Goal: Task Accomplishment & Management: Use online tool/utility

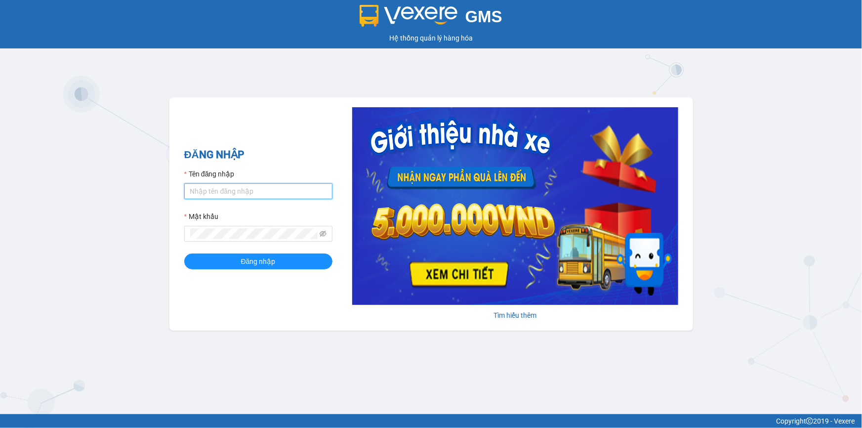
click at [239, 185] on input "Tên đăng nhập" at bounding box center [258, 191] width 148 height 16
type input "ngapt.namhailimo"
click at [184, 253] on button "Đăng nhập" at bounding box center [258, 261] width 148 height 16
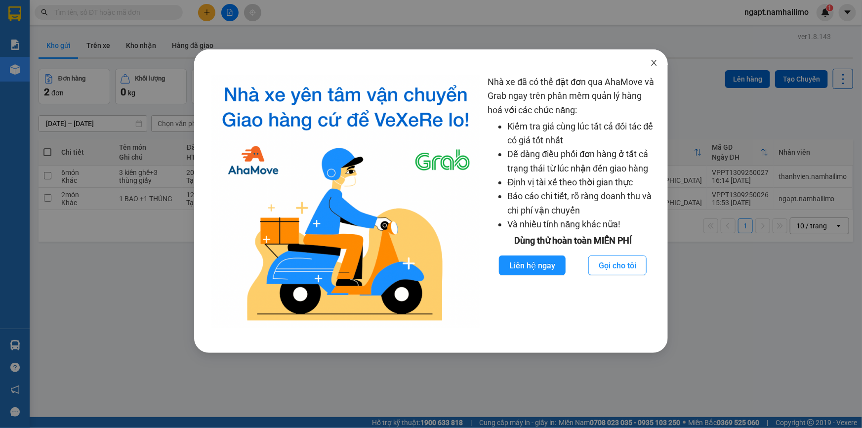
click at [654, 64] on icon "close" at bounding box center [654, 63] width 8 height 8
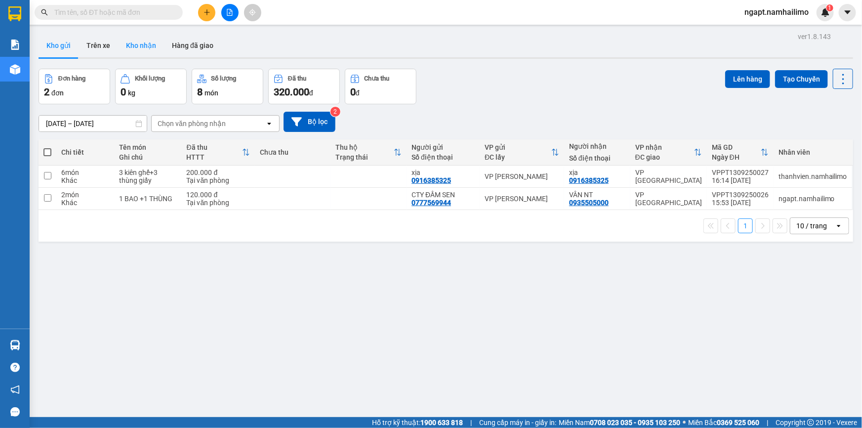
drag, startPoint x: 148, startPoint y: 44, endPoint x: 136, endPoint y: 44, distance: 12.3
click at [143, 44] on button "Kho nhận" at bounding box center [141, 46] width 46 height 24
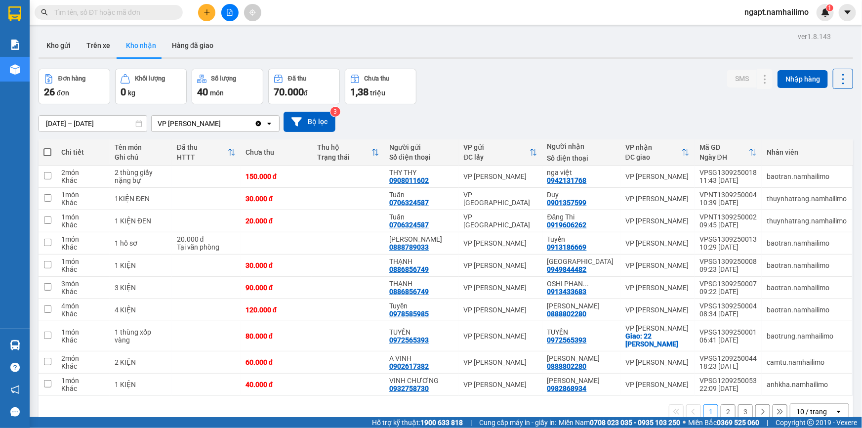
click at [722, 412] on button "2" at bounding box center [727, 411] width 15 height 15
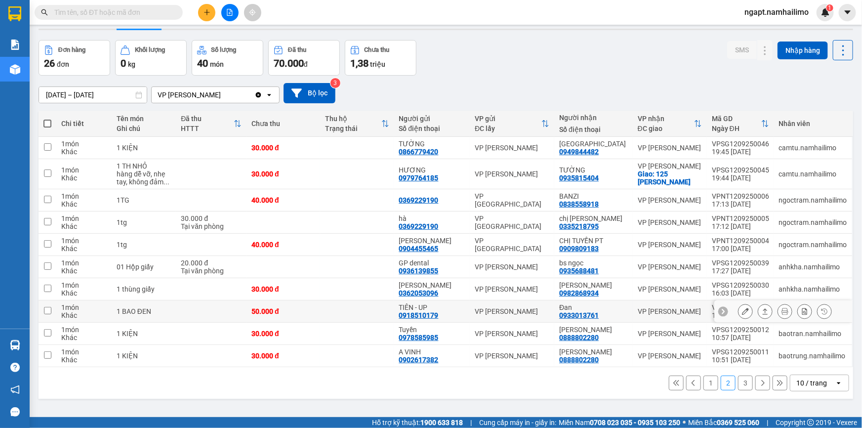
scroll to position [45, 0]
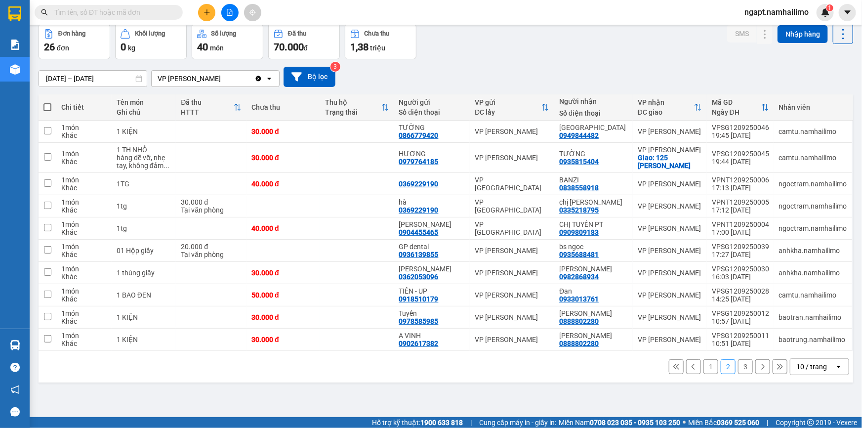
click at [738, 368] on button "3" at bounding box center [745, 366] width 15 height 15
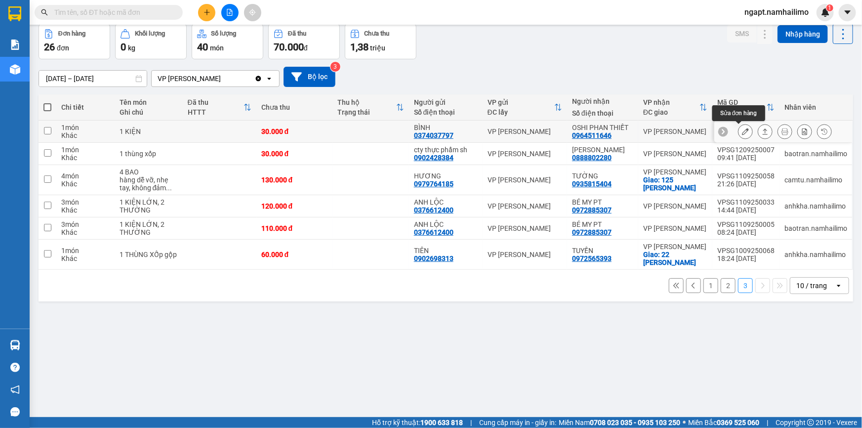
click at [742, 131] on icon at bounding box center [745, 131] width 7 height 7
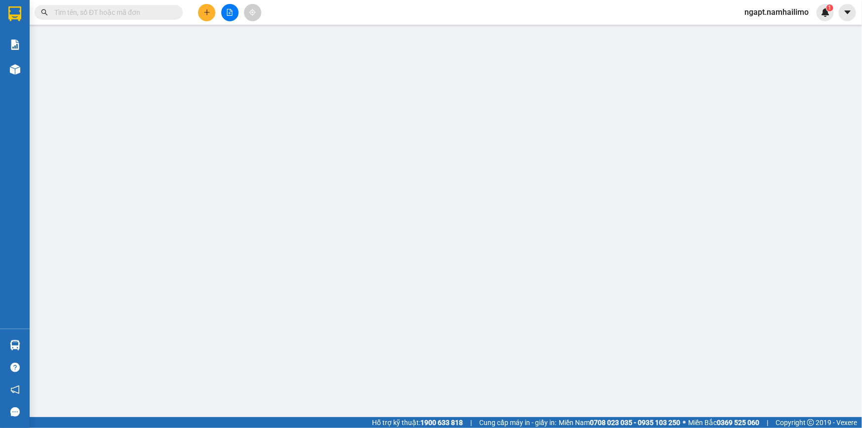
type input "0374037797"
type input "BÌNH"
type input "0964511646"
type input "OSHI PHAN THIẾT"
type input "30.000"
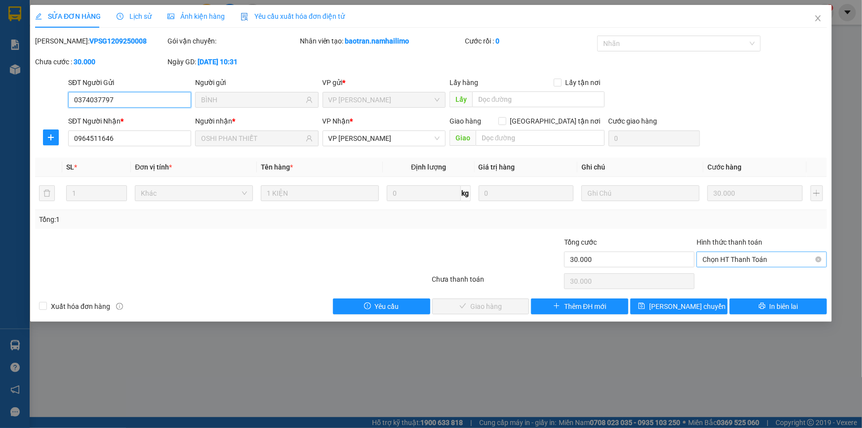
drag, startPoint x: 745, startPoint y: 255, endPoint x: 745, endPoint y: 262, distance: 6.9
click at [745, 256] on span "Chọn HT Thanh Toán" at bounding box center [761, 259] width 119 height 15
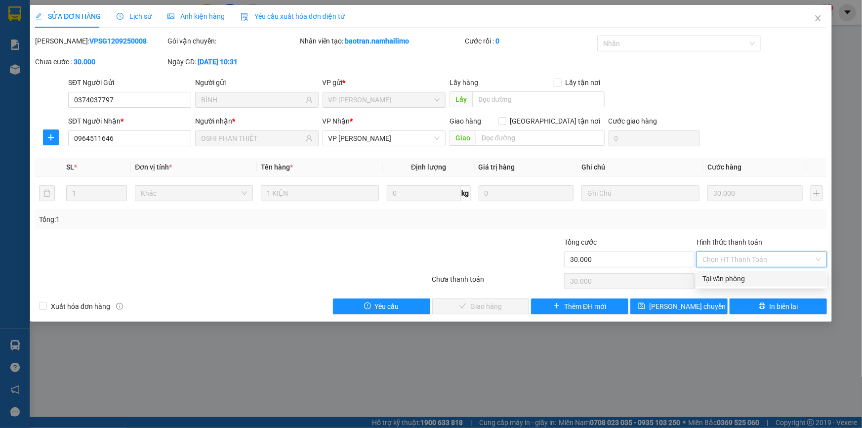
drag, startPoint x: 743, startPoint y: 277, endPoint x: 585, endPoint y: 297, distance: 159.7
click at [743, 277] on div "Tại văn phòng" at bounding box center [761, 278] width 119 height 11
type input "0"
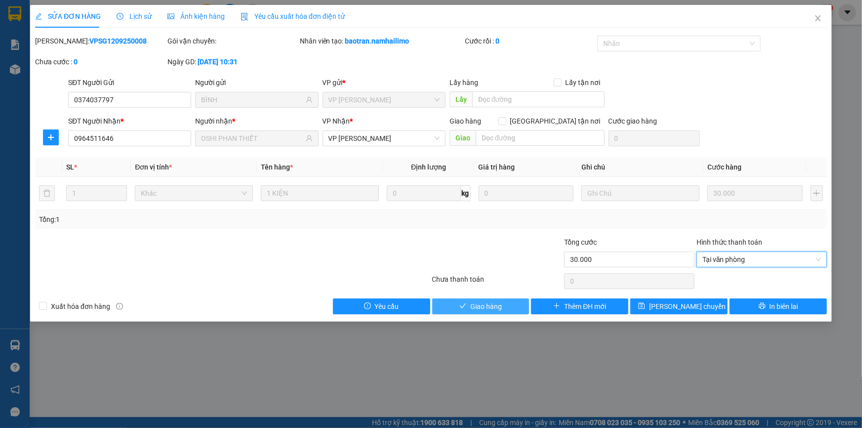
click at [495, 301] on span "Giao hàng" at bounding box center [486, 306] width 32 height 11
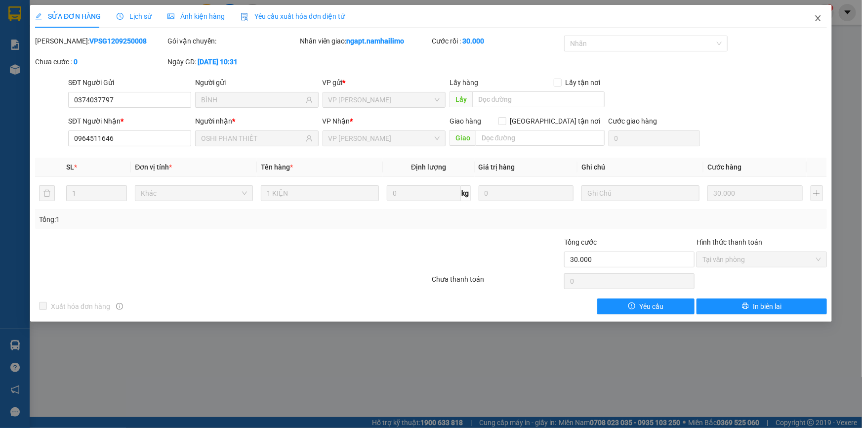
click at [817, 19] on icon "close" at bounding box center [818, 18] width 8 height 8
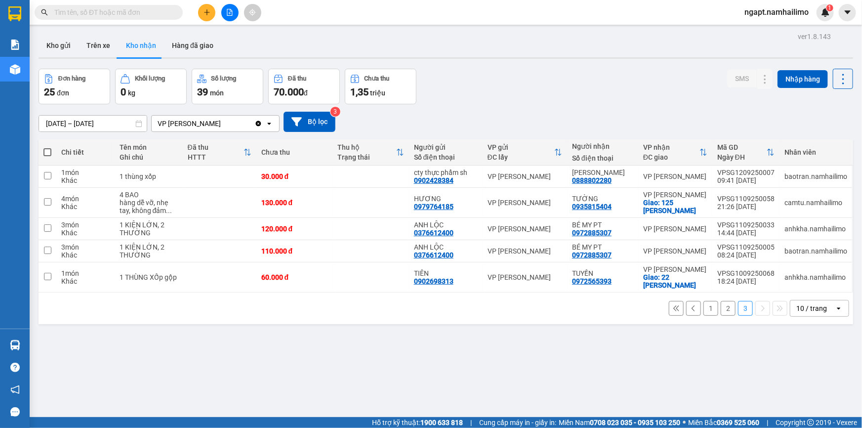
click at [720, 308] on button "2" at bounding box center [727, 308] width 15 height 15
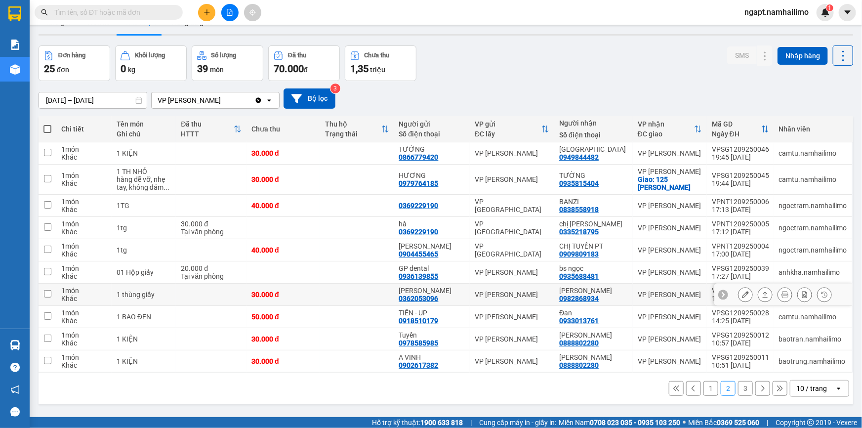
scroll to position [44, 0]
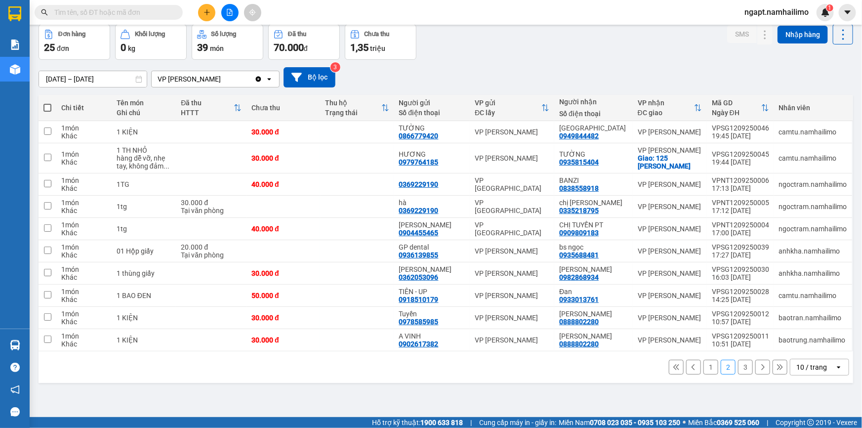
click at [707, 364] on button "1" at bounding box center [710, 366] width 15 height 15
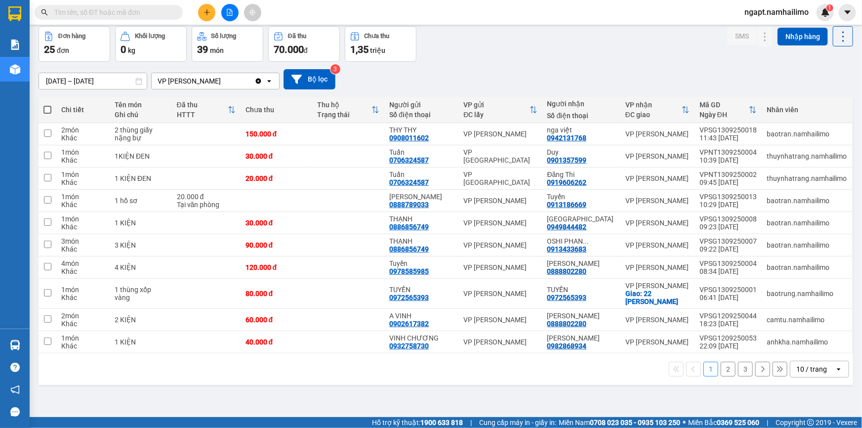
scroll to position [45, 0]
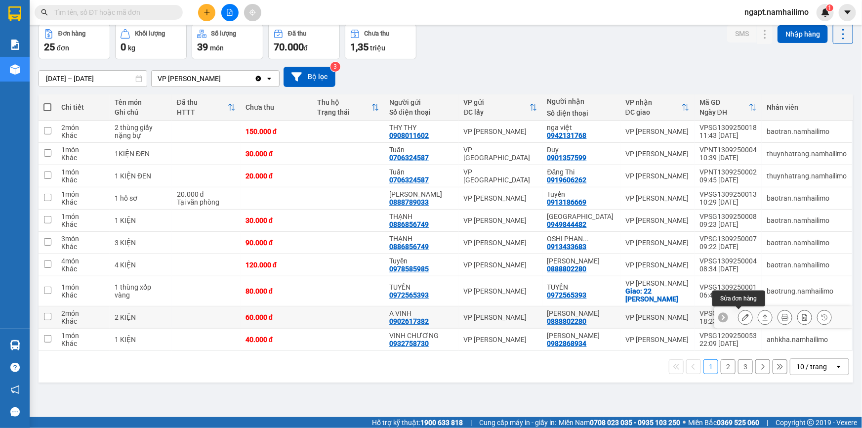
click at [742, 317] on icon at bounding box center [745, 317] width 7 height 7
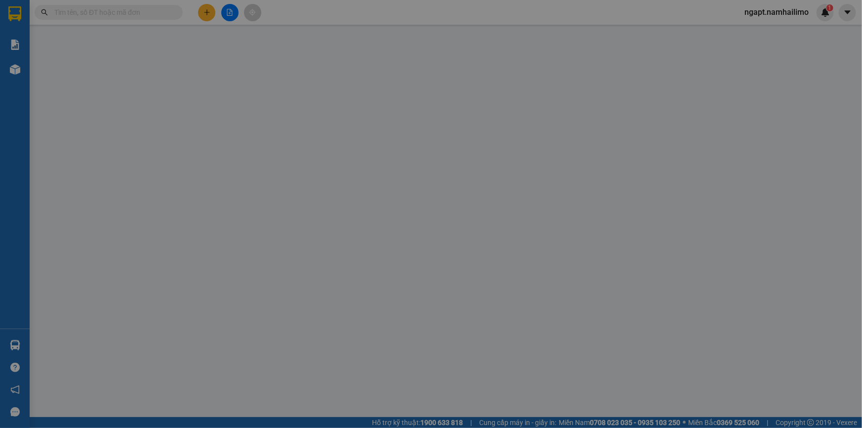
type input "0902617382"
type input "A VINH"
type input "0888802280"
type input "[PERSON_NAME]"
type input "60.000"
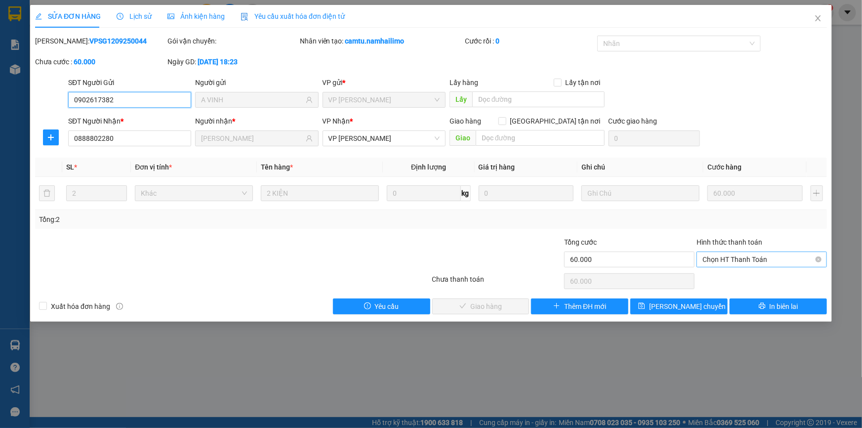
click at [750, 259] on span "Chọn HT Thanh Toán" at bounding box center [761, 259] width 119 height 15
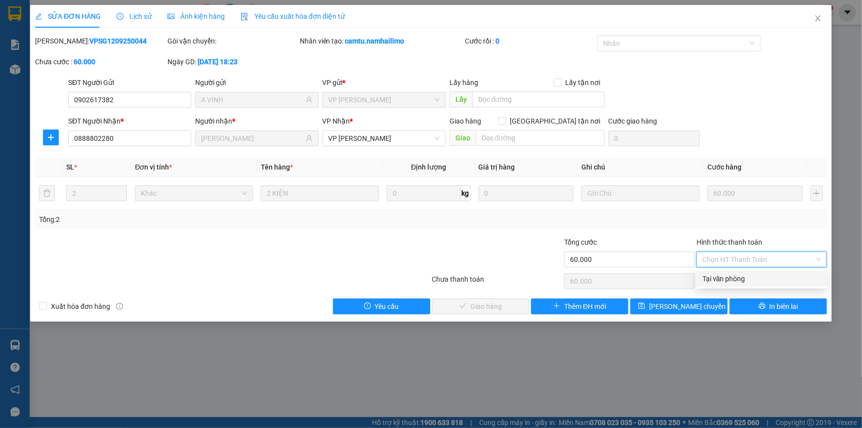
click at [743, 278] on div "Tại văn phòng" at bounding box center [761, 278] width 119 height 11
type input "0"
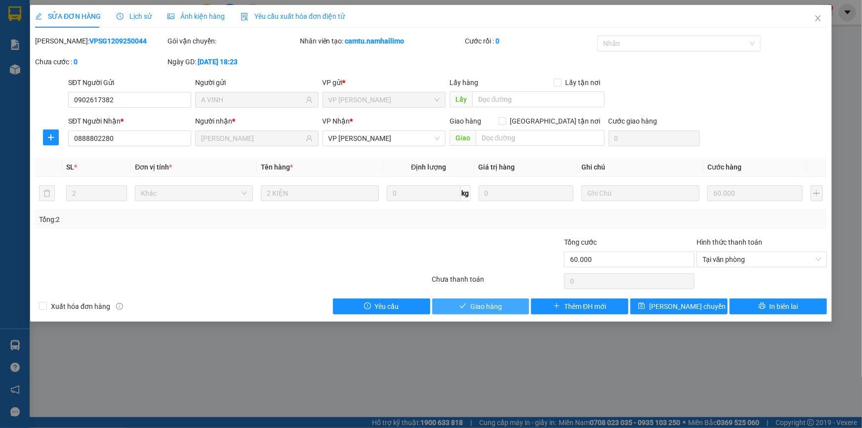
click at [507, 302] on button "Giao hàng" at bounding box center [480, 306] width 97 height 16
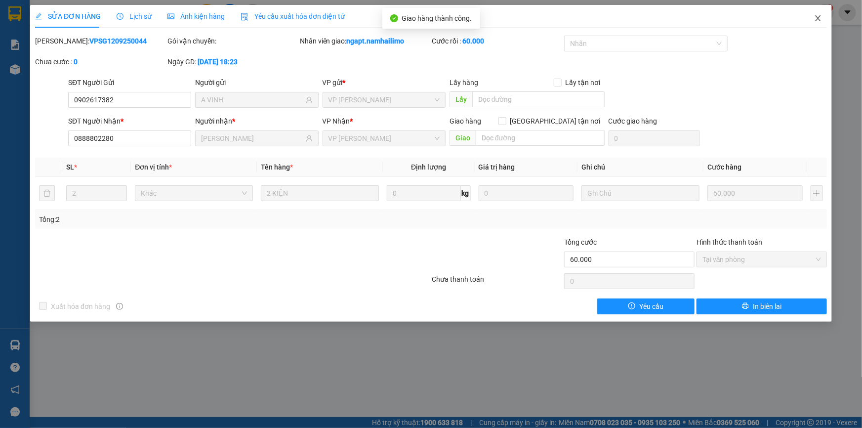
drag, startPoint x: 814, startPoint y: 18, endPoint x: 812, endPoint y: 24, distance: 5.8
click at [815, 18] on icon "close" at bounding box center [818, 18] width 8 height 8
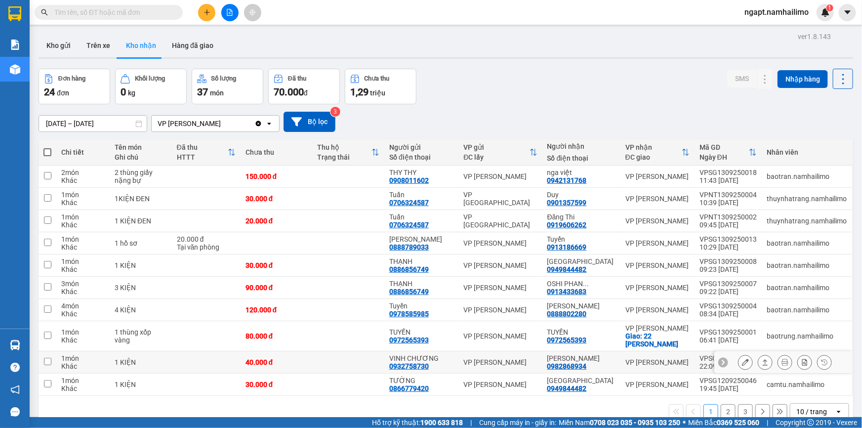
scroll to position [44, 0]
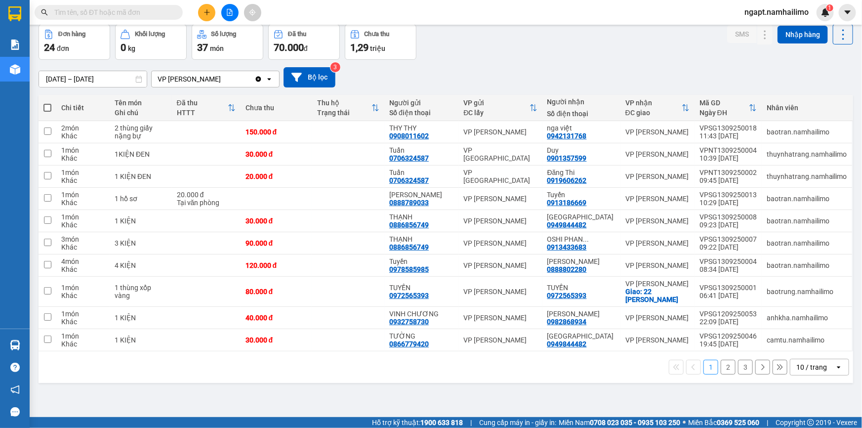
click at [720, 364] on button "2" at bounding box center [727, 366] width 15 height 15
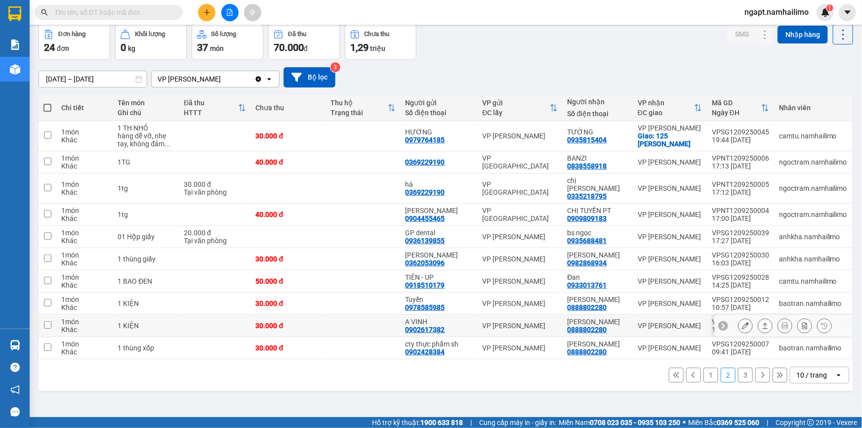
click at [742, 322] on icon at bounding box center [745, 325] width 7 height 7
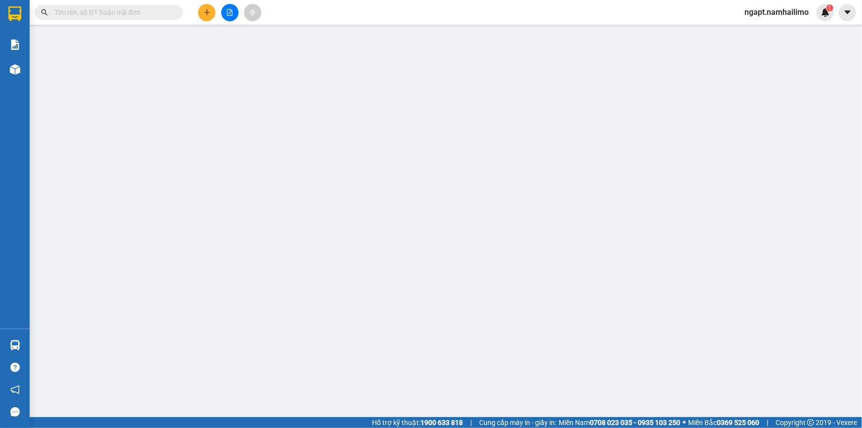
type input "0902617382"
type input "A VINH"
type input "0888802280"
type input "[PERSON_NAME]"
type input "30.000"
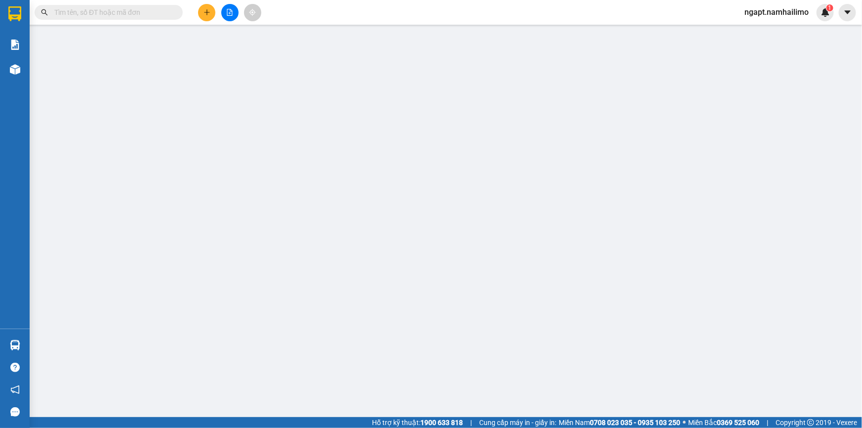
type input "30.000"
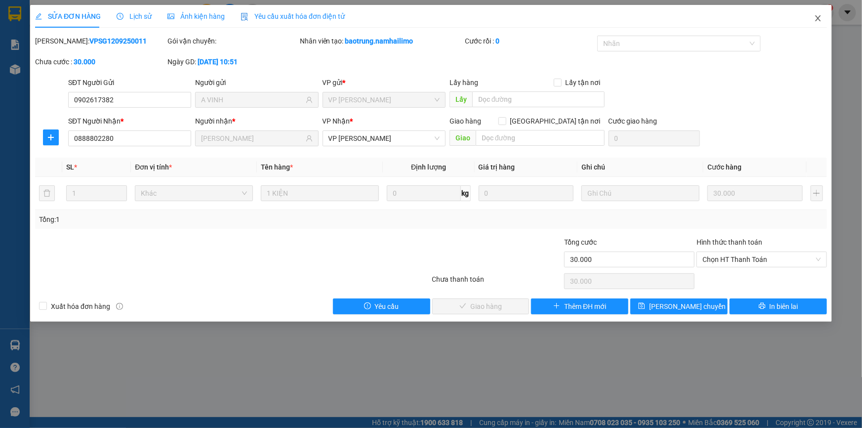
click at [819, 20] on icon "close" at bounding box center [817, 18] width 5 height 6
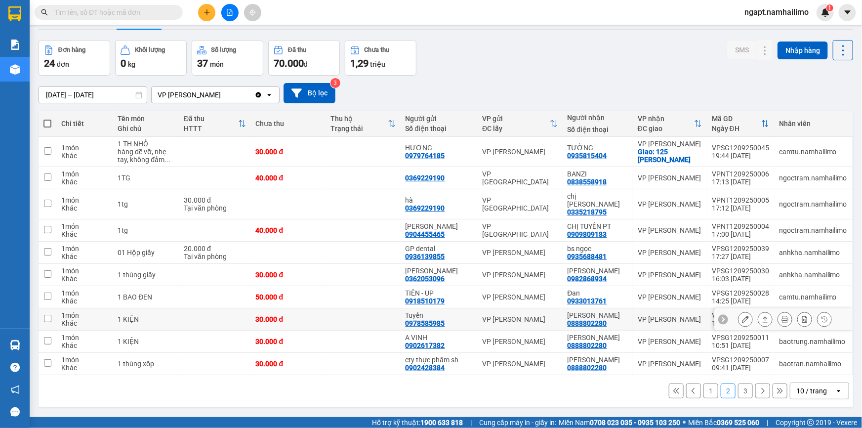
scroll to position [44, 0]
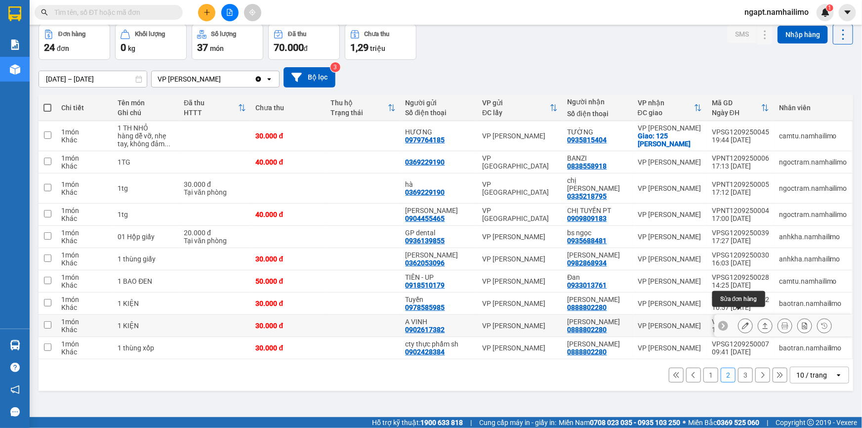
click at [738, 317] on button at bounding box center [745, 325] width 14 height 17
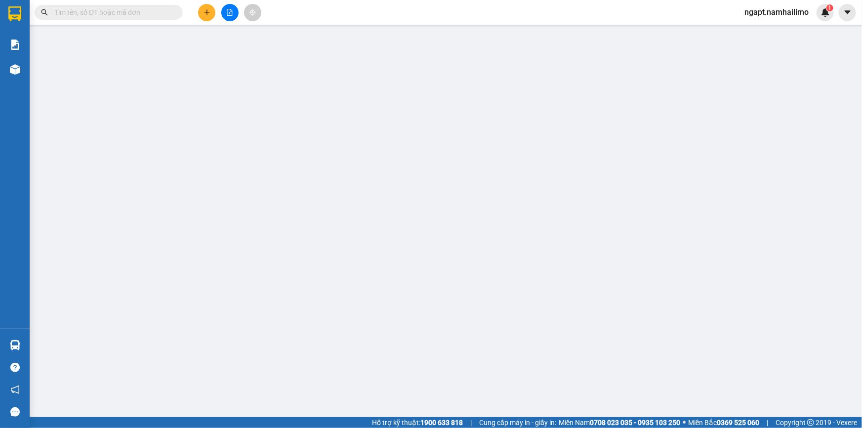
type input "0902617382"
type input "A VINH"
type input "0888802280"
type input "[PERSON_NAME]"
type input "30.000"
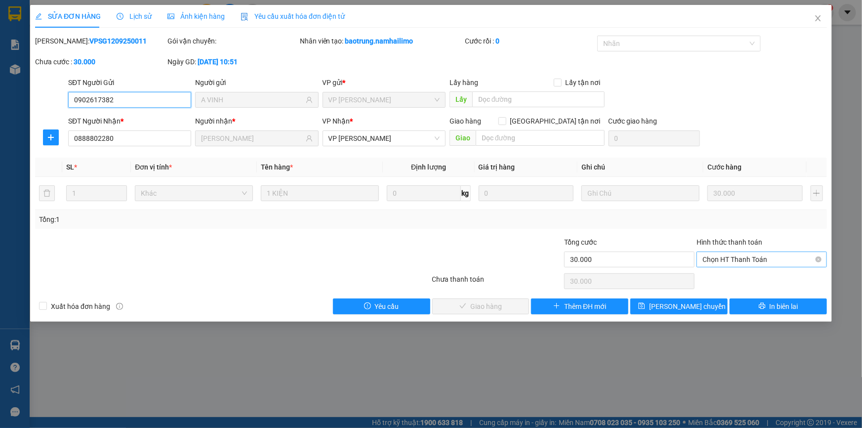
click at [756, 260] on span "Chọn HT Thanh Toán" at bounding box center [761, 259] width 119 height 15
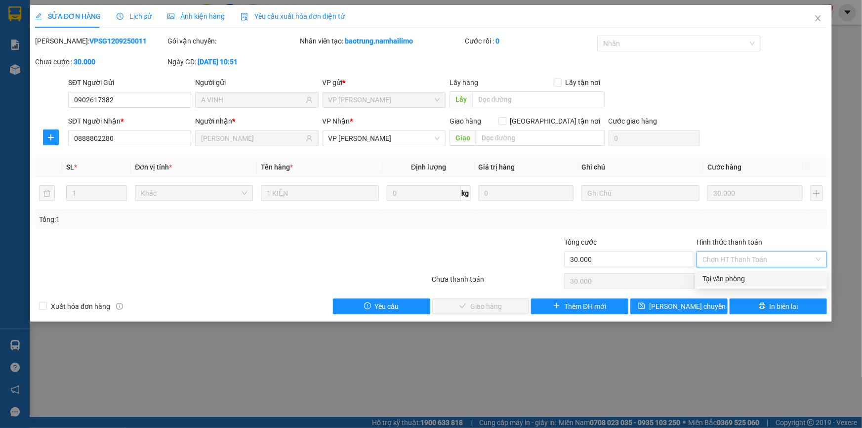
drag, startPoint x: 755, startPoint y: 281, endPoint x: 497, endPoint y: 284, distance: 258.7
click at [753, 279] on div "Tại văn phòng" at bounding box center [761, 278] width 119 height 11
type input "0"
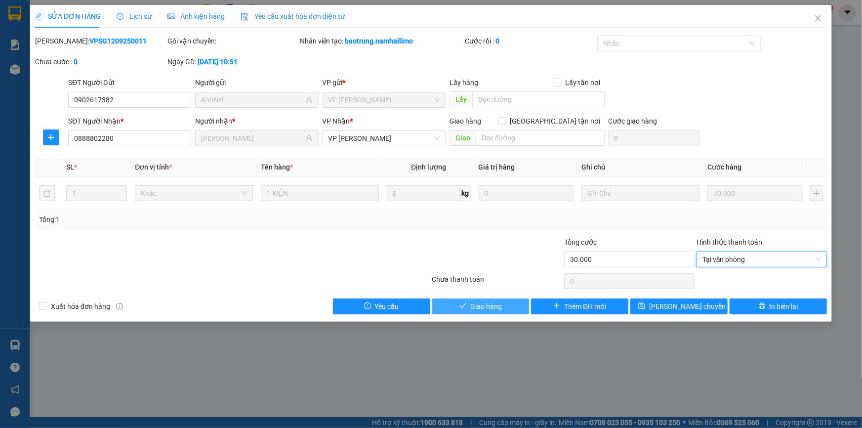
drag, startPoint x: 487, startPoint y: 302, endPoint x: 745, endPoint y: 296, distance: 257.8
click at [488, 301] on span "Giao hàng" at bounding box center [486, 306] width 32 height 11
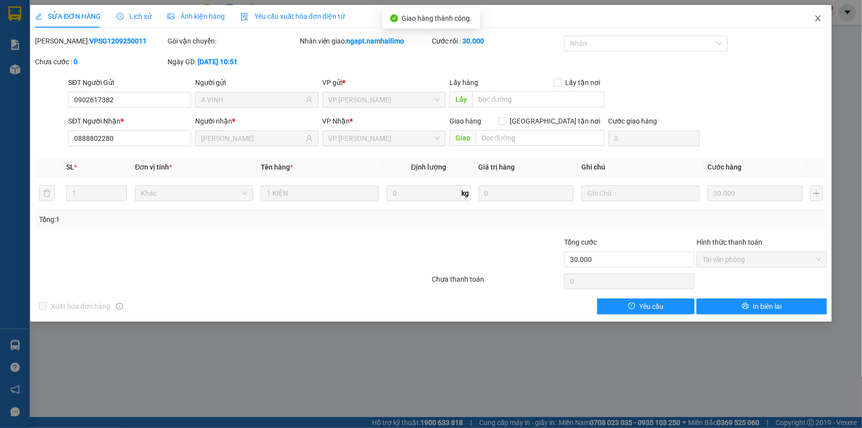
click at [815, 16] on icon "close" at bounding box center [818, 18] width 8 height 8
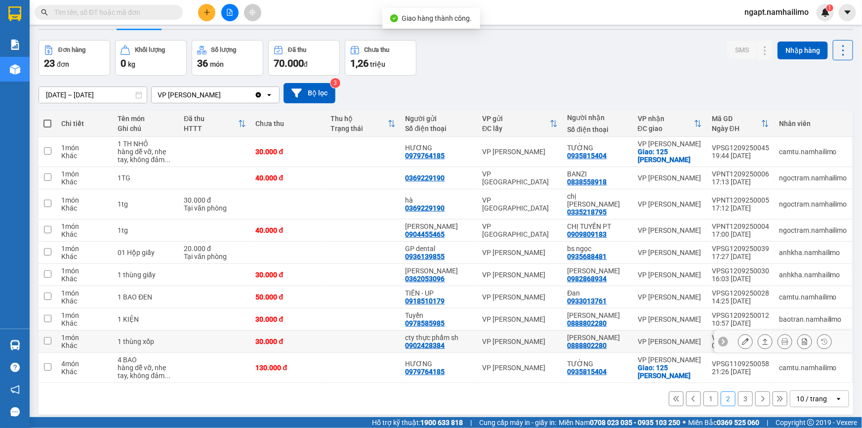
scroll to position [45, 0]
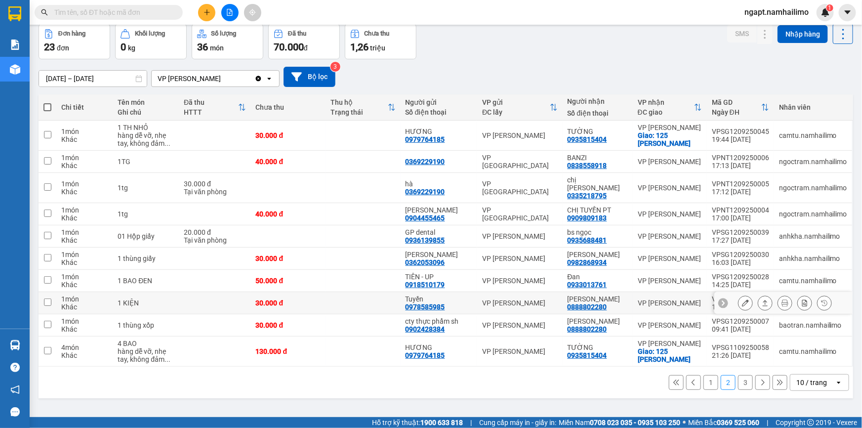
click at [742, 299] on icon at bounding box center [745, 302] width 7 height 7
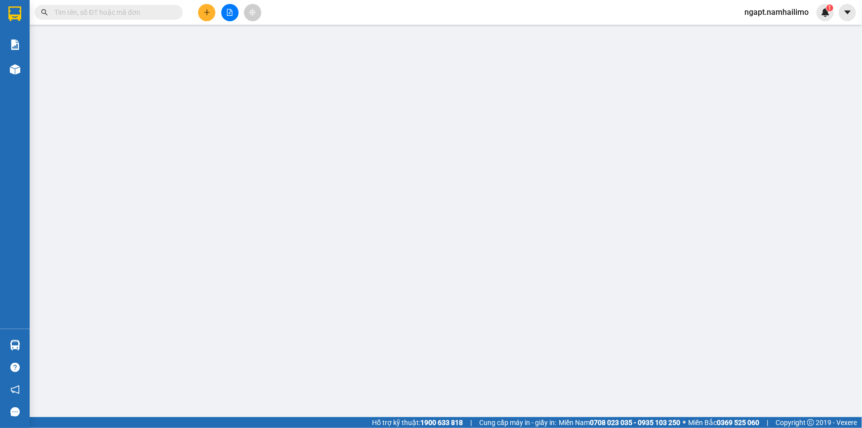
type input "0978585985"
type input "Tuyền"
type input "0888802280"
type input "[PERSON_NAME]"
type input "30.000"
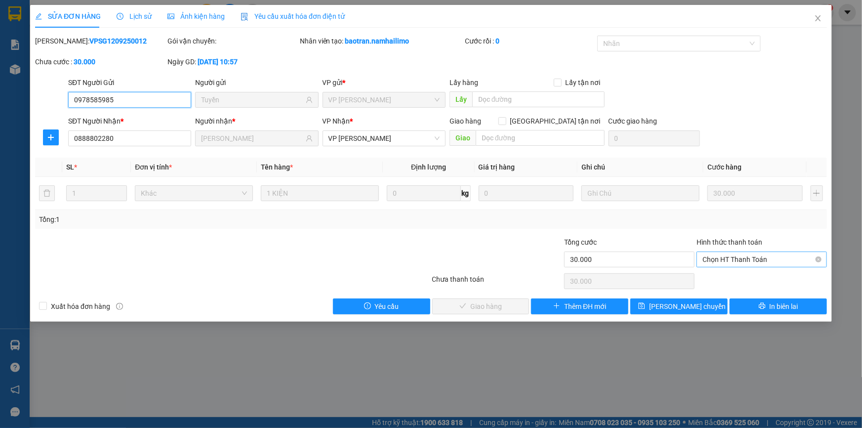
click at [768, 257] on span "Chọn HT Thanh Toán" at bounding box center [761, 259] width 119 height 15
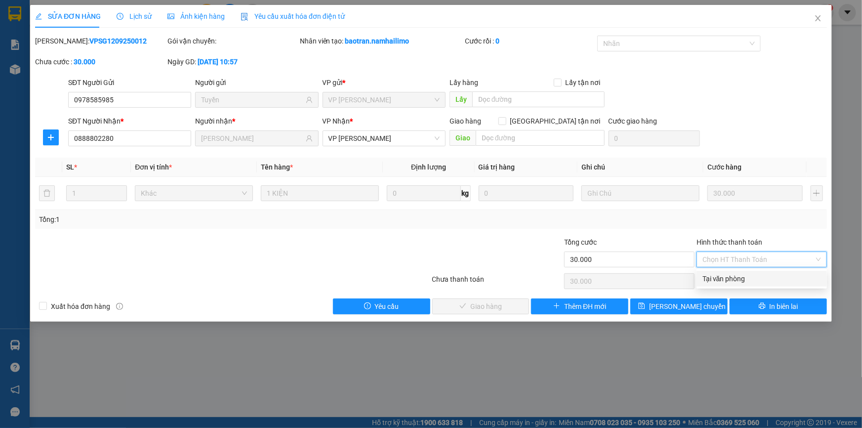
drag, startPoint x: 760, startPoint y: 277, endPoint x: 741, endPoint y: 281, distance: 20.1
click at [759, 277] on div "Tại văn phòng" at bounding box center [761, 278] width 119 height 11
type input "0"
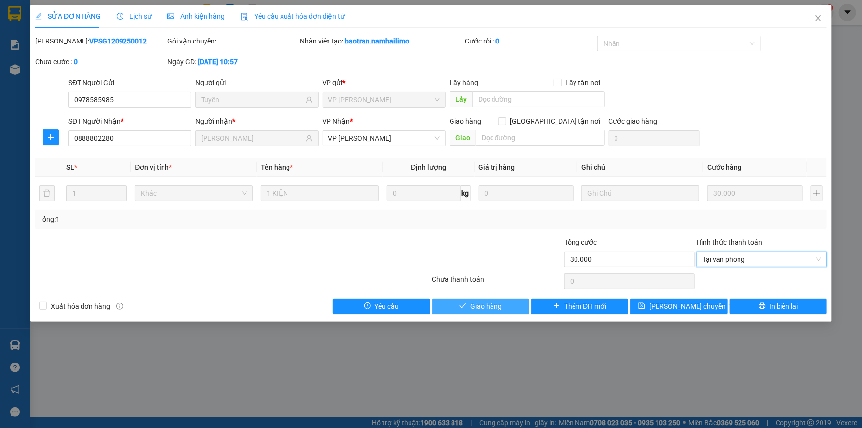
drag, startPoint x: 502, startPoint y: 306, endPoint x: 861, endPoint y: 301, distance: 359.0
click at [506, 304] on button "Giao hàng" at bounding box center [480, 306] width 97 height 16
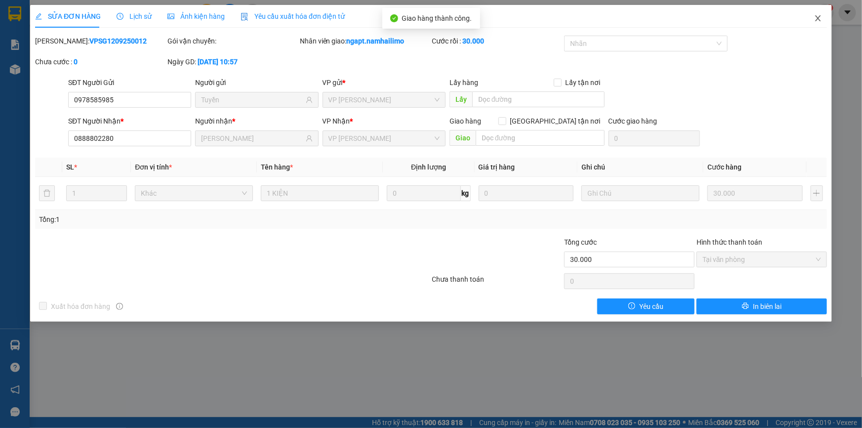
click at [815, 20] on icon "close" at bounding box center [818, 18] width 8 height 8
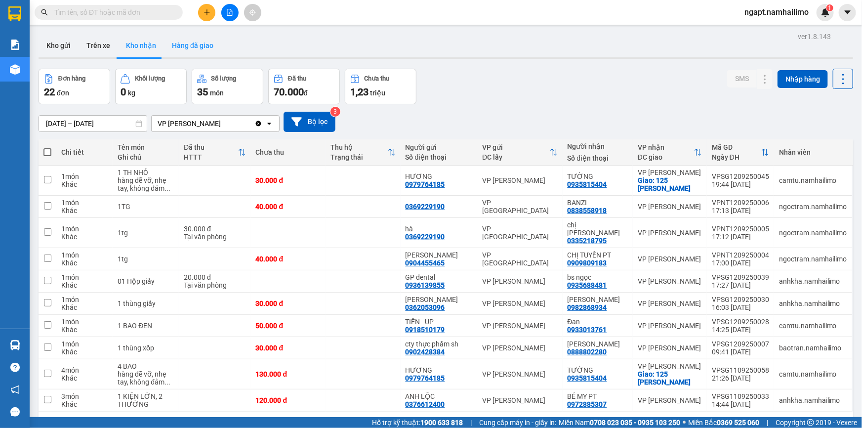
click at [204, 47] on button "Hàng đã giao" at bounding box center [192, 46] width 57 height 24
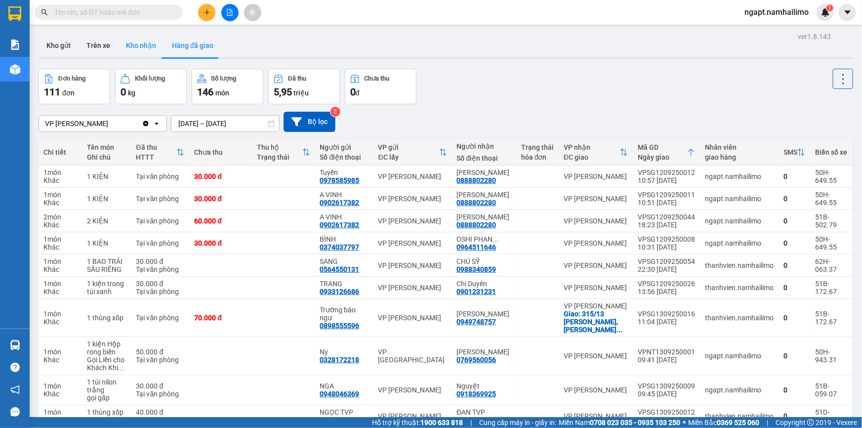
click at [129, 46] on button "Kho nhận" at bounding box center [141, 46] width 46 height 24
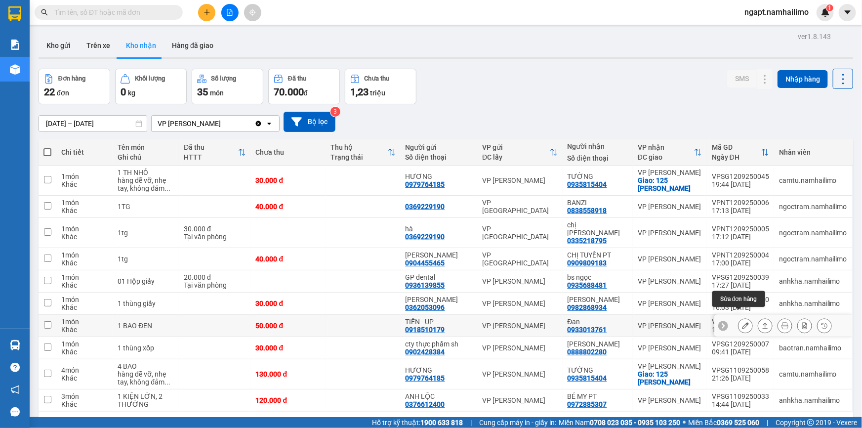
click at [742, 322] on icon at bounding box center [745, 325] width 7 height 7
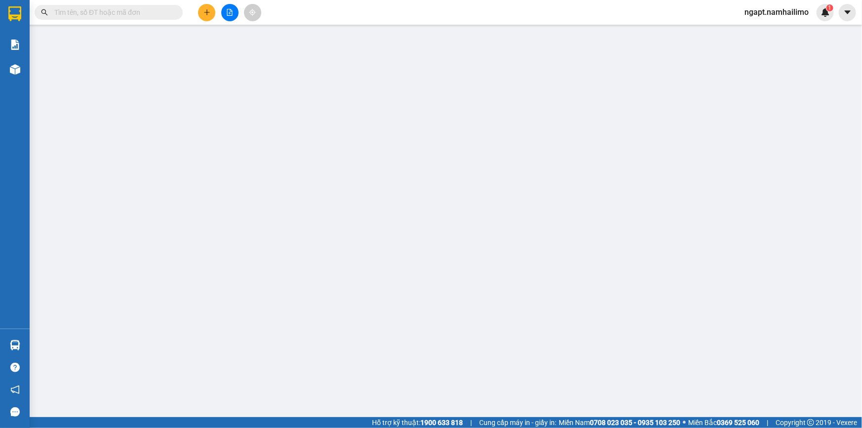
type input "0918510179"
type input "TIÊN - UP"
type input "0933013761"
type input "Đan"
type input "50.000"
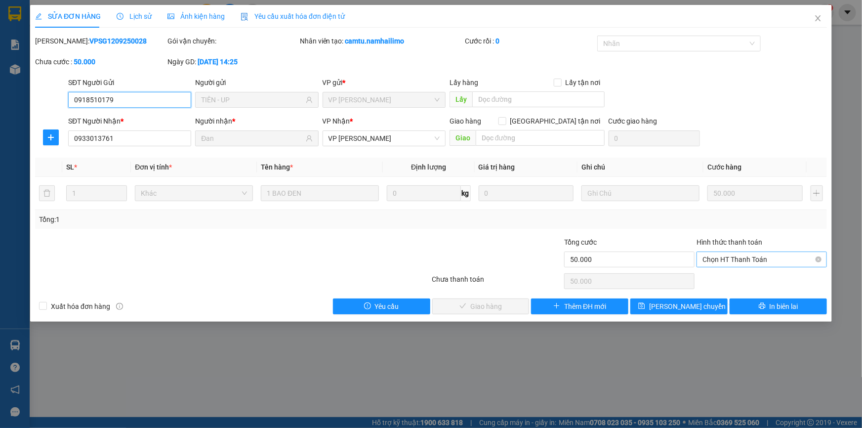
click at [765, 262] on span "Chọn HT Thanh Toán" at bounding box center [761, 259] width 119 height 15
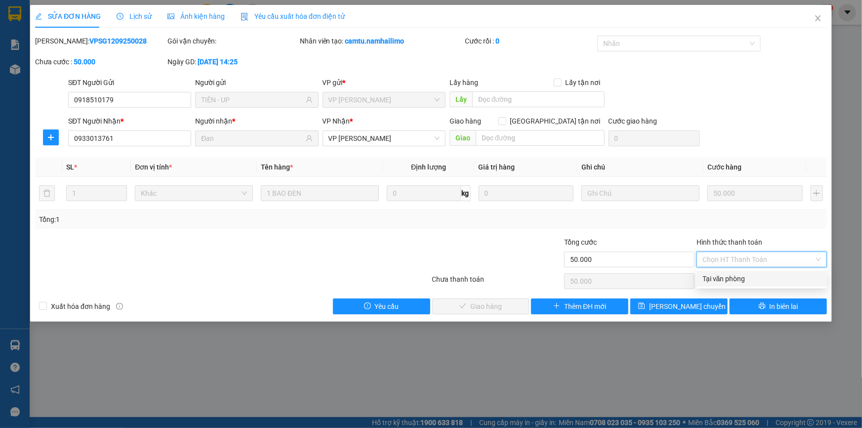
drag, startPoint x: 762, startPoint y: 277, endPoint x: 705, endPoint y: 287, distance: 57.7
click at [756, 277] on div "Tại văn phòng" at bounding box center [761, 278] width 119 height 11
type input "0"
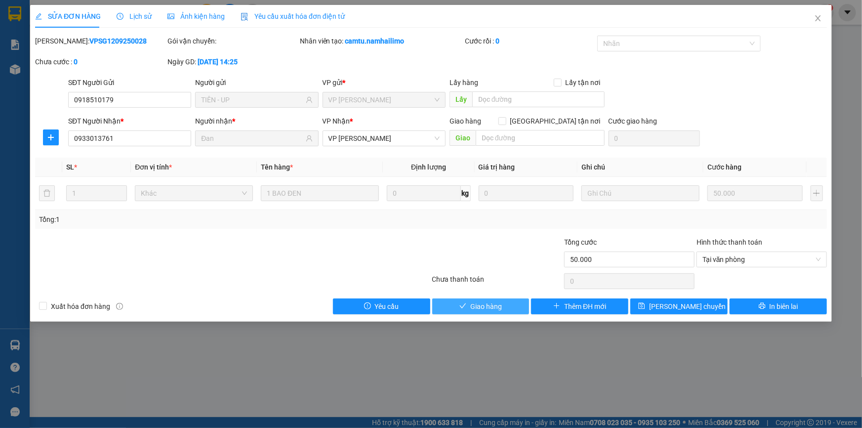
drag, startPoint x: 511, startPoint y: 303, endPoint x: 520, endPoint y: 289, distance: 17.0
click at [512, 296] on div "Total Paid Fee 0 Total UnPaid Fee 50.000 Cash Collection Total Fee Mã ĐH: VPSG1…" at bounding box center [430, 175] width 791 height 278
click at [503, 304] on button "Giao hàng" at bounding box center [480, 306] width 97 height 16
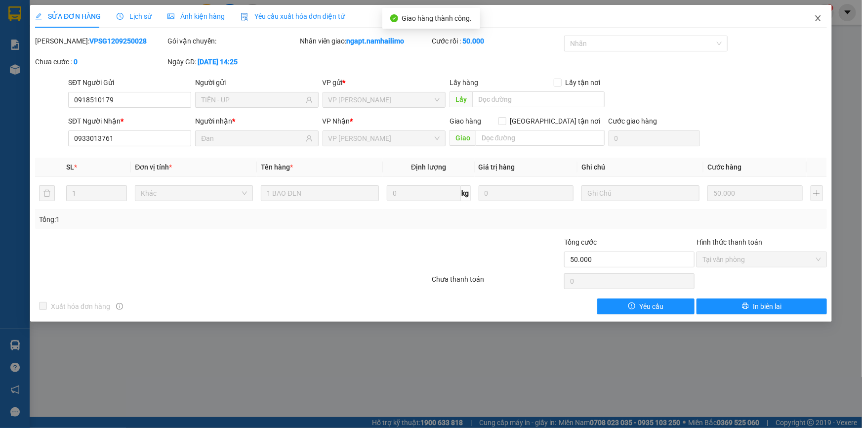
click at [815, 20] on icon "close" at bounding box center [818, 18] width 8 height 8
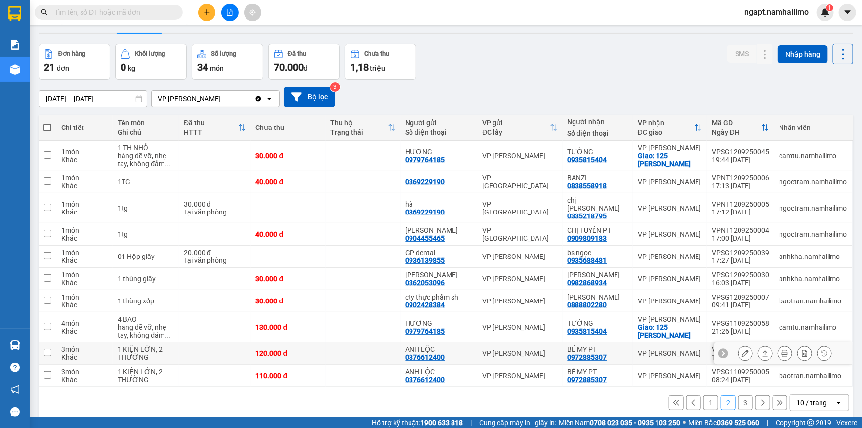
scroll to position [44, 0]
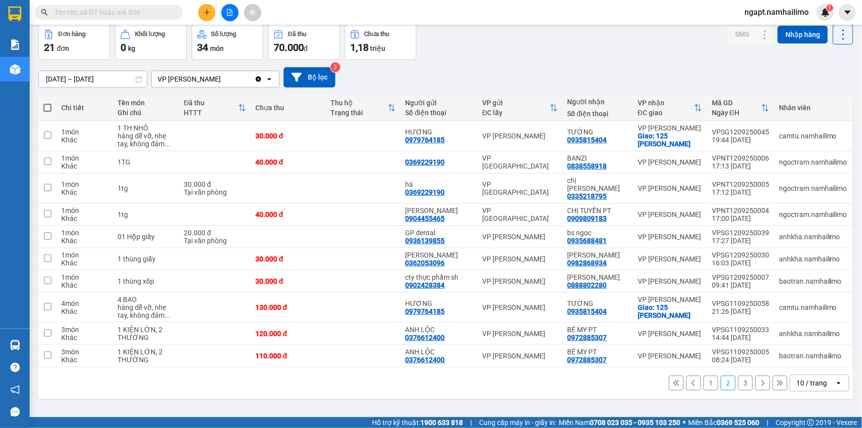
click at [738, 375] on button "3" at bounding box center [745, 382] width 15 height 15
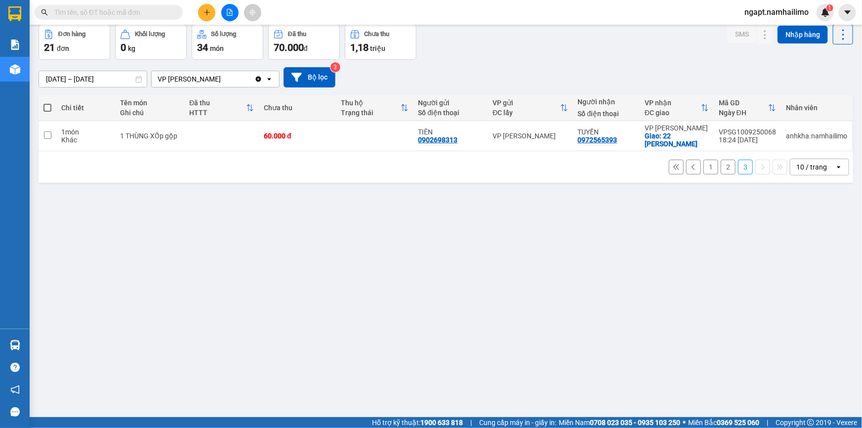
click at [720, 166] on button "2" at bounding box center [727, 166] width 15 height 15
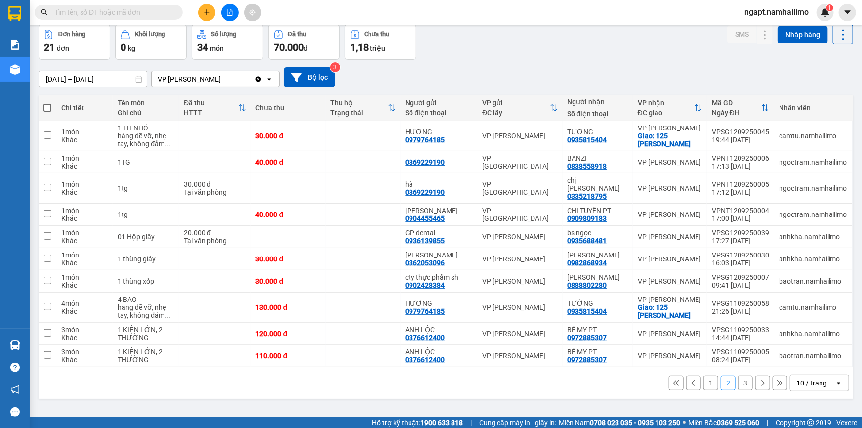
click at [704, 377] on button "1" at bounding box center [710, 382] width 15 height 15
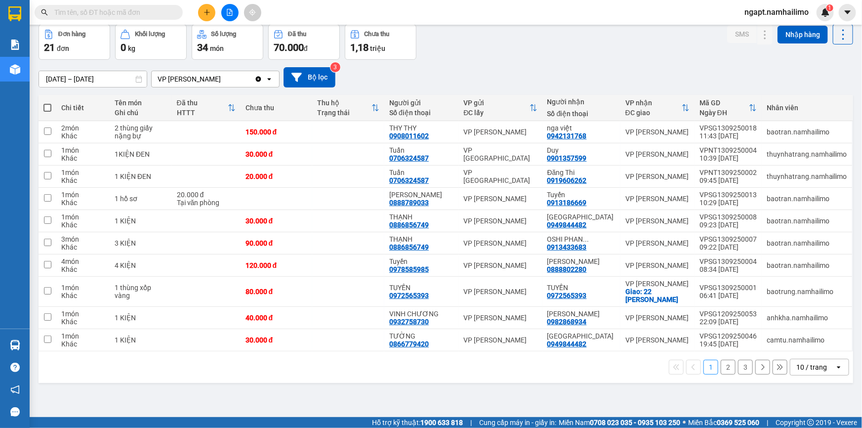
drag, startPoint x: 717, startPoint y: 364, endPoint x: 720, endPoint y: 351, distance: 13.1
click at [720, 360] on button "2" at bounding box center [727, 366] width 15 height 15
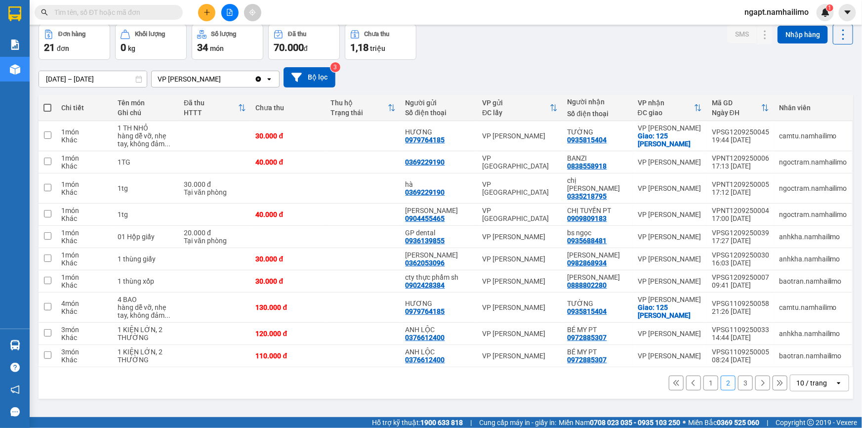
click at [705, 375] on button "1" at bounding box center [710, 382] width 15 height 15
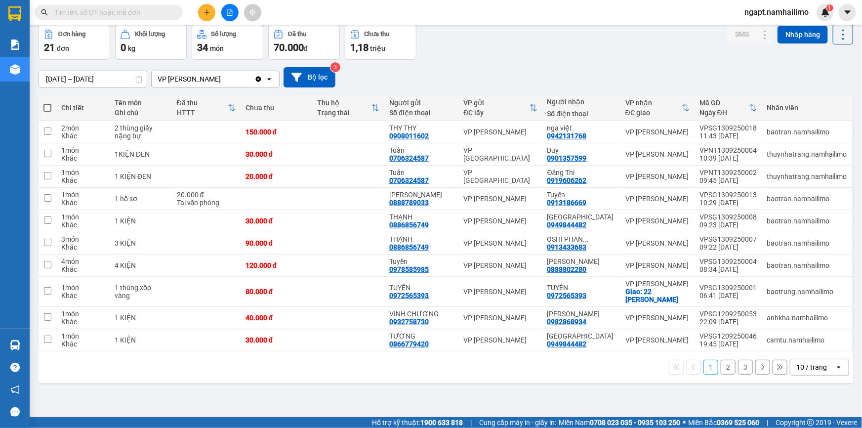
click at [725, 368] on button "2" at bounding box center [727, 366] width 15 height 15
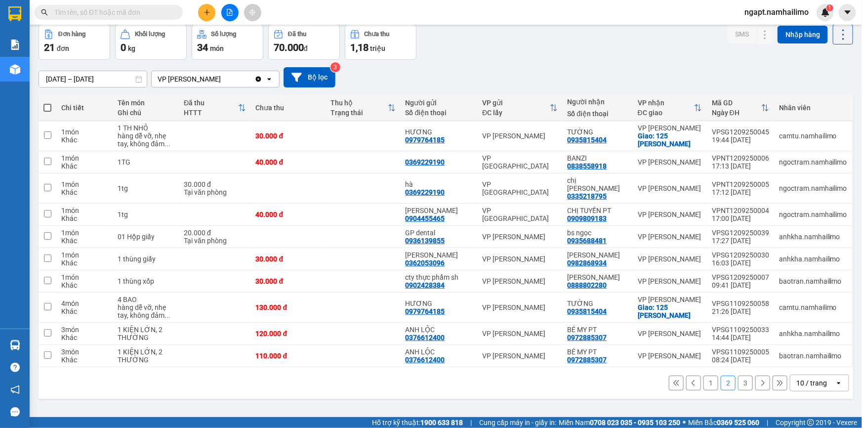
click at [741, 379] on button "3" at bounding box center [745, 382] width 15 height 15
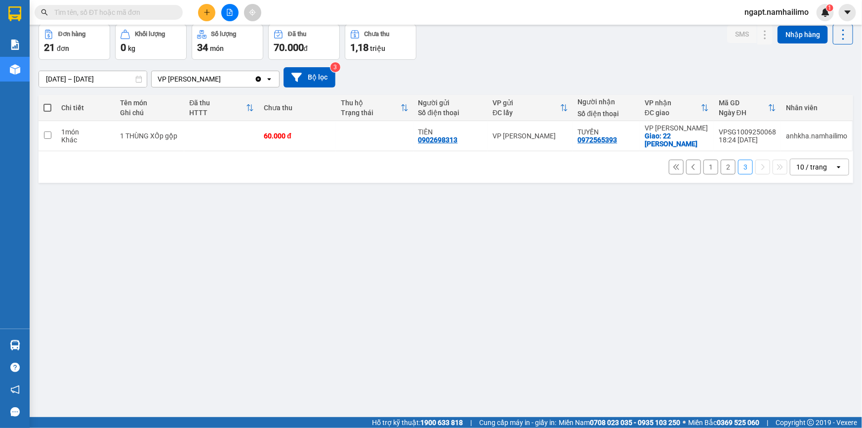
click at [724, 170] on button "2" at bounding box center [727, 166] width 15 height 15
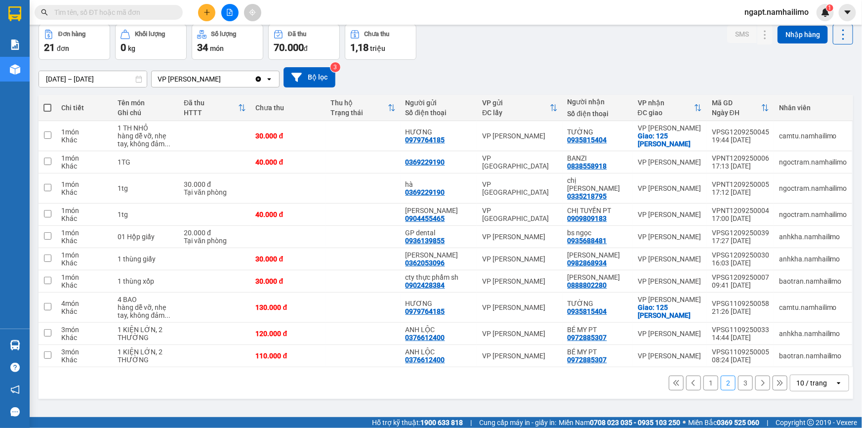
click at [738, 376] on button "3" at bounding box center [745, 382] width 15 height 15
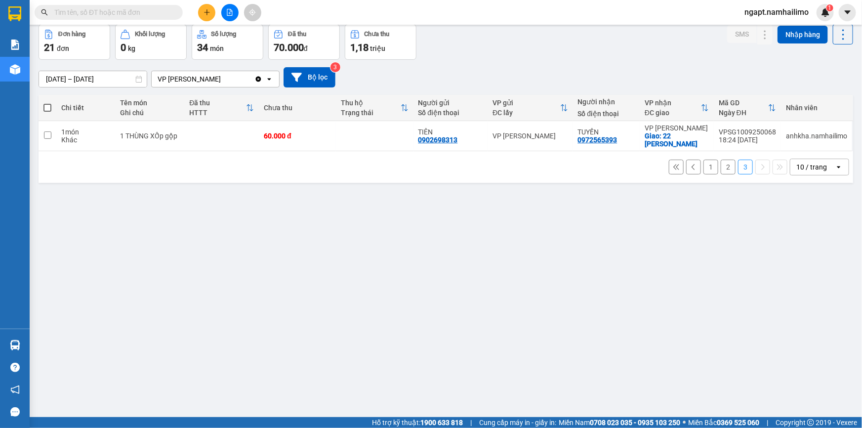
click at [720, 166] on button "2" at bounding box center [727, 166] width 15 height 15
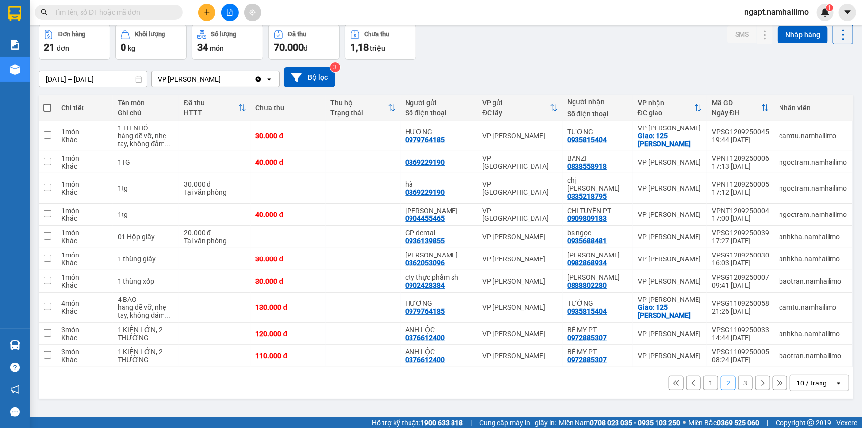
click at [703, 375] on button "1" at bounding box center [710, 382] width 15 height 15
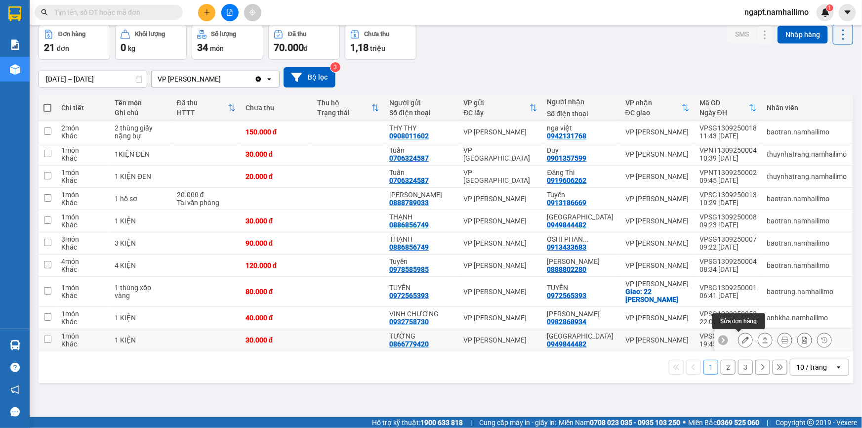
click at [742, 340] on icon at bounding box center [745, 339] width 7 height 7
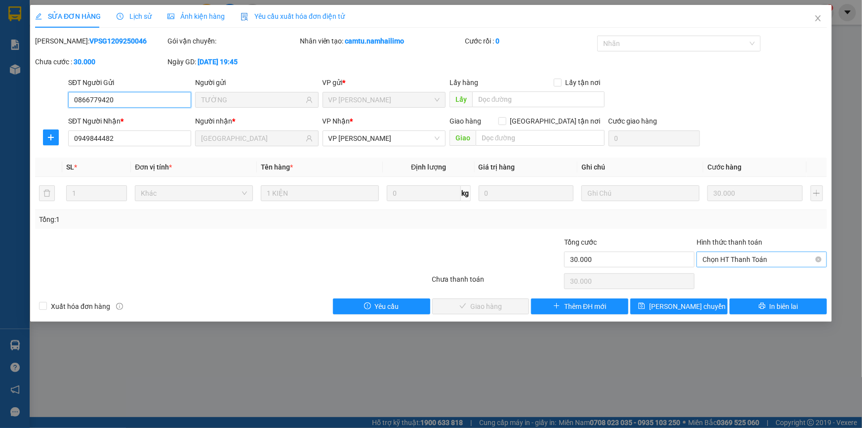
click at [731, 255] on span "Chọn HT Thanh Toán" at bounding box center [761, 259] width 119 height 15
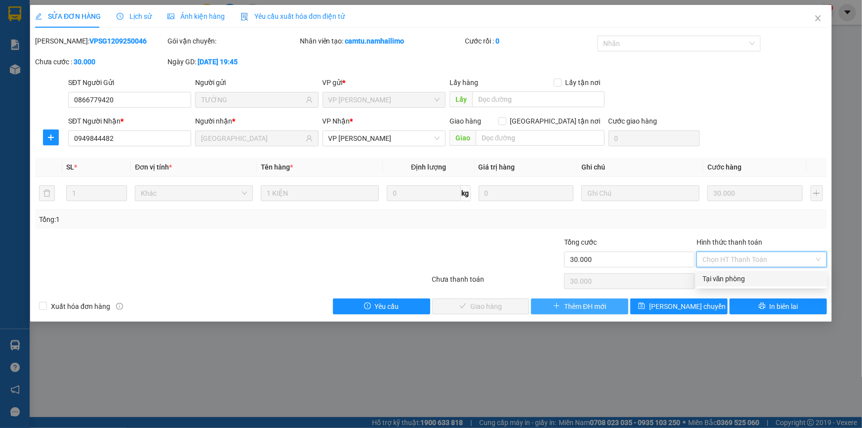
drag, startPoint x: 730, startPoint y: 277, endPoint x: 540, endPoint y: 313, distance: 193.1
click at [730, 277] on div "Tại văn phòng" at bounding box center [761, 278] width 119 height 11
type input "0"
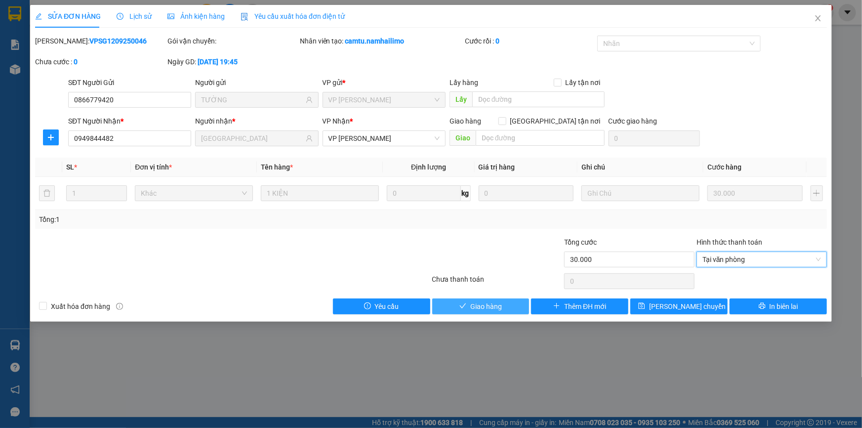
click at [503, 308] on button "Giao hàng" at bounding box center [480, 306] width 97 height 16
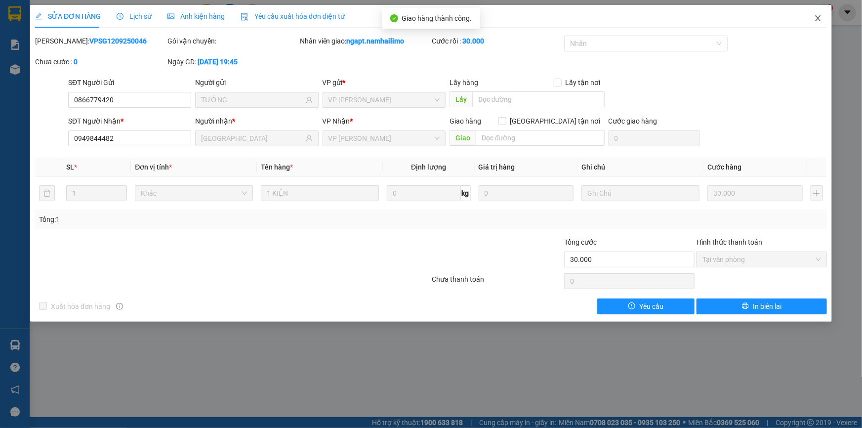
click at [821, 19] on icon "close" at bounding box center [818, 18] width 8 height 8
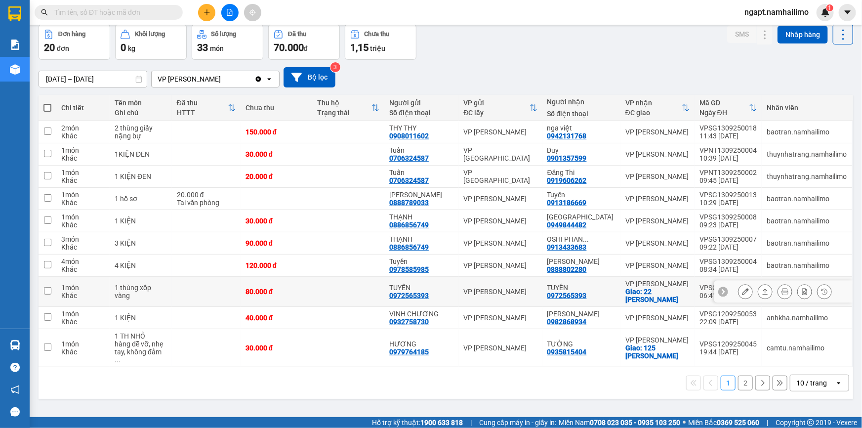
scroll to position [45, 0]
click at [738, 375] on button "2" at bounding box center [745, 382] width 15 height 15
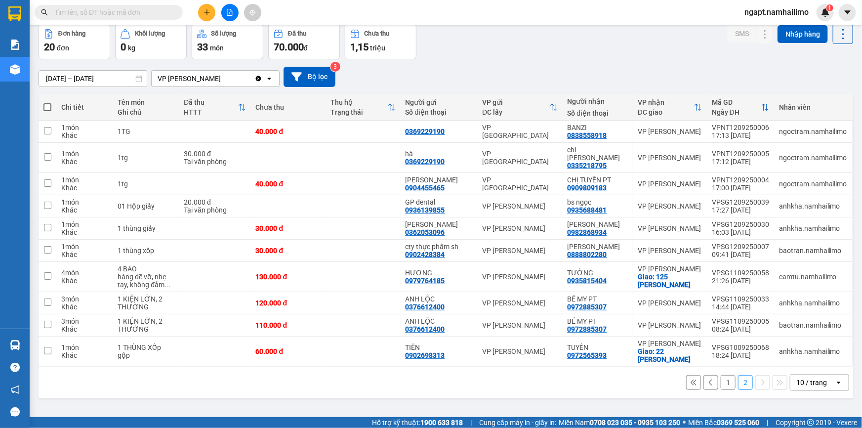
click at [723, 375] on button "1" at bounding box center [727, 382] width 15 height 15
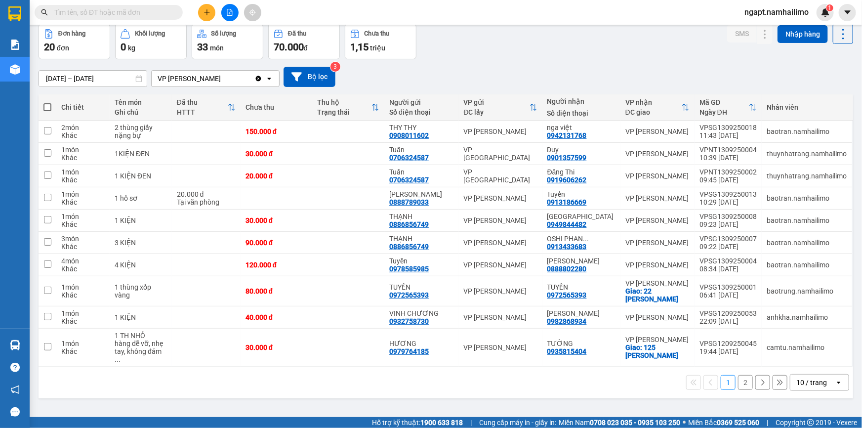
click at [738, 375] on button "2" at bounding box center [745, 382] width 15 height 15
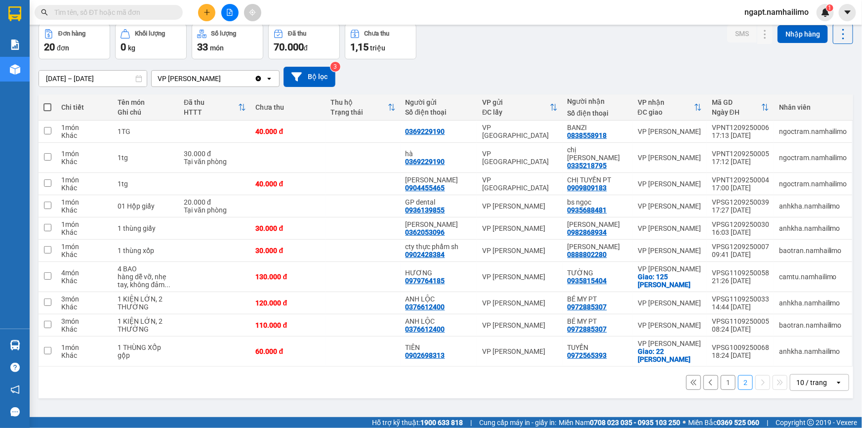
click at [720, 375] on button "1" at bounding box center [727, 382] width 15 height 15
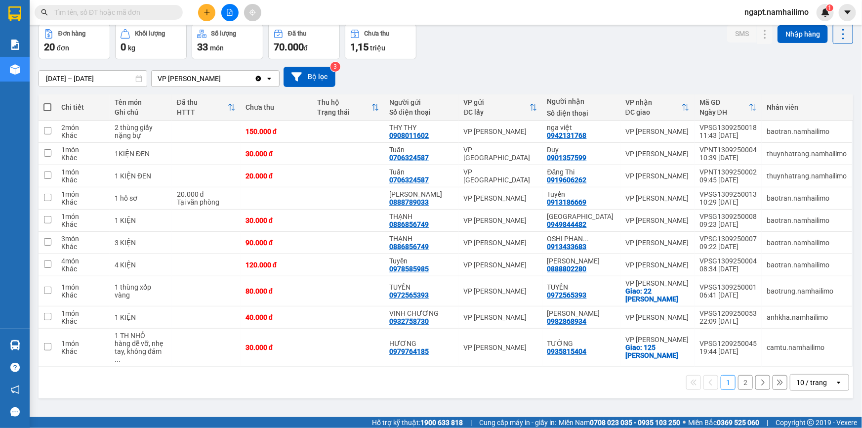
click at [738, 375] on button "2" at bounding box center [745, 382] width 15 height 15
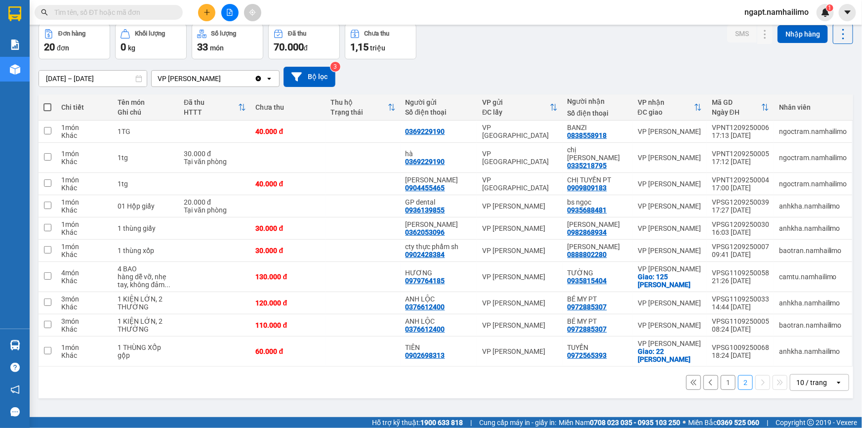
click at [723, 375] on button "1" at bounding box center [727, 382] width 15 height 15
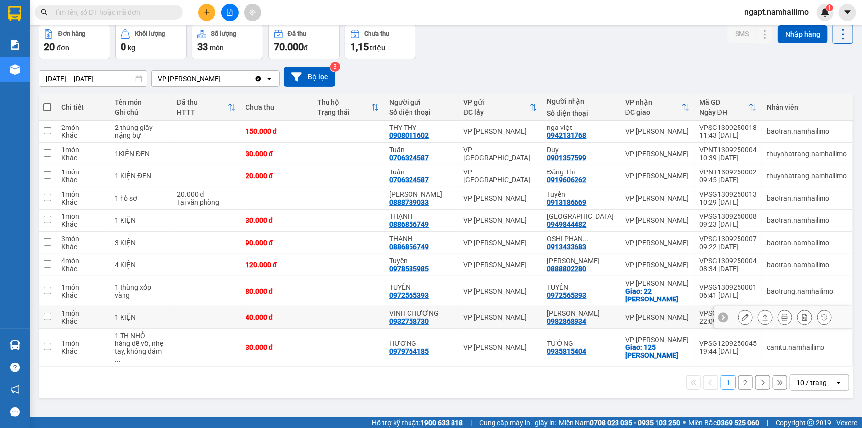
click at [742, 316] on icon at bounding box center [745, 317] width 7 height 7
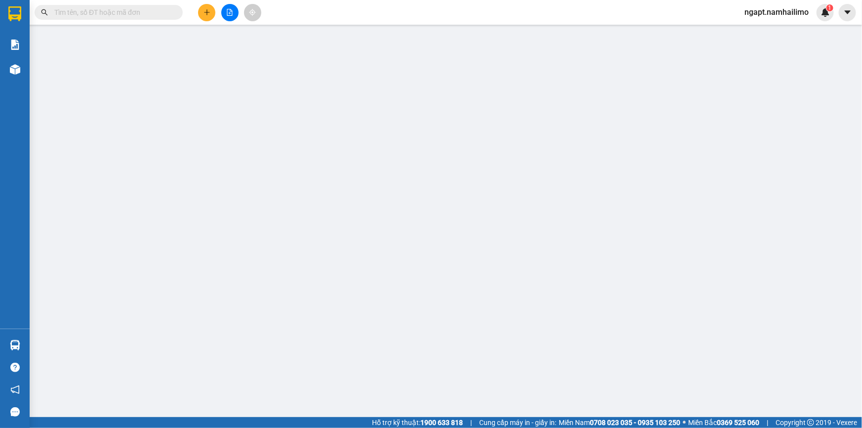
type input "0932758730"
type input "VINH CHƯƠNG"
type input "0982868934"
type input "[PERSON_NAME]"
type input "40.000"
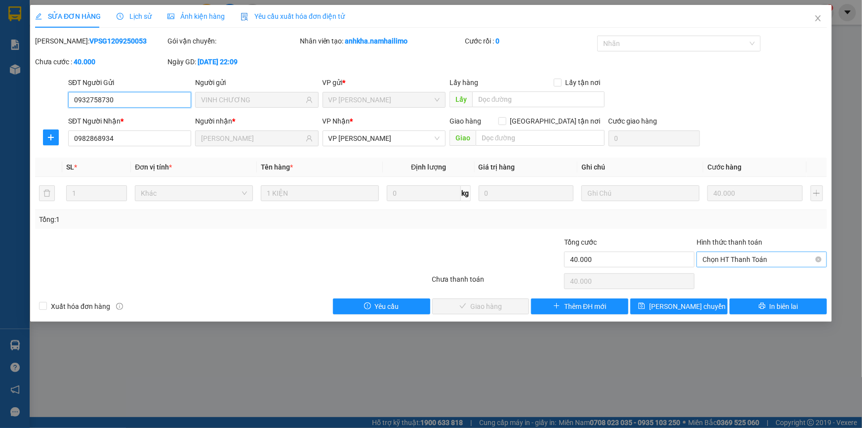
drag, startPoint x: 751, startPoint y: 257, endPoint x: 751, endPoint y: 266, distance: 8.9
click at [751, 257] on span "Chọn HT Thanh Toán" at bounding box center [761, 259] width 119 height 15
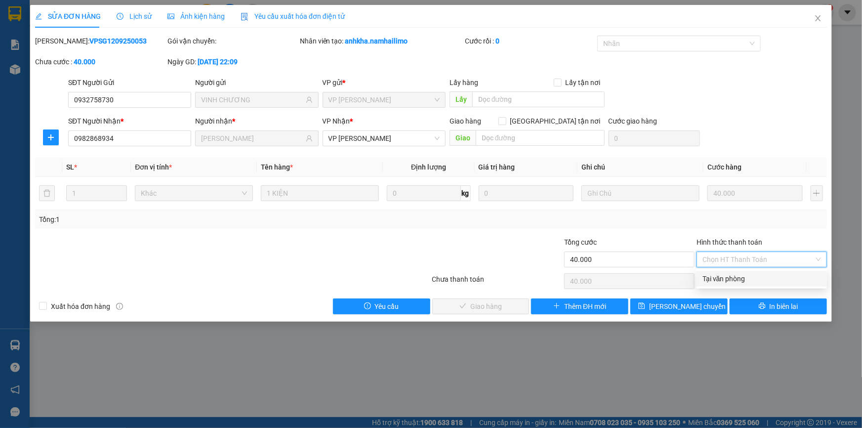
drag, startPoint x: 751, startPoint y: 266, endPoint x: 596, endPoint y: 286, distance: 156.9
click at [750, 277] on div "Tại văn phòng" at bounding box center [761, 278] width 119 height 11
type input "0"
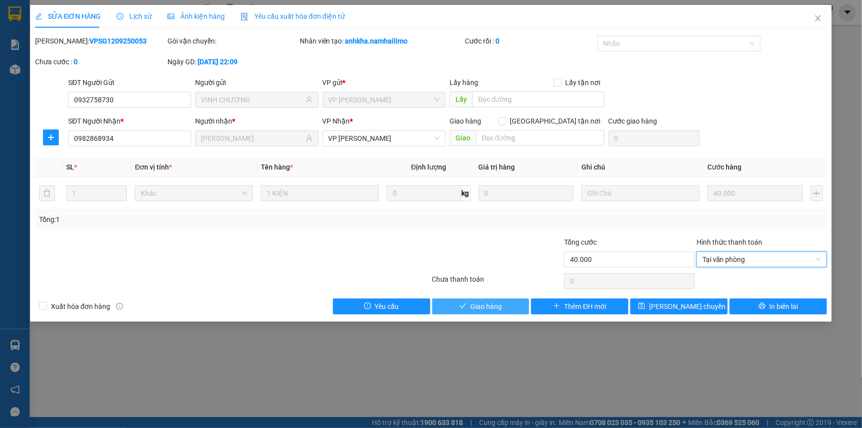
click at [523, 302] on button "Giao hàng" at bounding box center [480, 306] width 97 height 16
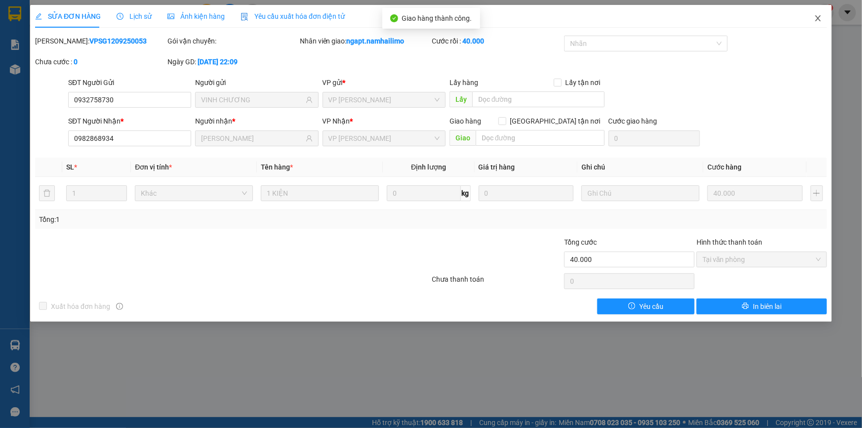
click at [818, 16] on icon "close" at bounding box center [818, 18] width 8 height 8
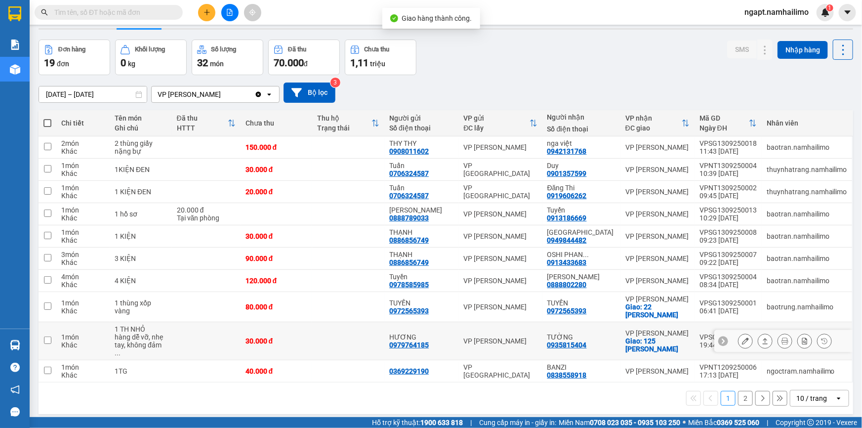
scroll to position [44, 0]
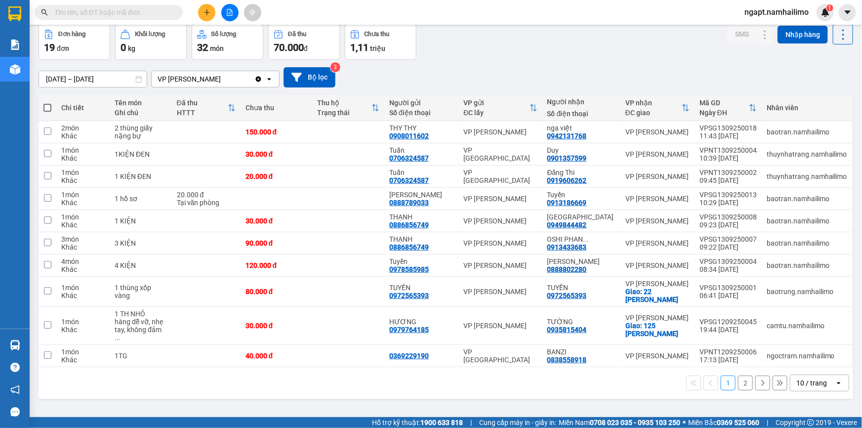
click at [738, 375] on button "2" at bounding box center [745, 382] width 15 height 15
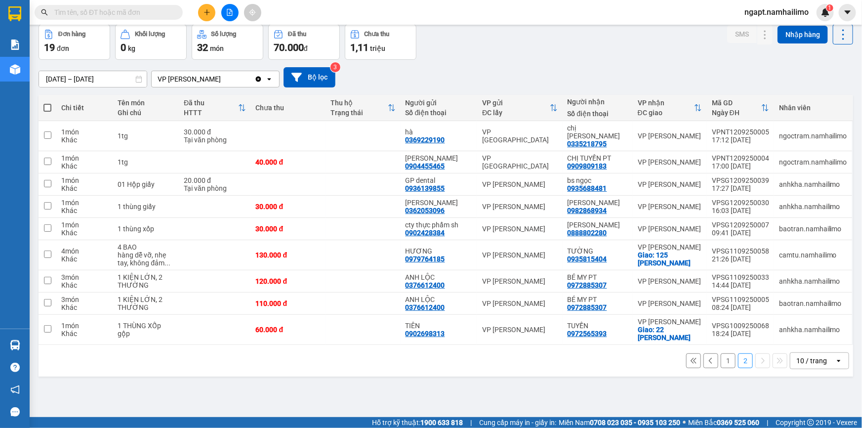
click at [720, 353] on button "1" at bounding box center [727, 360] width 15 height 15
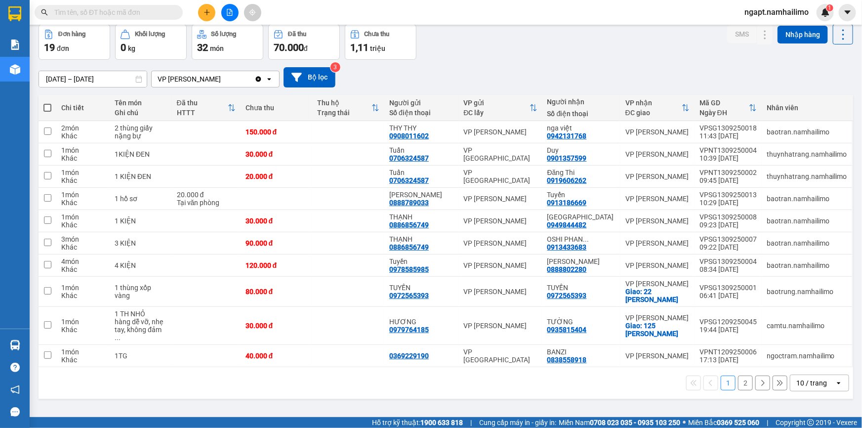
click at [738, 375] on button "2" at bounding box center [745, 382] width 15 height 15
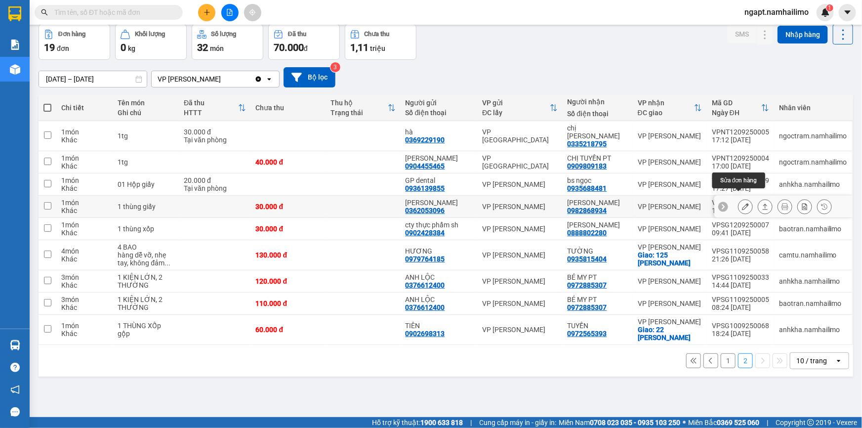
click at [742, 203] on icon at bounding box center [745, 206] width 7 height 7
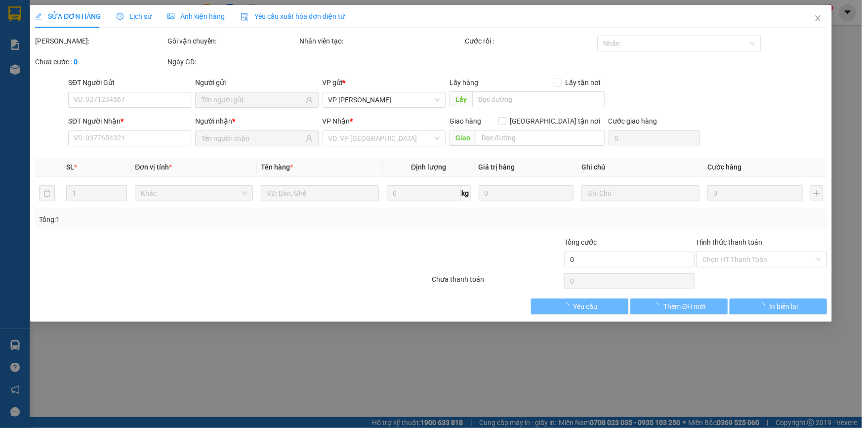
type input "0362053096"
type input "[PERSON_NAME]"
type input "0982868934"
type input "[PERSON_NAME]"
type input "30.000"
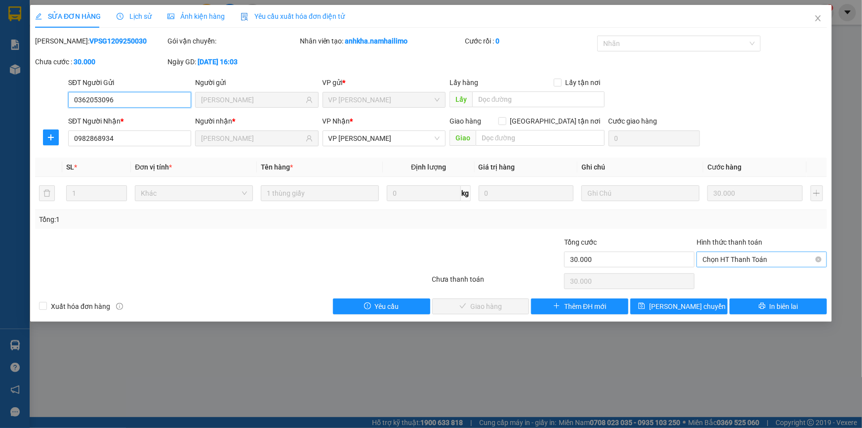
click at [757, 261] on span "Chọn HT Thanh Toán" at bounding box center [761, 259] width 119 height 15
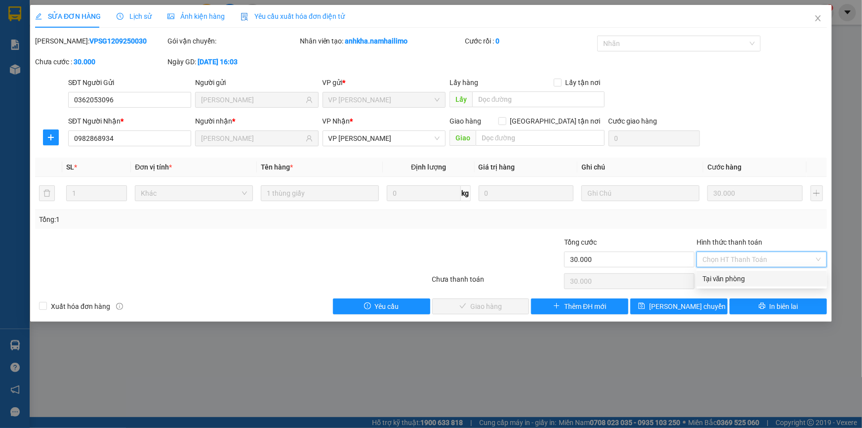
click at [756, 283] on div "Tại văn phòng" at bounding box center [761, 278] width 119 height 11
type input "0"
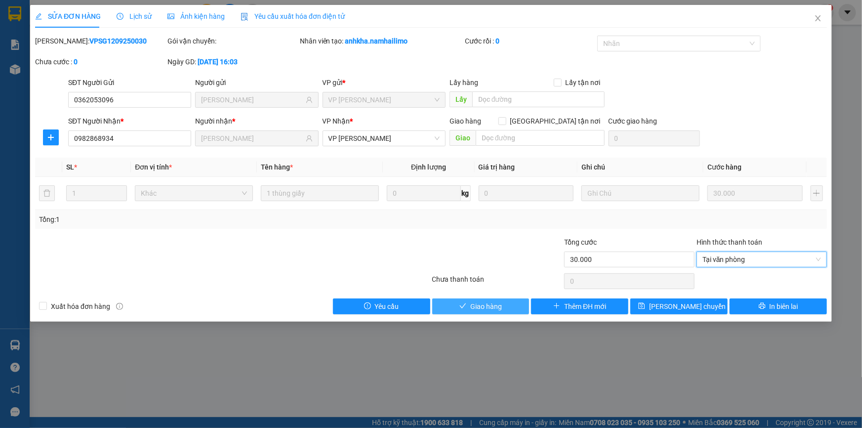
drag, startPoint x: 501, startPoint y: 310, endPoint x: 590, endPoint y: 315, distance: 89.0
click at [505, 308] on button "Giao hàng" at bounding box center [480, 306] width 97 height 16
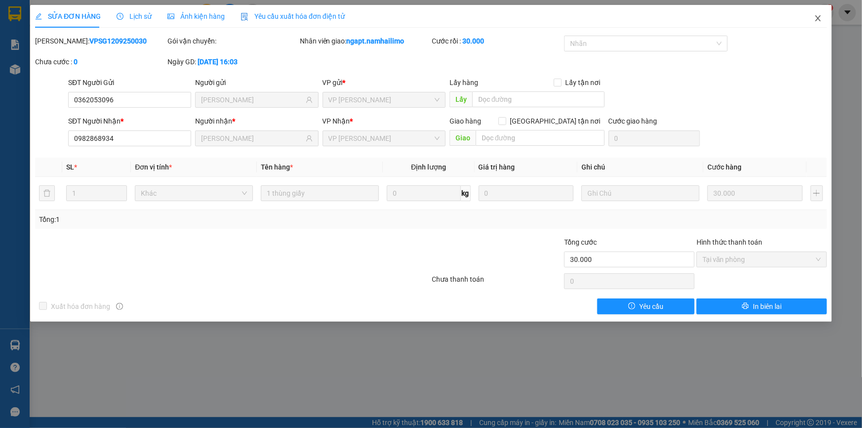
click at [817, 17] on icon "close" at bounding box center [818, 18] width 8 height 8
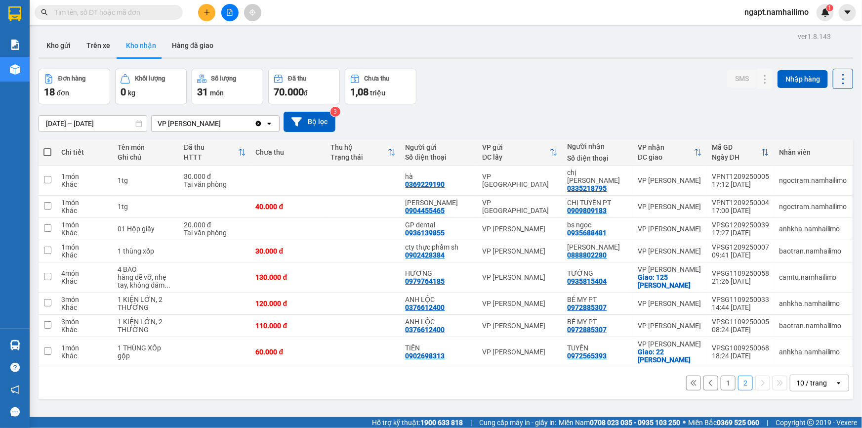
click at [720, 375] on button "1" at bounding box center [727, 382] width 15 height 15
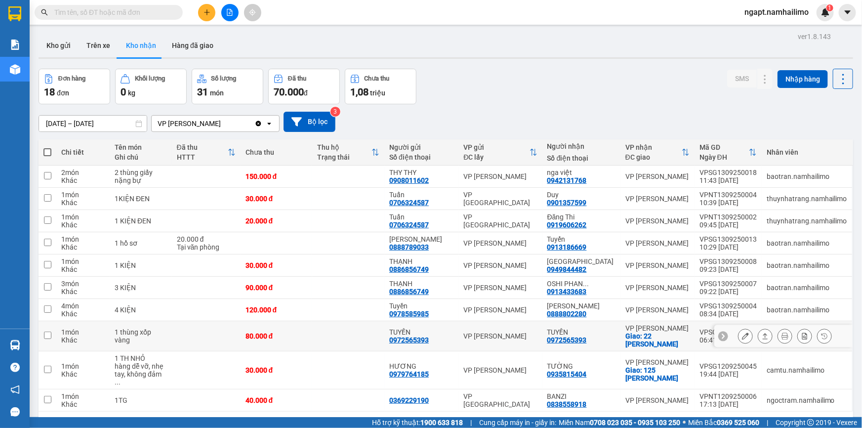
scroll to position [44, 0]
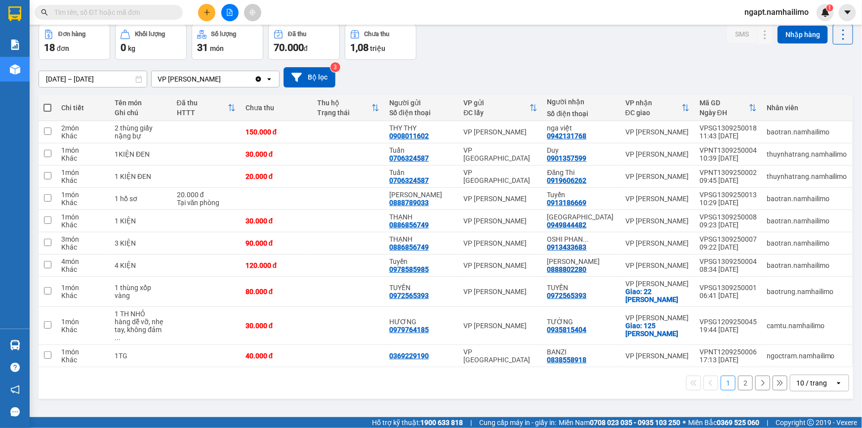
click at [742, 378] on button "2" at bounding box center [745, 382] width 15 height 15
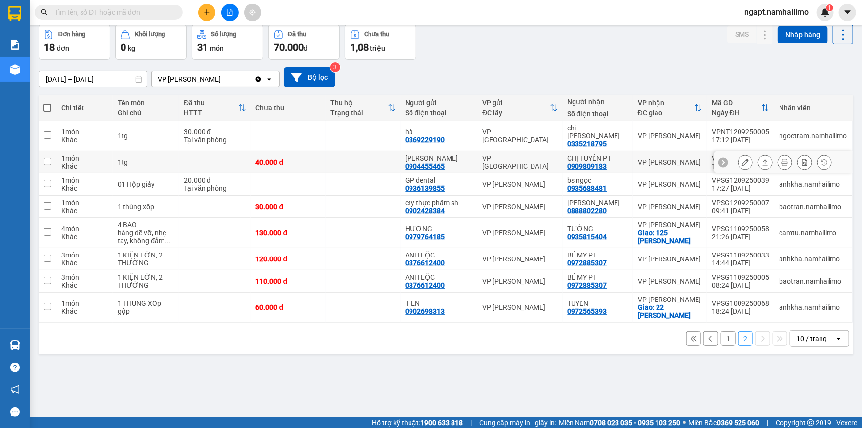
click at [742, 158] on icon at bounding box center [745, 161] width 7 height 7
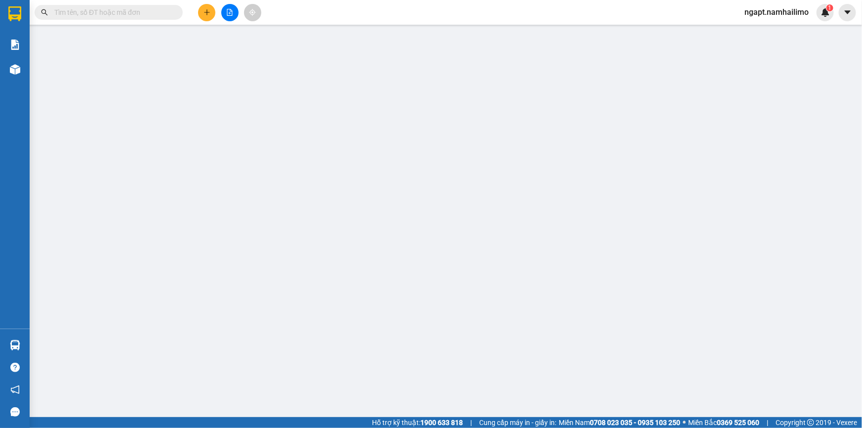
type input "0904455465"
type input "[PERSON_NAME]"
type input "0909809183"
type input "CHỊ TUYỀN PT"
type input "40.000"
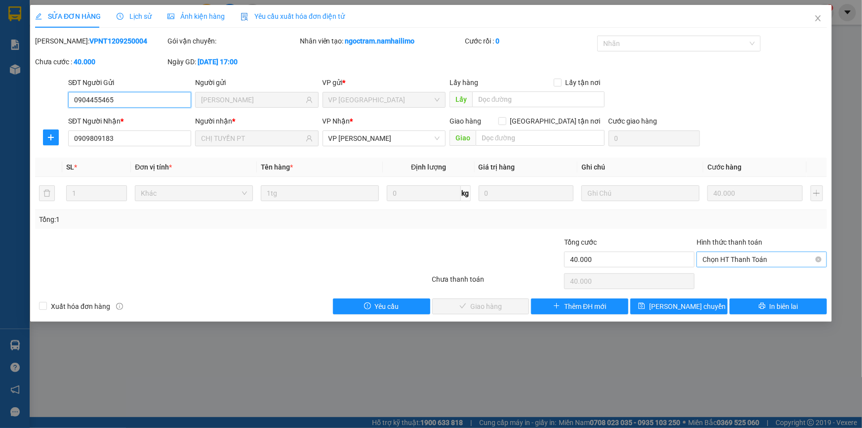
click at [741, 263] on span "Chọn HT Thanh Toán" at bounding box center [761, 259] width 119 height 15
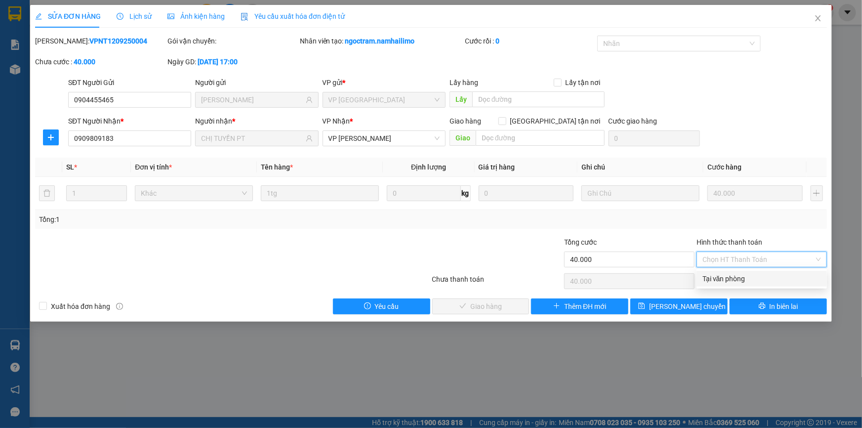
drag, startPoint x: 743, startPoint y: 278, endPoint x: 731, endPoint y: 282, distance: 12.5
click at [742, 279] on div "Tại văn phòng" at bounding box center [761, 278] width 119 height 11
type input "0"
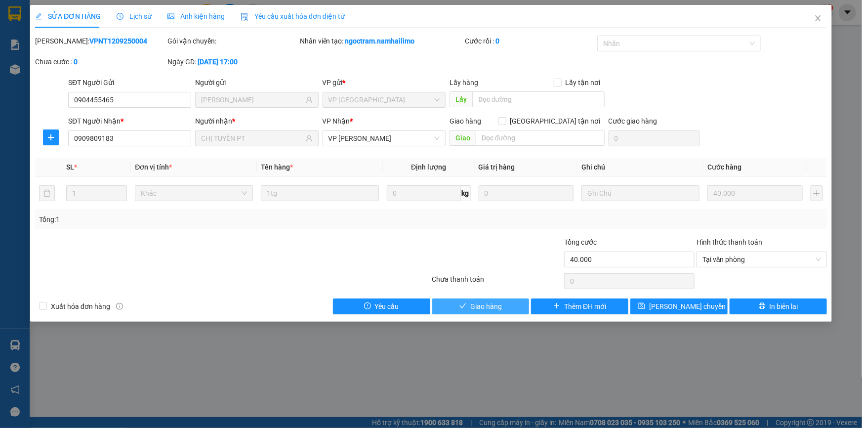
drag, startPoint x: 518, startPoint y: 312, endPoint x: 535, endPoint y: 293, distance: 25.9
click at [517, 312] on button "Giao hàng" at bounding box center [480, 306] width 97 height 16
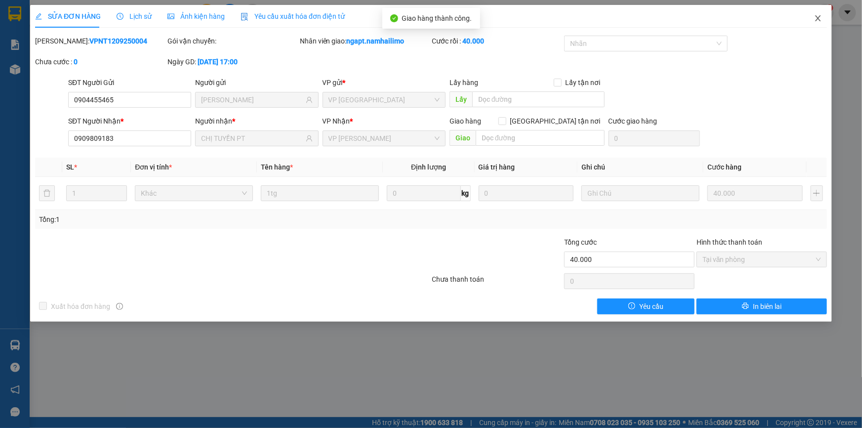
click at [817, 20] on icon "close" at bounding box center [817, 18] width 5 height 6
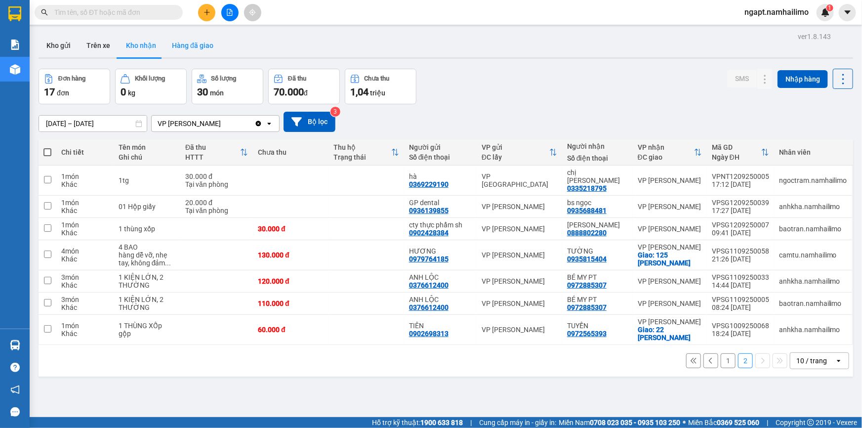
click at [193, 50] on button "Hàng đã giao" at bounding box center [192, 46] width 57 height 24
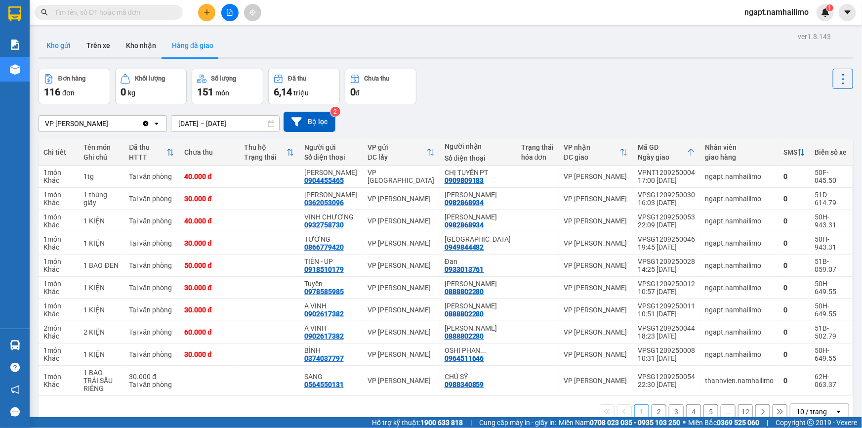
click at [57, 41] on button "Kho gửi" at bounding box center [59, 46] width 40 height 24
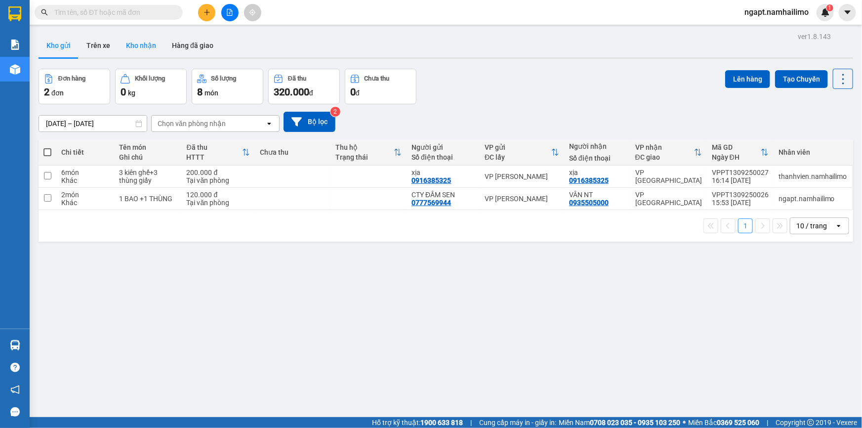
click at [147, 48] on button "Kho nhận" at bounding box center [141, 46] width 46 height 24
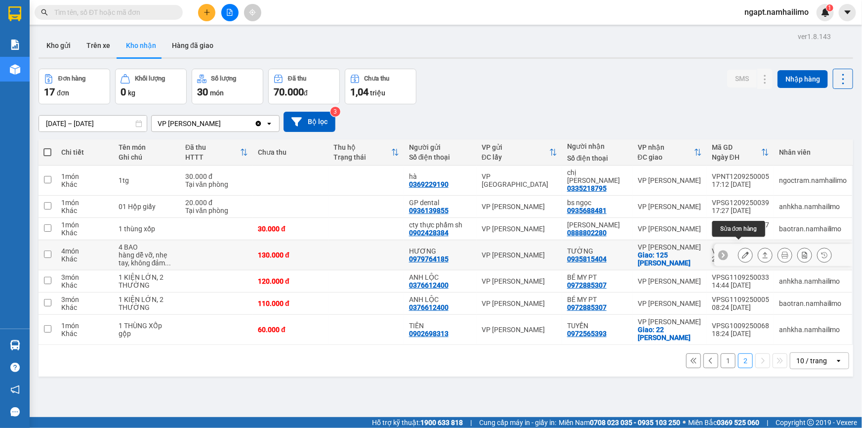
click at [742, 252] on button at bounding box center [745, 254] width 14 height 17
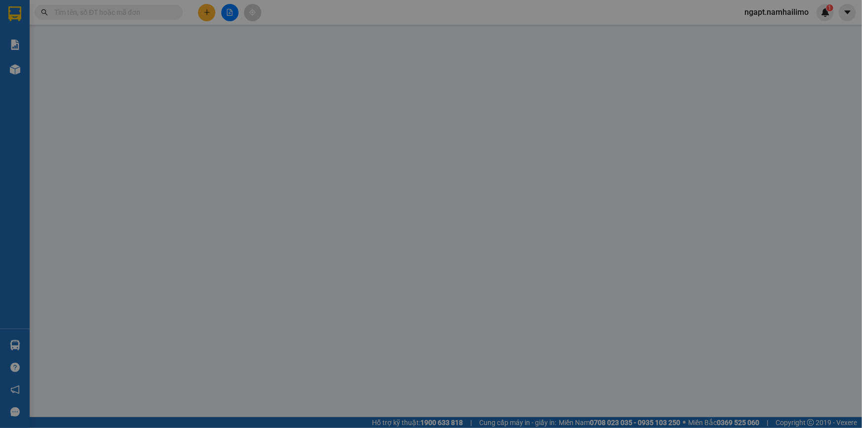
type input "0979764185"
type input "HƯƠNG"
type input "0935815404"
type input "TƯỜNG"
checkbox input "true"
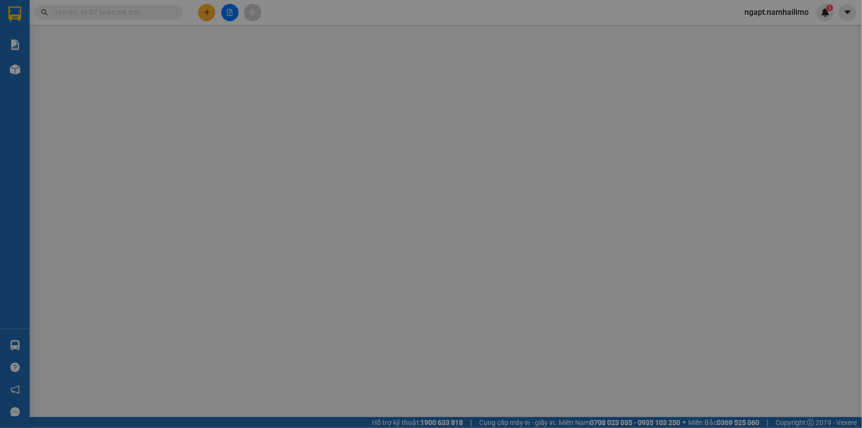
type input "125 [PERSON_NAME]"
type input "10.000"
type input "130.000"
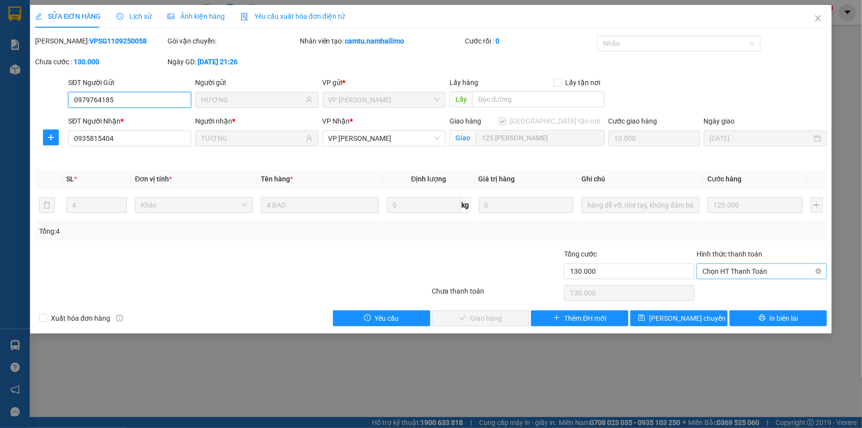
click at [741, 265] on span "Chọn HT Thanh Toán" at bounding box center [761, 271] width 119 height 15
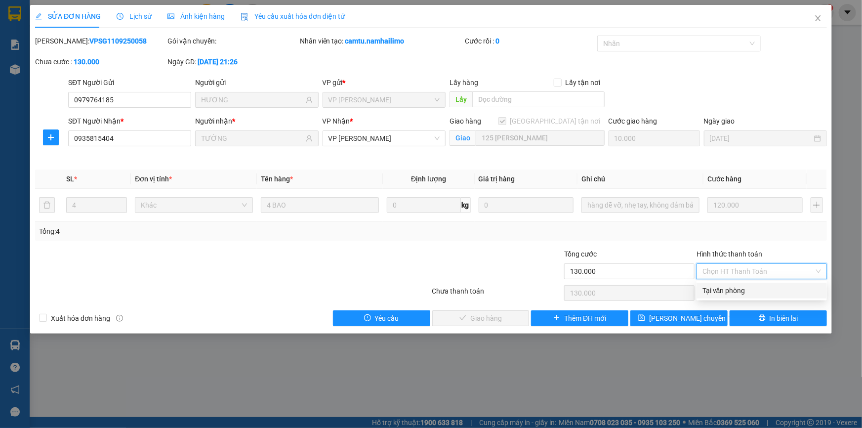
drag, startPoint x: 734, startPoint y: 290, endPoint x: 593, endPoint y: 290, distance: 141.7
click at [733, 290] on div "Tại văn phòng" at bounding box center [761, 290] width 119 height 11
type input "0"
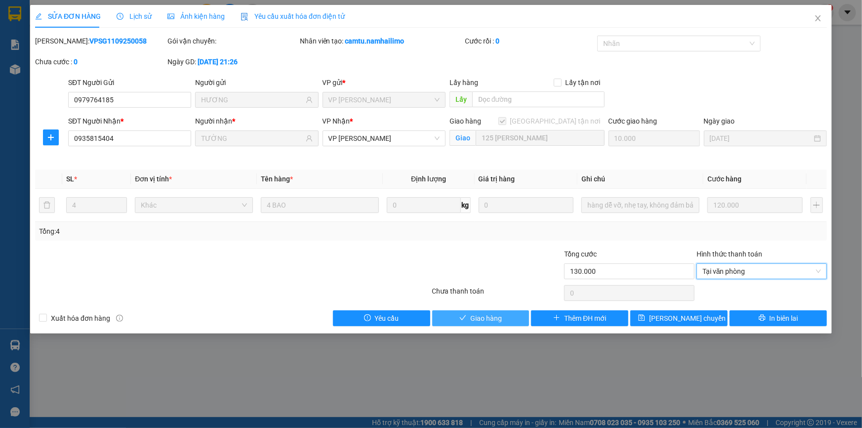
click at [504, 317] on button "Giao hàng" at bounding box center [480, 318] width 97 height 16
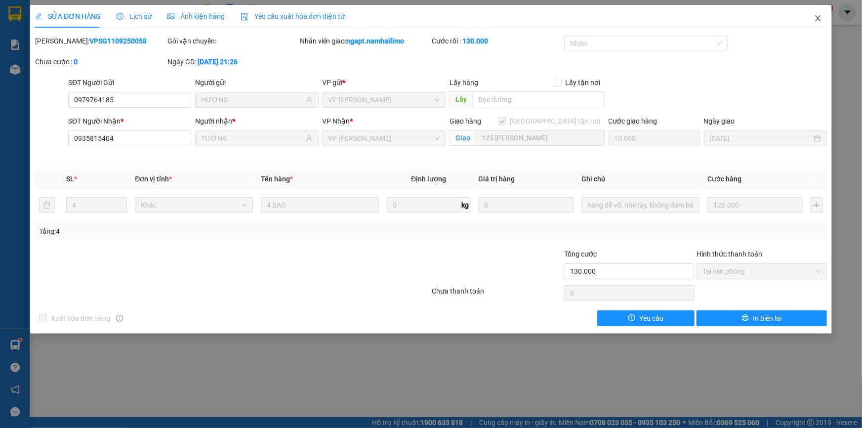
click at [820, 22] on icon "close" at bounding box center [818, 18] width 8 height 8
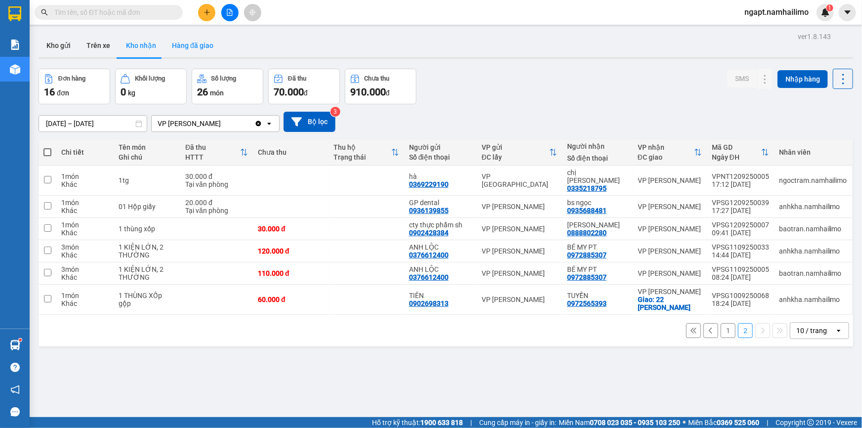
click at [200, 40] on button "Hàng đã giao" at bounding box center [192, 46] width 57 height 24
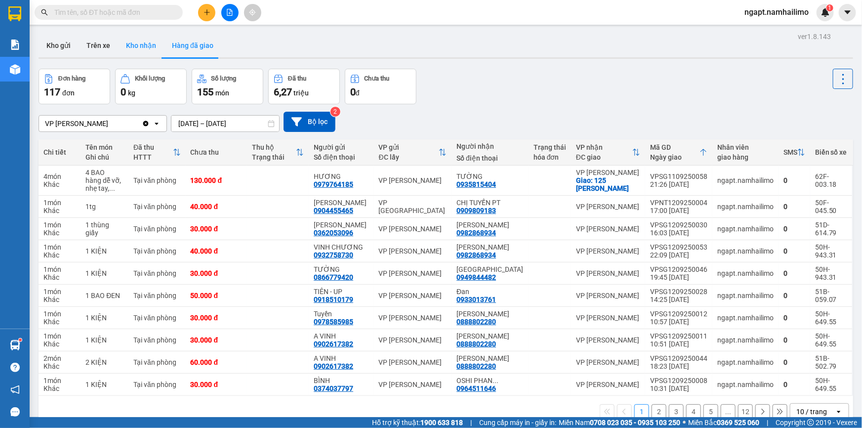
click at [127, 44] on button "Kho nhận" at bounding box center [141, 46] width 46 height 24
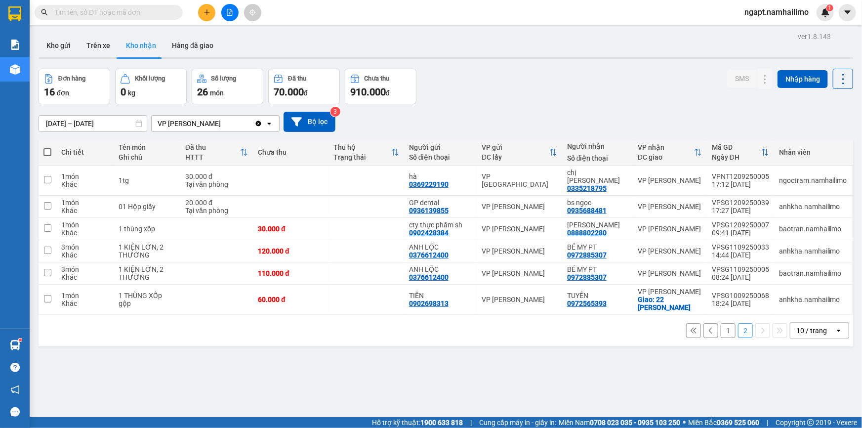
click at [721, 325] on button "1" at bounding box center [727, 330] width 15 height 15
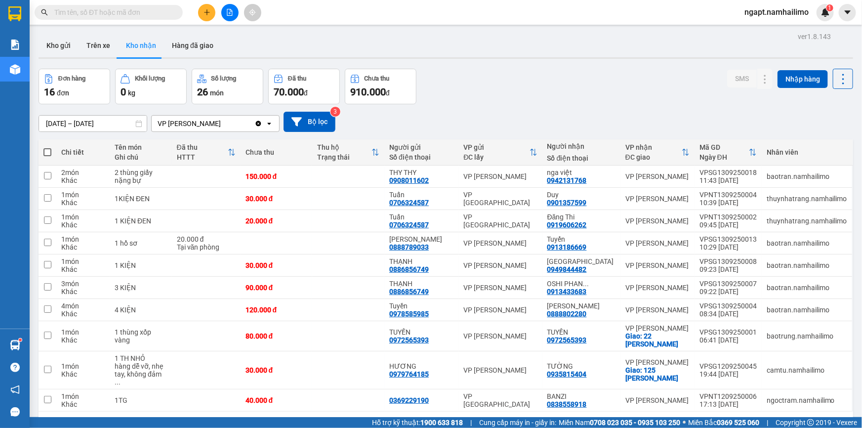
click at [232, 13] on icon "file-add" at bounding box center [229, 12] width 7 height 7
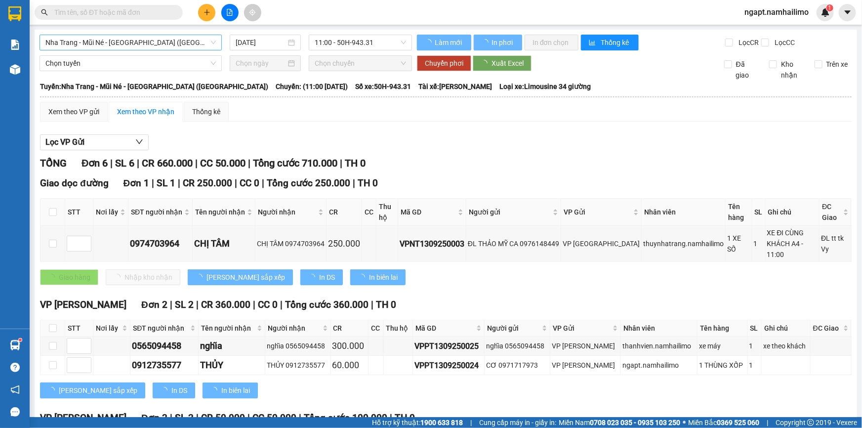
click at [182, 40] on span "Nha Trang - Mũi Né - [GEOGRAPHIC_DATA] ([GEOGRAPHIC_DATA])" at bounding box center [130, 42] width 170 height 15
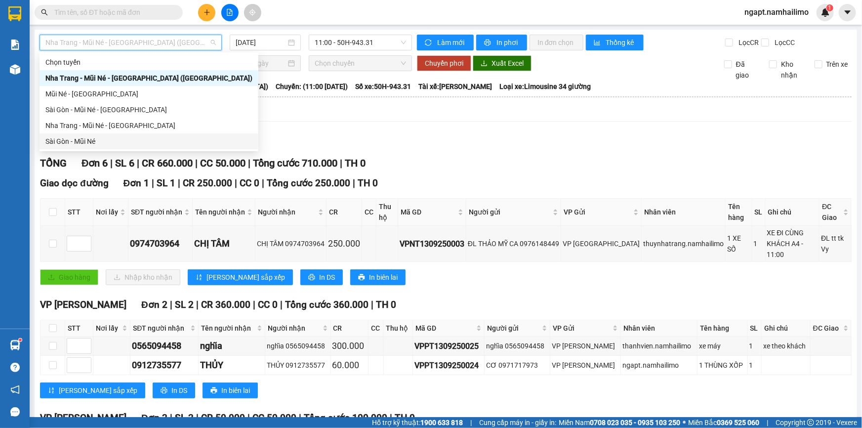
click at [127, 143] on div "Sài Gòn - Mũi Né" at bounding box center [148, 141] width 207 height 11
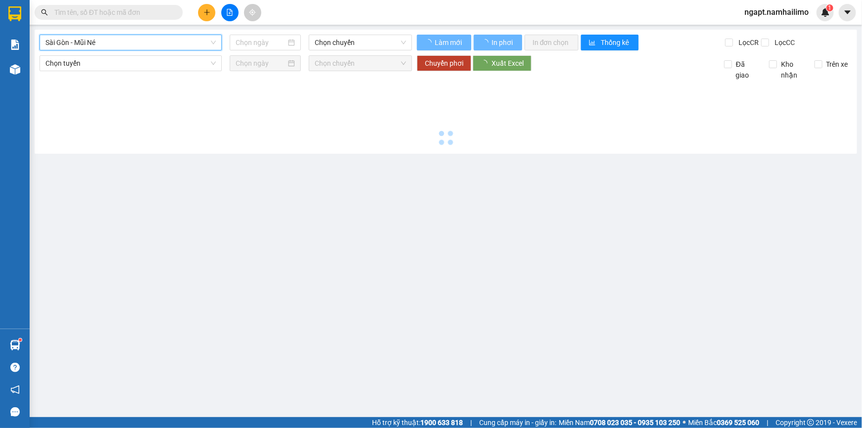
type input "[DATE]"
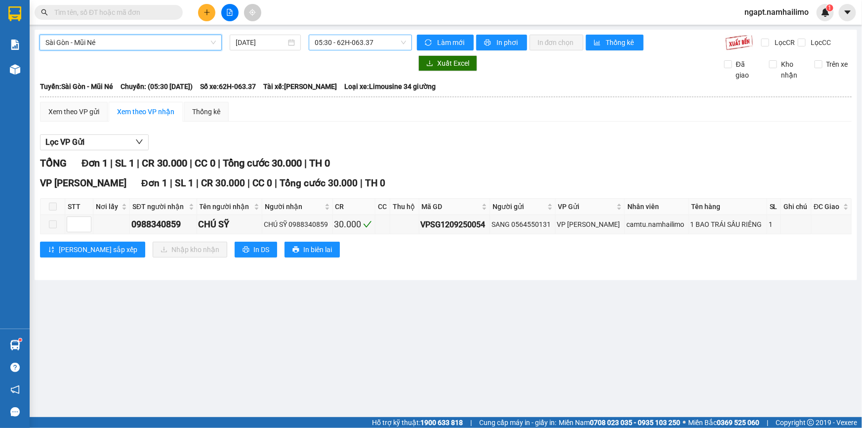
click at [393, 44] on span "05:30 - 62H-063.37" at bounding box center [360, 42] width 91 height 15
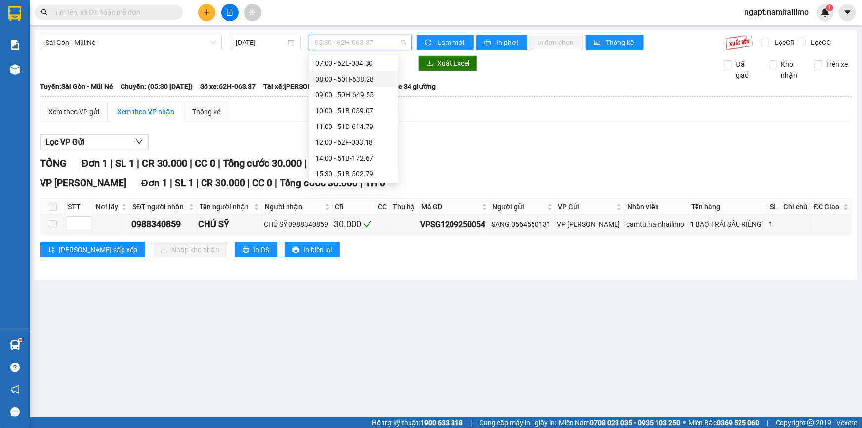
scroll to position [44, 0]
click at [356, 140] on div "14:00 - 51B-172.67" at bounding box center [353, 144] width 77 height 11
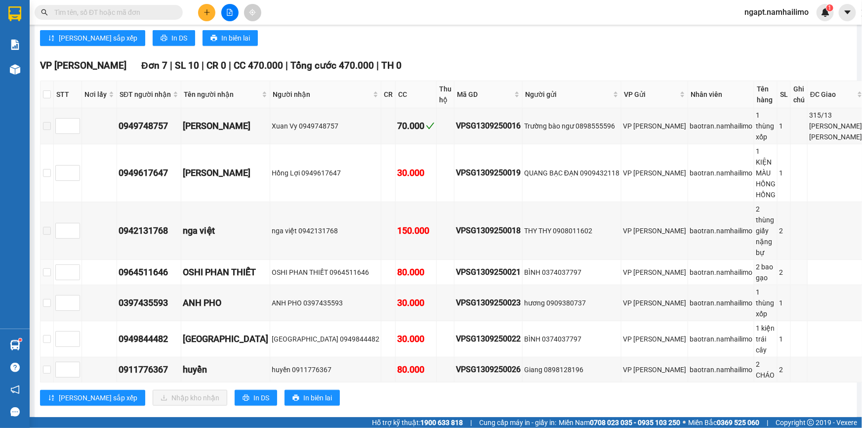
scroll to position [381, 0]
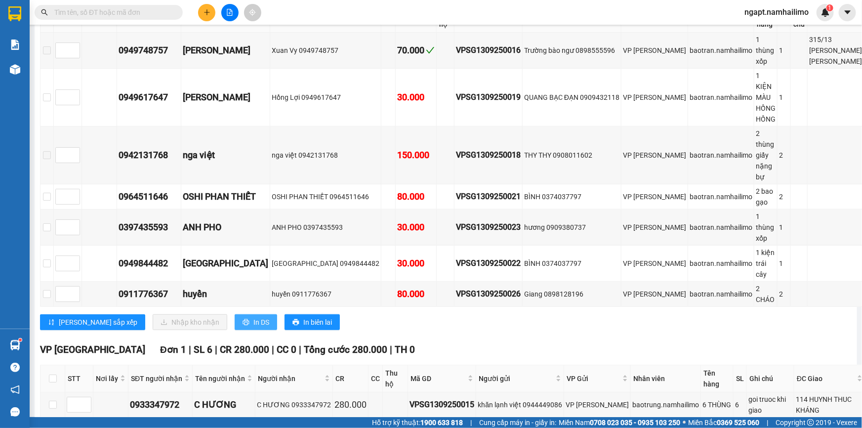
click at [235, 314] on button "In DS" at bounding box center [256, 322] width 42 height 16
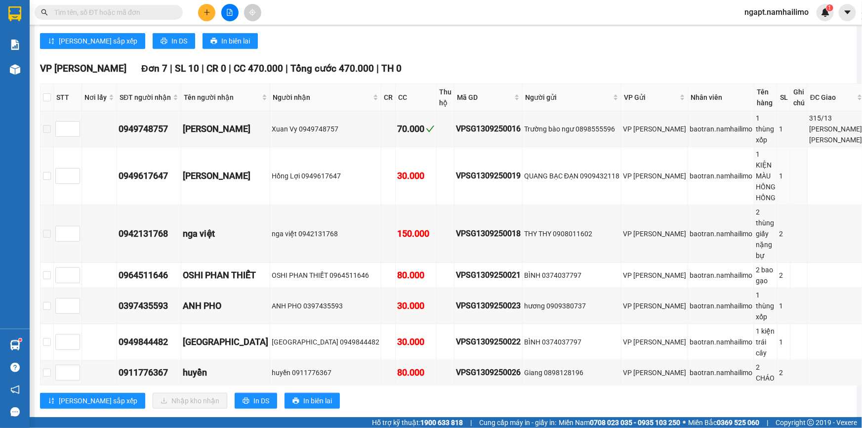
scroll to position [269, 0]
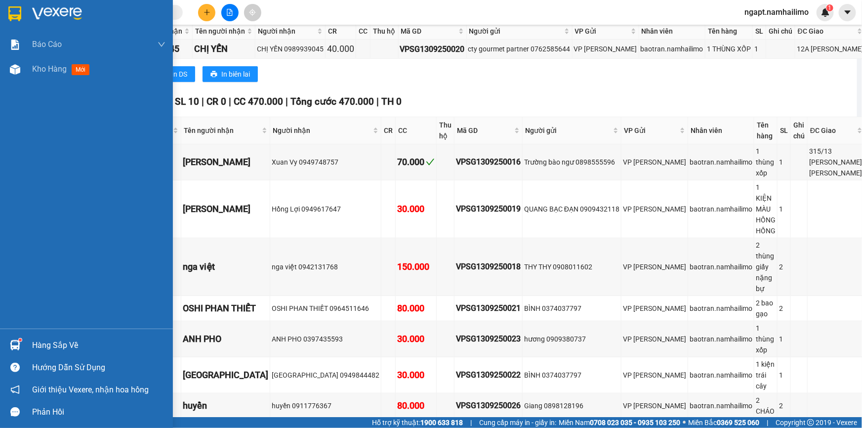
drag, startPoint x: 45, startPoint y: 65, endPoint x: 543, endPoint y: 424, distance: 613.2
click at [46, 65] on span "Kho hàng" at bounding box center [49, 68] width 35 height 9
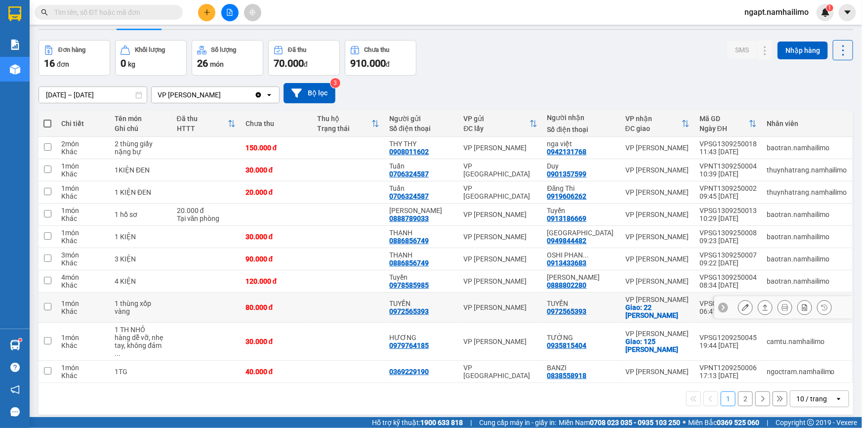
scroll to position [44, 0]
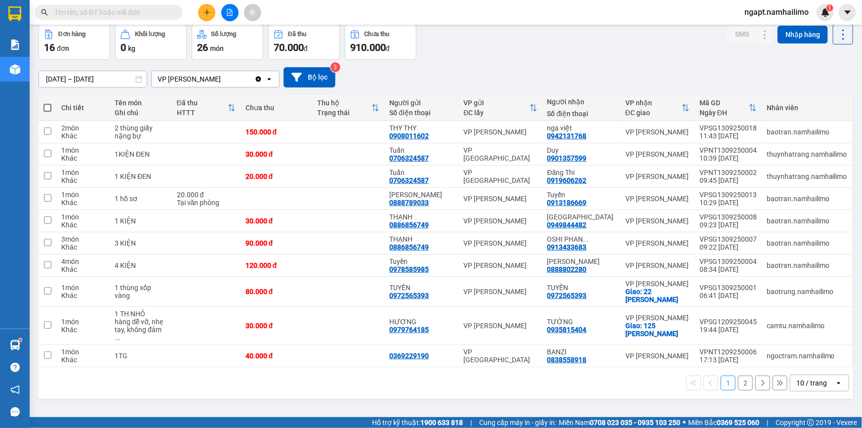
click at [738, 377] on button "2" at bounding box center [745, 382] width 15 height 15
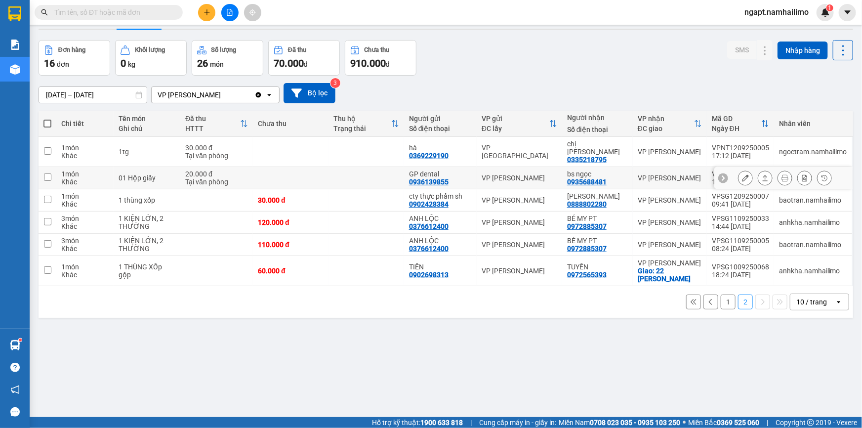
scroll to position [0, 0]
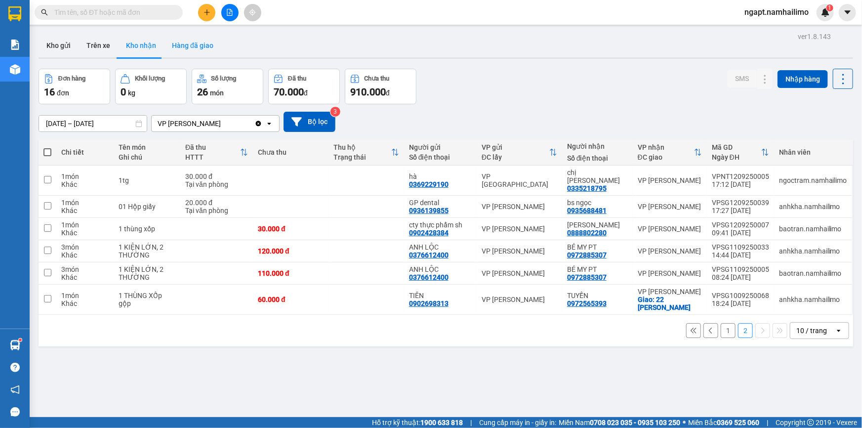
click at [203, 49] on button "Hàng đã giao" at bounding box center [192, 46] width 57 height 24
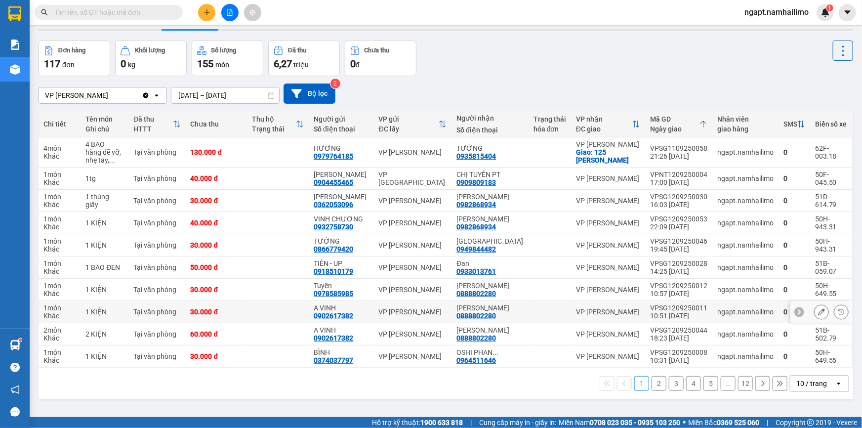
scroll to position [45, 0]
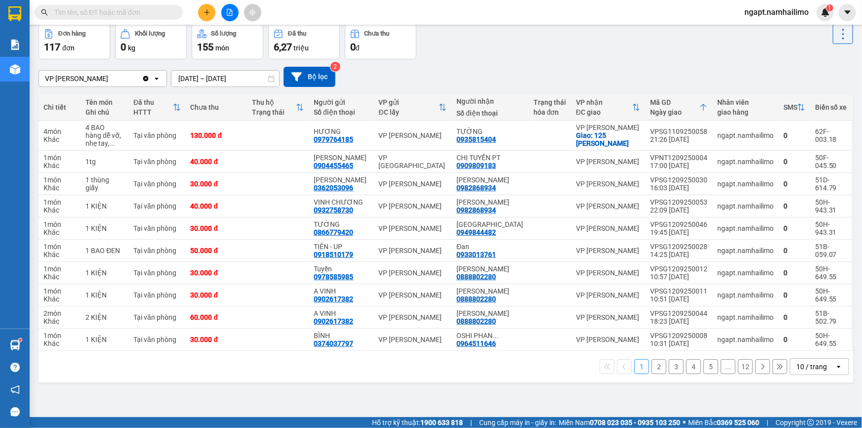
click at [653, 370] on button "2" at bounding box center [658, 366] width 15 height 15
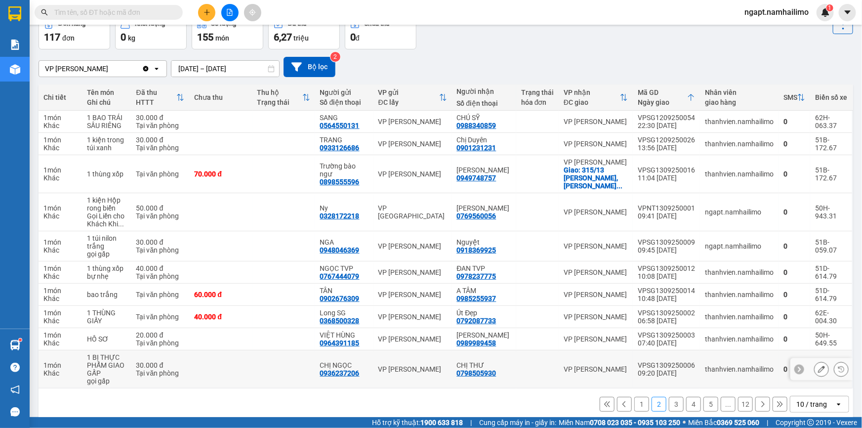
scroll to position [58, 0]
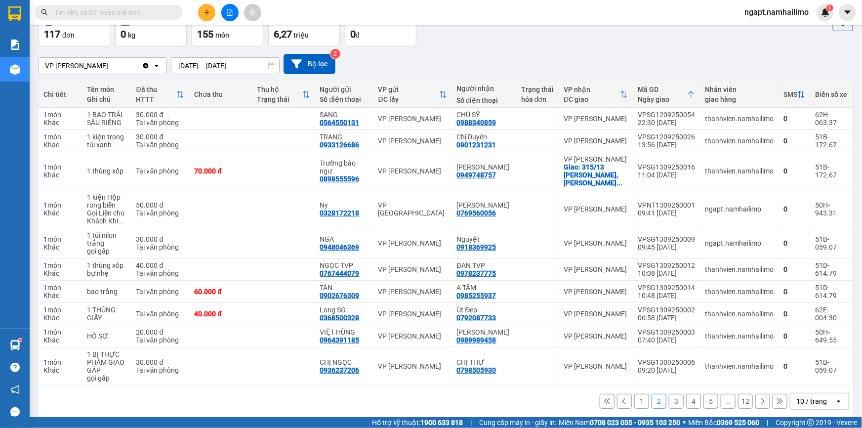
drag, startPoint x: 638, startPoint y: 395, endPoint x: 676, endPoint y: 402, distance: 39.1
click at [637, 395] on button "1" at bounding box center [641, 401] width 15 height 15
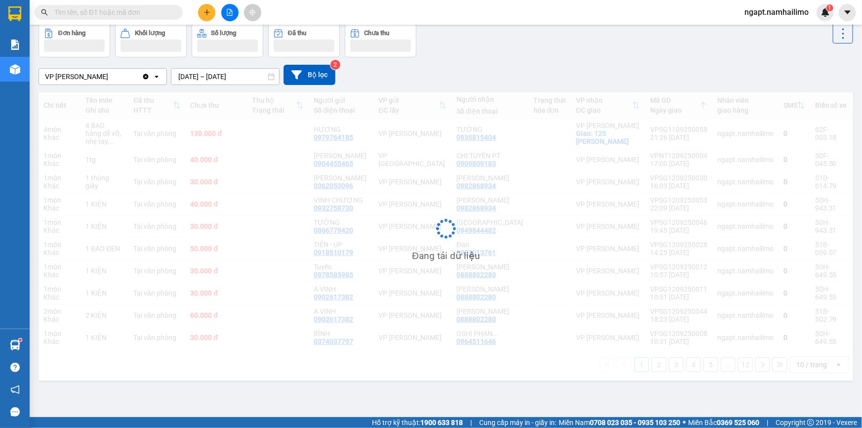
scroll to position [45, 0]
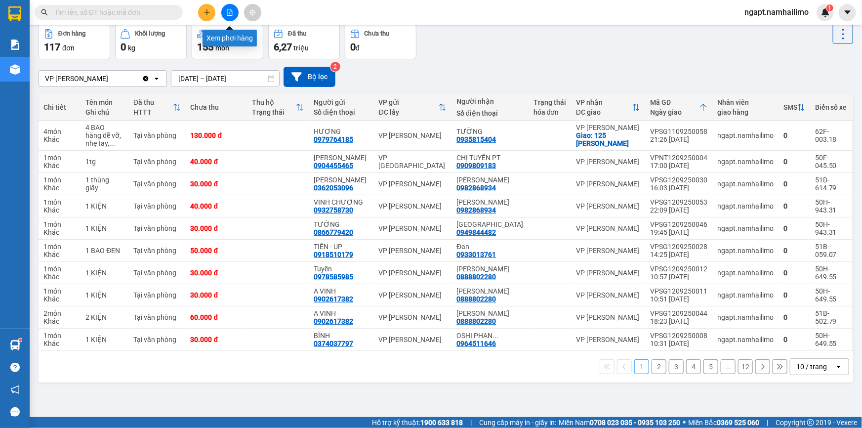
click at [232, 9] on icon "file-add" at bounding box center [229, 12] width 7 height 7
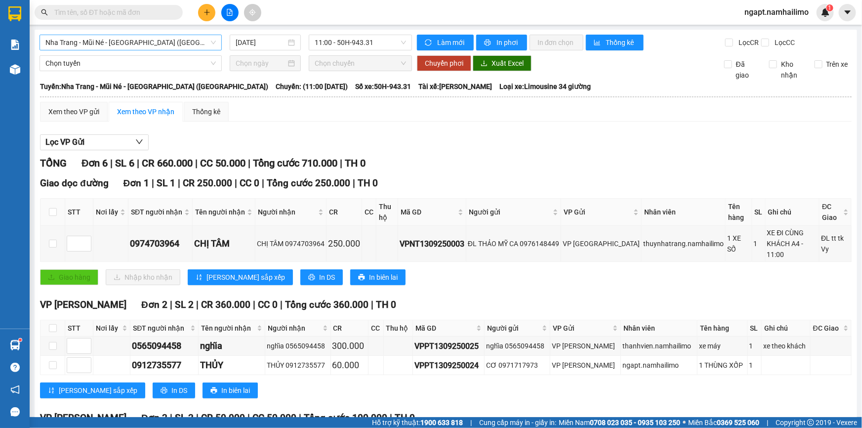
click at [161, 40] on span "Nha Trang - Mũi Né - [GEOGRAPHIC_DATA] ([GEOGRAPHIC_DATA])" at bounding box center [130, 42] width 170 height 15
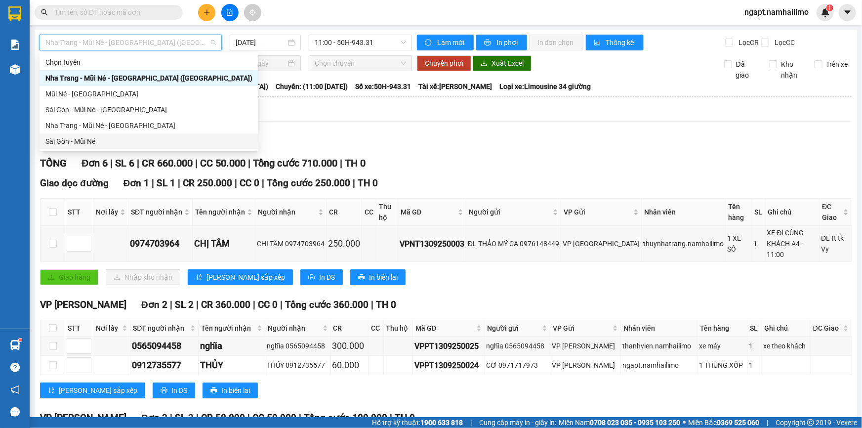
click at [98, 135] on div "Sài Gòn - Mũi Né" at bounding box center [149, 141] width 219 height 16
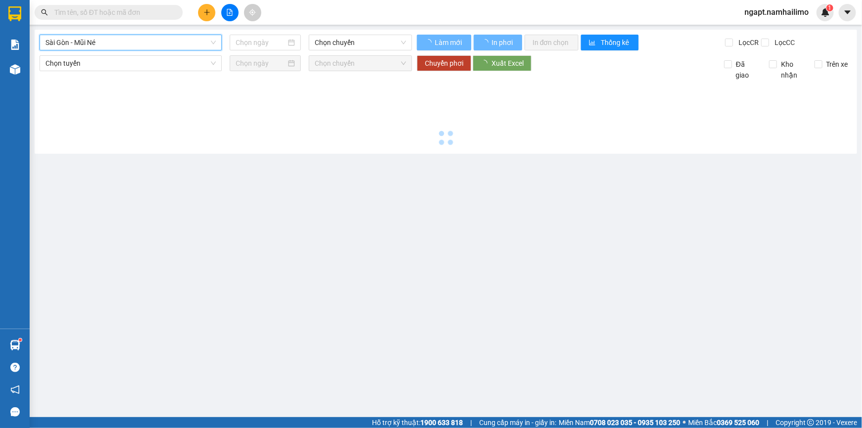
type input "[DATE]"
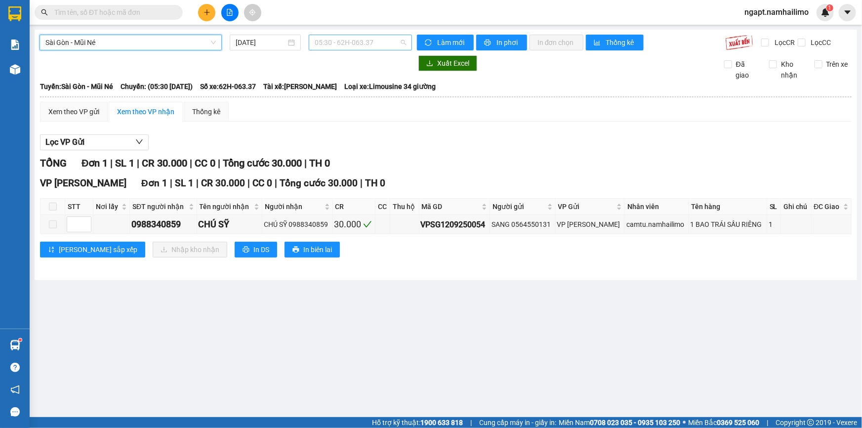
click at [386, 44] on span "05:30 - 62H-063.37" at bounding box center [360, 42] width 91 height 15
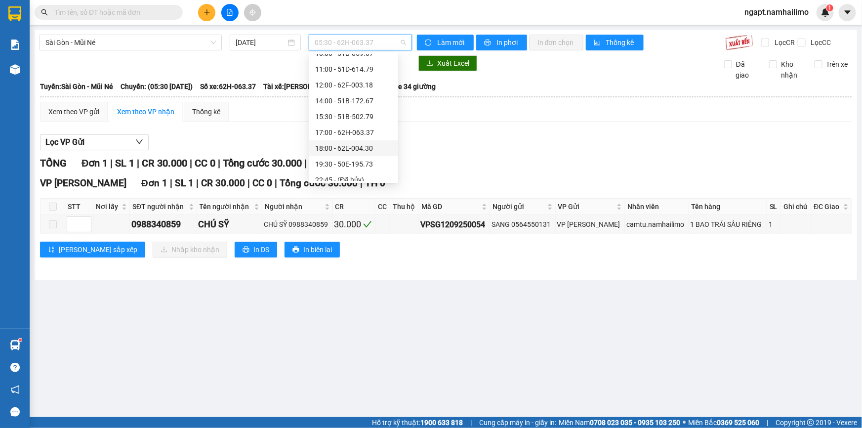
scroll to position [89, 0]
click at [370, 99] on div "14:00 - 51B-172.67" at bounding box center [353, 99] width 77 height 11
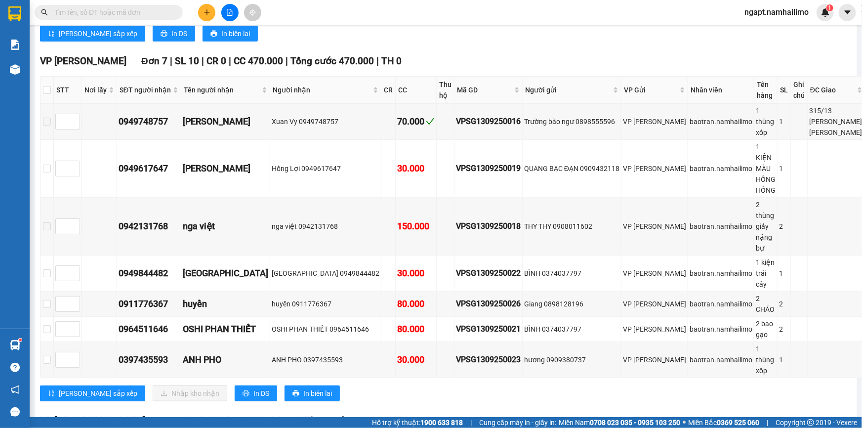
scroll to position [314, 0]
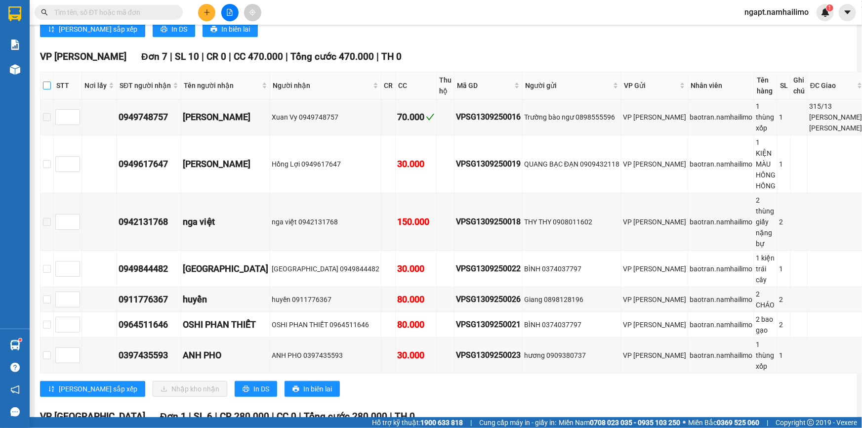
click at [51, 89] on input "checkbox" at bounding box center [47, 85] width 8 height 8
checkbox input "true"
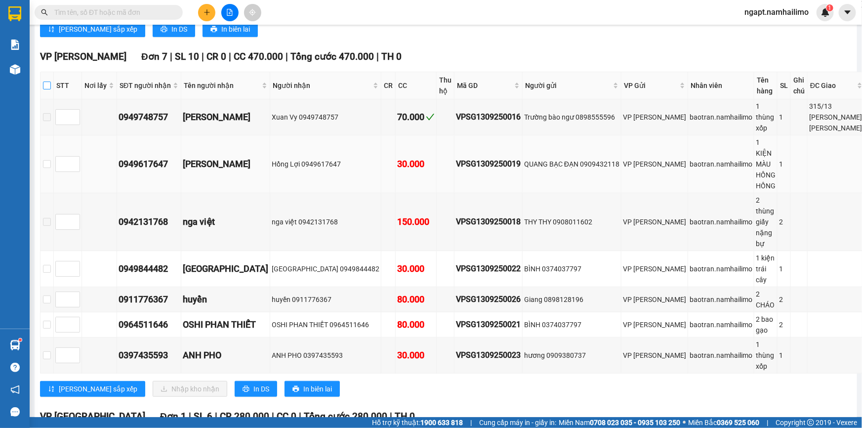
checkbox input "true"
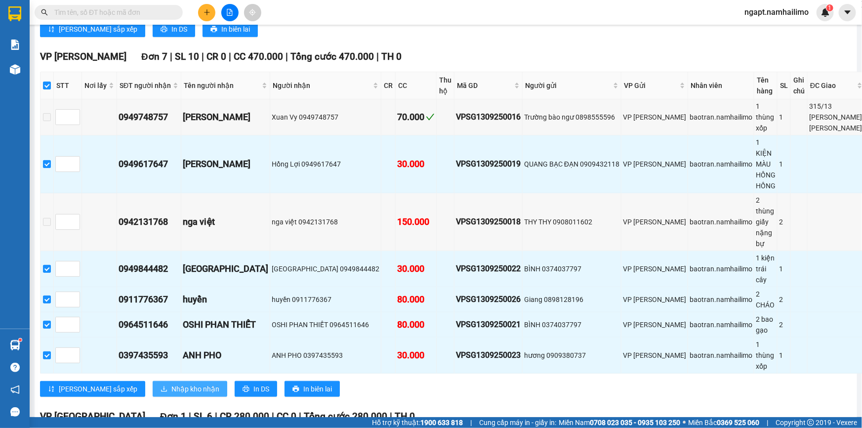
click at [171, 383] on span "Nhập kho nhận" at bounding box center [195, 388] width 48 height 11
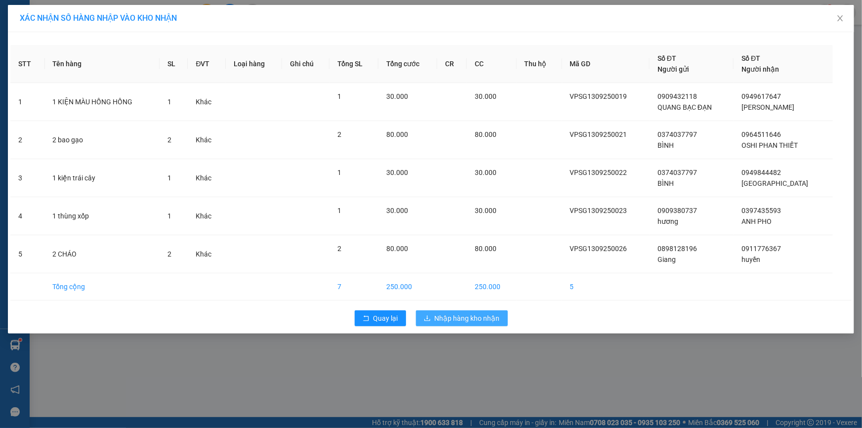
click at [460, 315] on span "Nhập hàng kho nhận" at bounding box center [467, 318] width 65 height 11
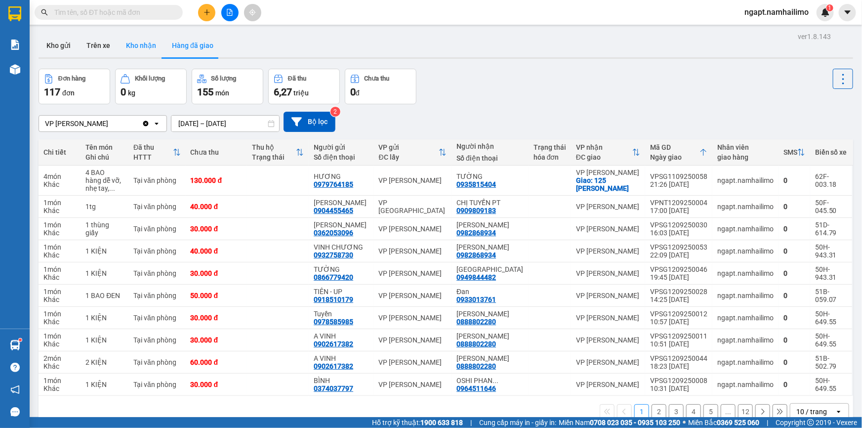
click at [132, 52] on button "Kho nhận" at bounding box center [141, 46] width 46 height 24
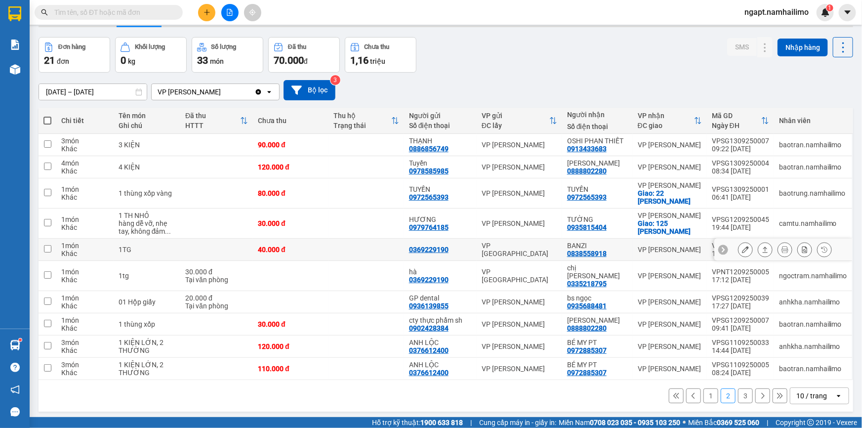
scroll to position [44, 0]
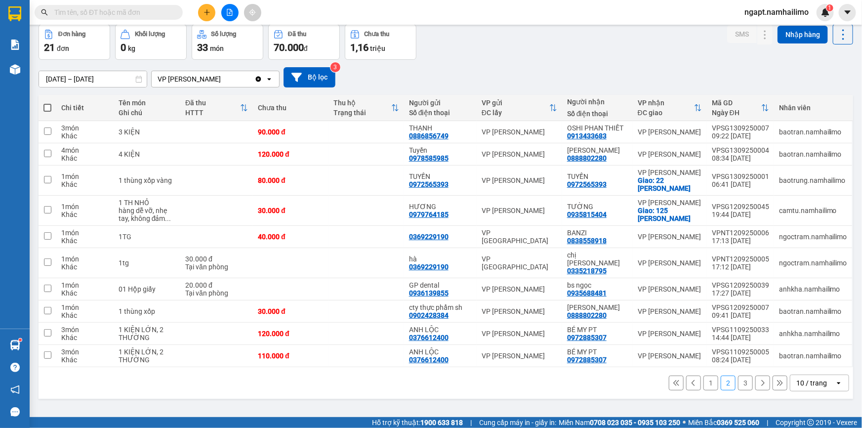
click at [706, 375] on button "1" at bounding box center [710, 382] width 15 height 15
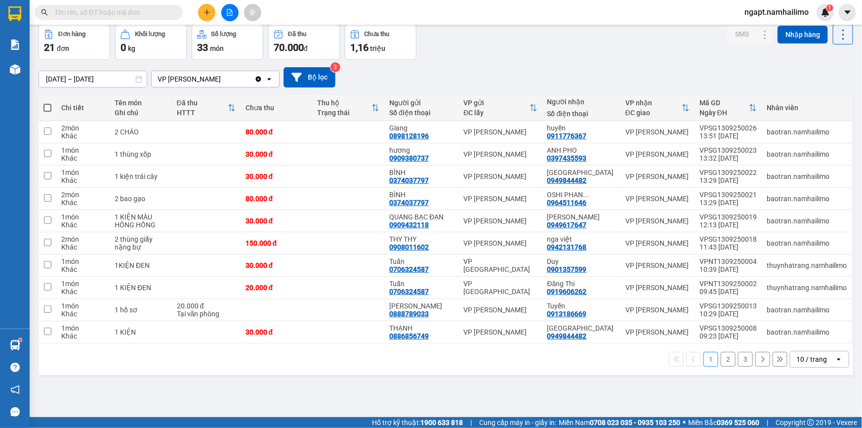
click at [604, 64] on div "[DATE] – [DATE] Press the down arrow key to interact with the calendar and sele…" at bounding box center [446, 77] width 814 height 35
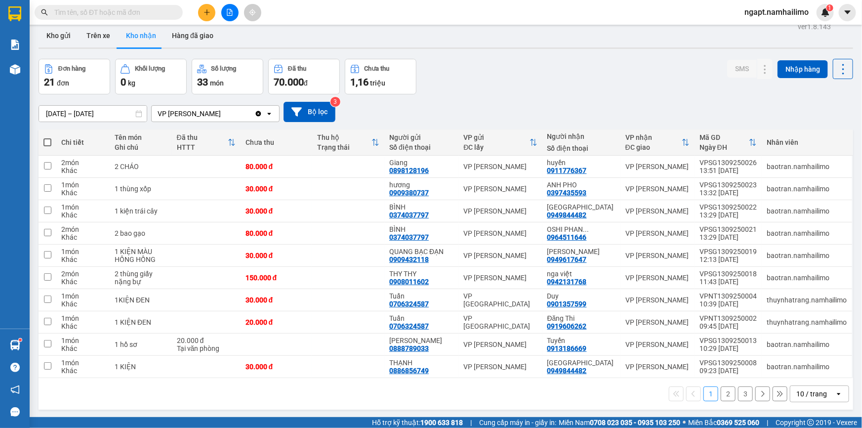
scroll to position [0, 0]
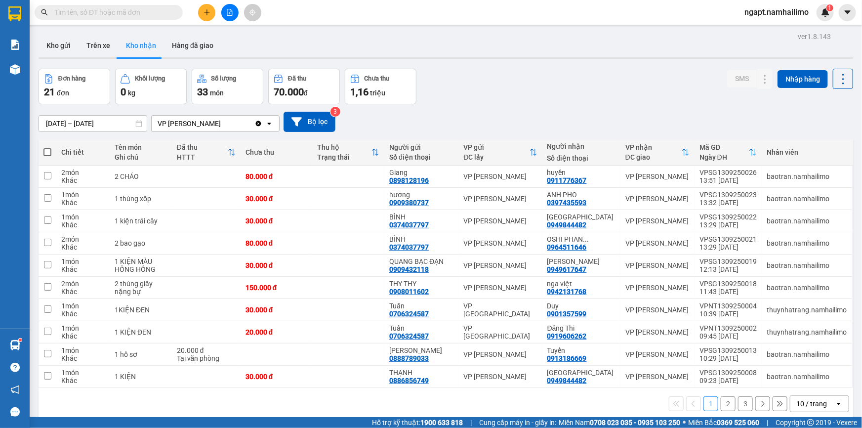
click at [226, 18] on button at bounding box center [229, 12] width 17 height 17
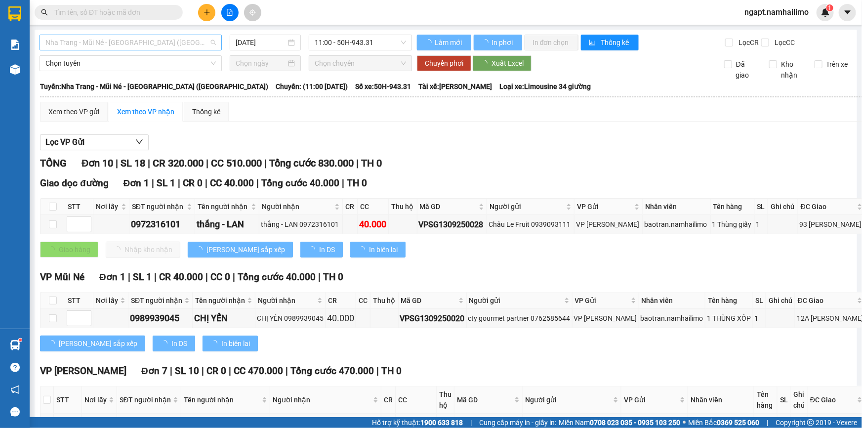
click at [210, 44] on span "Nha Trang - Mũi Né - [GEOGRAPHIC_DATA] ([GEOGRAPHIC_DATA])" at bounding box center [130, 42] width 170 height 15
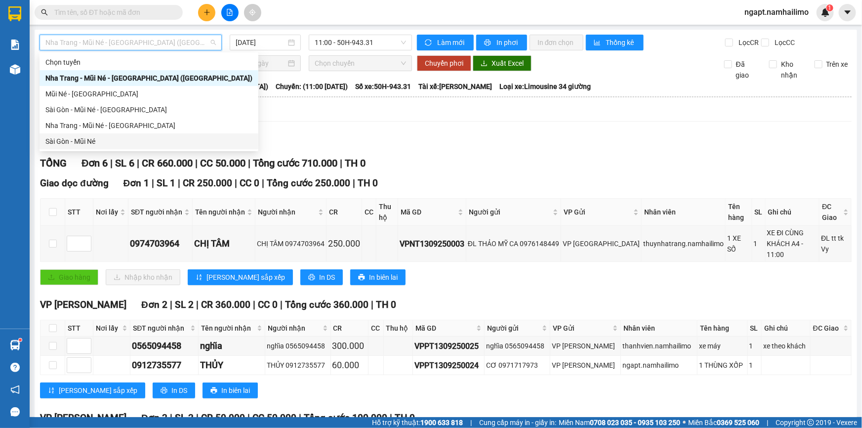
click at [122, 140] on div "Sài Gòn - Mũi Né" at bounding box center [148, 141] width 207 height 11
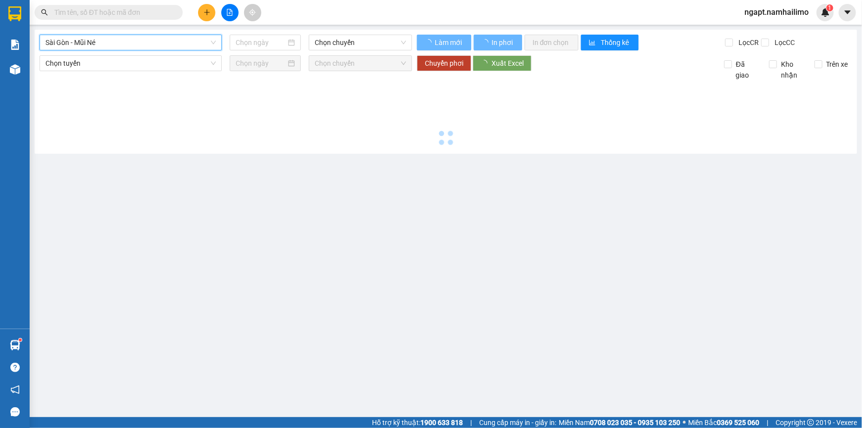
type input "[DATE]"
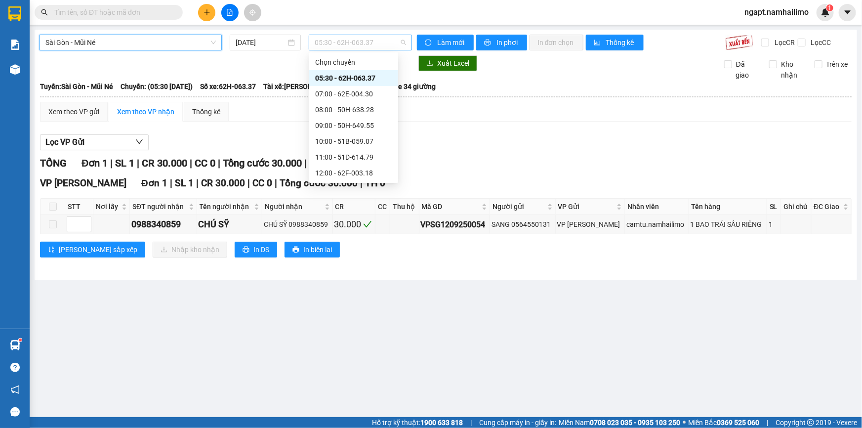
click at [377, 42] on span "05:30 - 62H-063.37" at bounding box center [360, 42] width 91 height 15
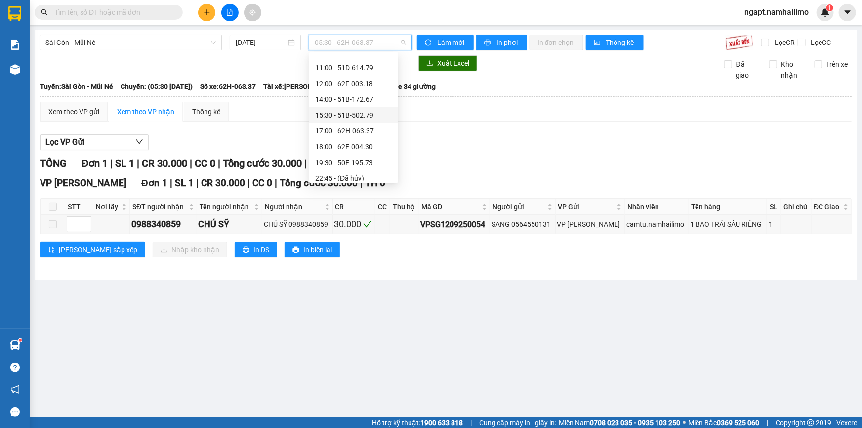
drag, startPoint x: 356, startPoint y: 113, endPoint x: 638, endPoint y: 232, distance: 306.7
click at [360, 117] on div "15:30 - 51B-502.79" at bounding box center [353, 115] width 77 height 11
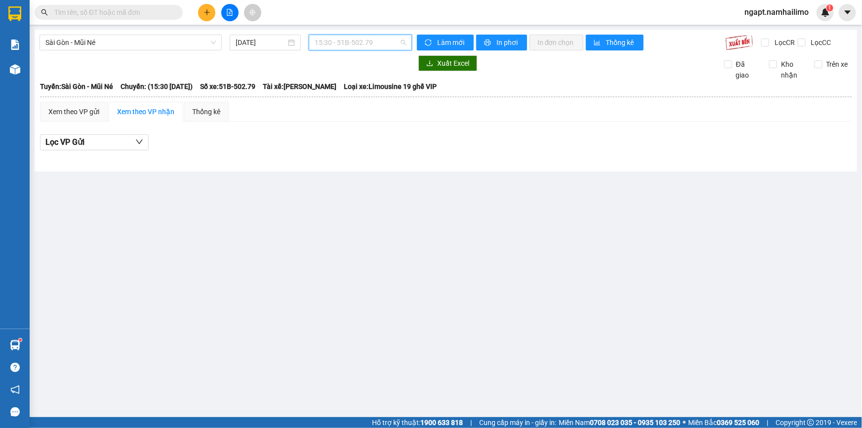
click at [377, 36] on span "15:30 - 51B-502.79" at bounding box center [360, 42] width 91 height 15
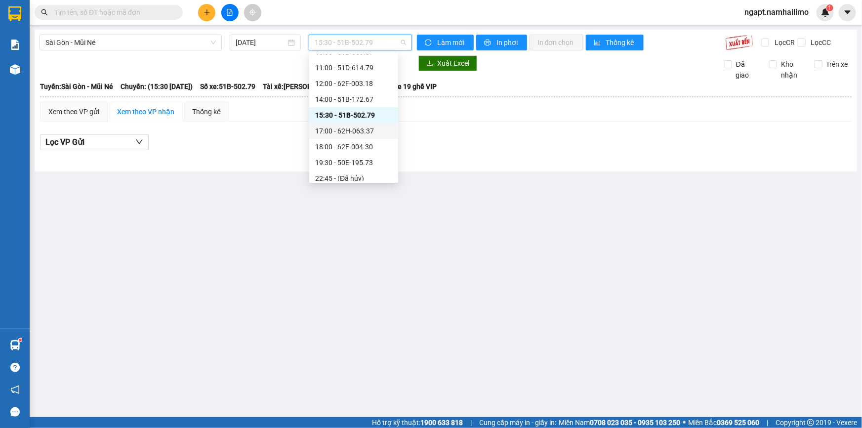
click at [365, 130] on div "17:00 - 62H-063.37" at bounding box center [353, 130] width 77 height 11
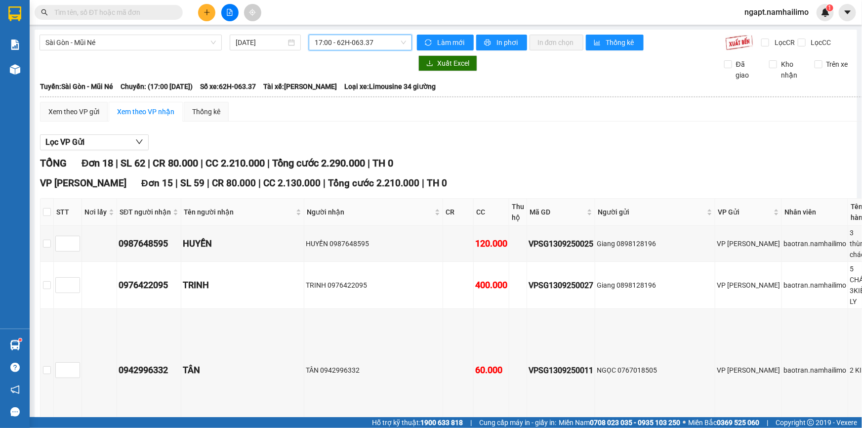
click at [150, 8] on input "text" at bounding box center [112, 12] width 117 height 11
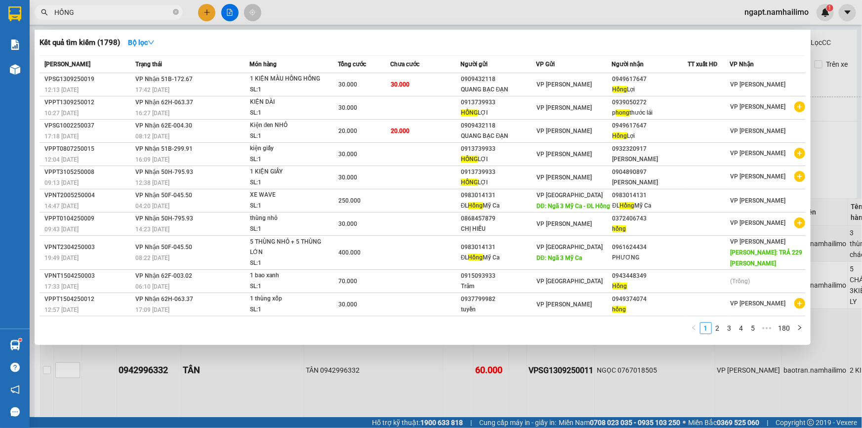
click at [593, 5] on div at bounding box center [431, 214] width 862 height 428
click at [146, 12] on input "HỒNG" at bounding box center [112, 12] width 117 height 11
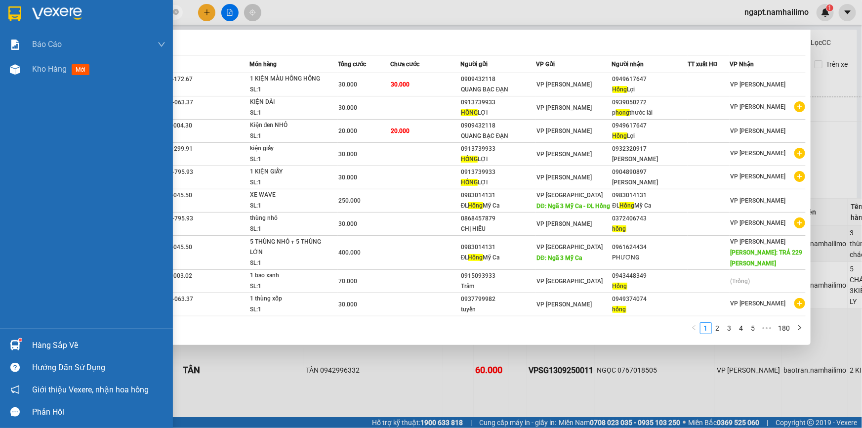
drag, startPoint x: 98, startPoint y: 11, endPoint x: 0, endPoint y: 5, distance: 98.0
click at [0, 12] on section "Kết quả tìm kiếm ( 1798 ) Bộ lọc Mã ĐH Trạng thái Món hàng Tổng cước Chưa cước …" at bounding box center [431, 214] width 862 height 428
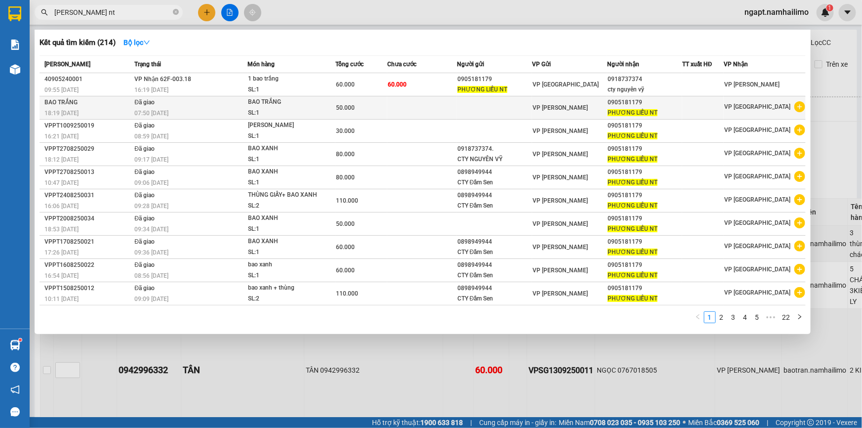
type input "[PERSON_NAME] nt"
click at [799, 106] on icon "plus-circle" at bounding box center [799, 106] width 11 height 11
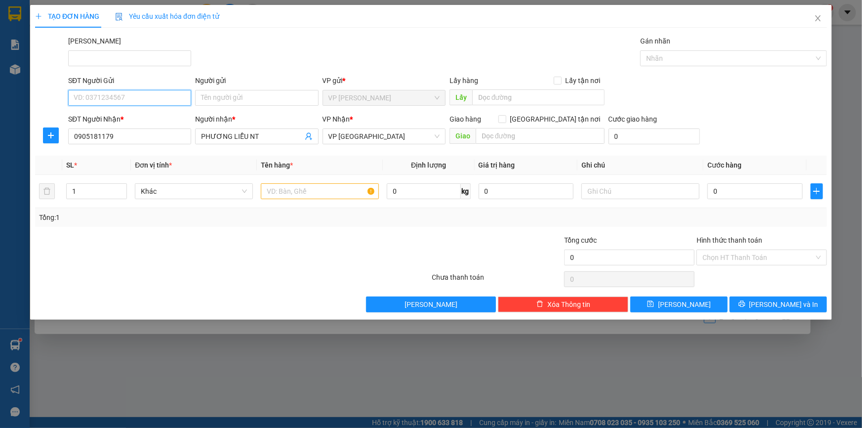
click at [115, 98] on input "SĐT Người Gửi" at bounding box center [129, 98] width 123 height 16
drag, startPoint x: 209, startPoint y: 95, endPoint x: 210, endPoint y: 79, distance: 15.8
click at [210, 81] on div "Người gửi Tên người gửi" at bounding box center [256, 92] width 123 height 35
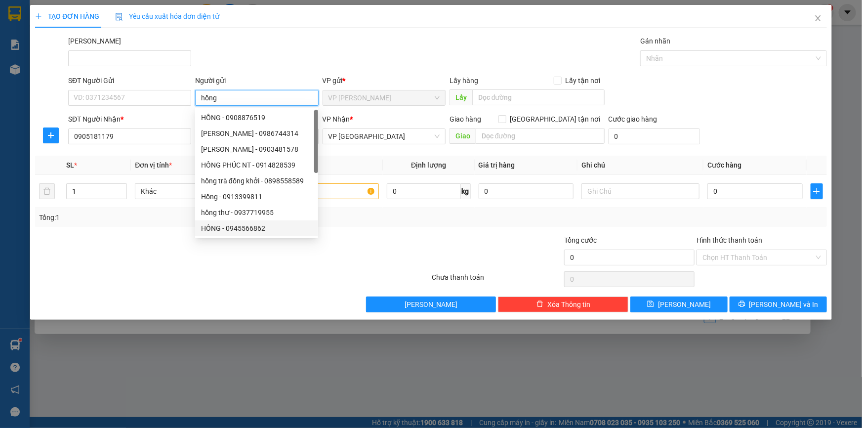
type input "hồng"
drag, startPoint x: 174, startPoint y: 245, endPoint x: 154, endPoint y: 236, distance: 22.1
click at [173, 244] on div at bounding box center [166, 252] width 265 height 35
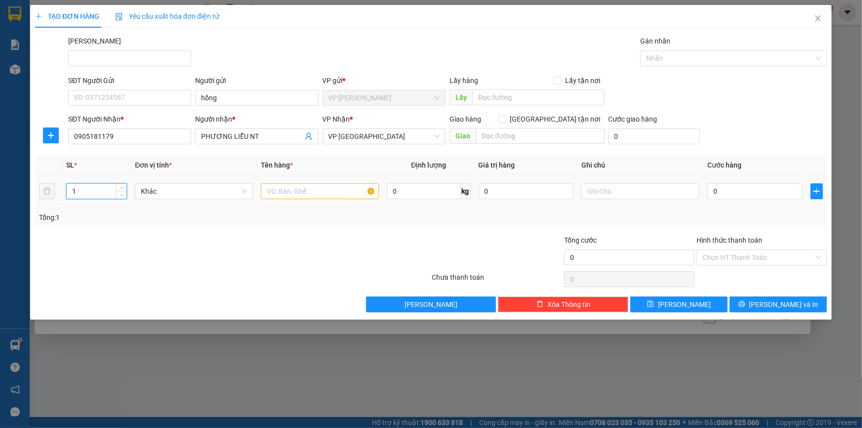
click at [92, 187] on input "1" at bounding box center [97, 191] width 60 height 15
click at [83, 190] on input "20" at bounding box center [97, 191] width 60 height 15
type input "2"
click at [306, 188] on input "text" at bounding box center [320, 191] width 118 height 16
type input "bao xanh"
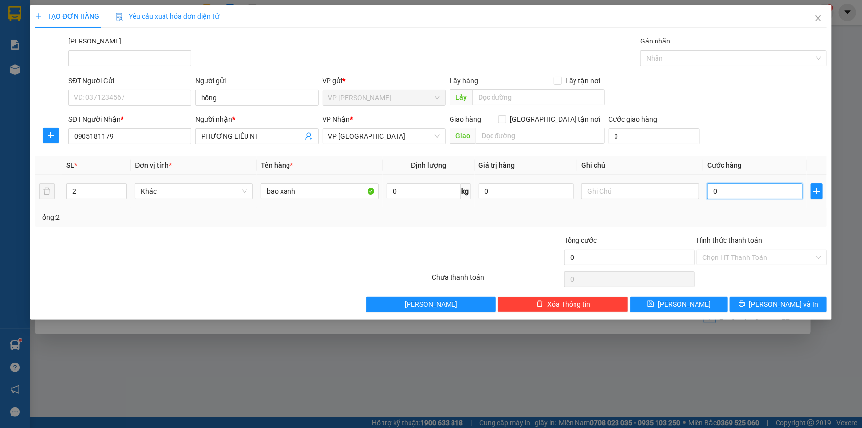
click at [744, 185] on input "0" at bounding box center [754, 191] width 95 height 16
type input "1"
type input "12"
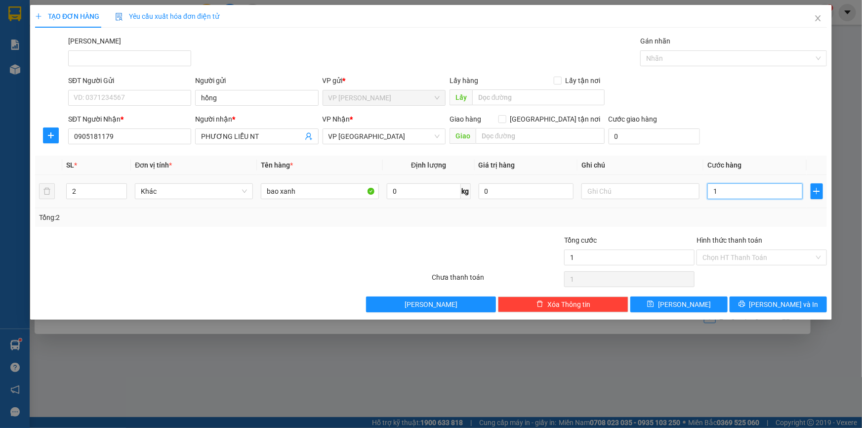
type input "12"
type input "1.202"
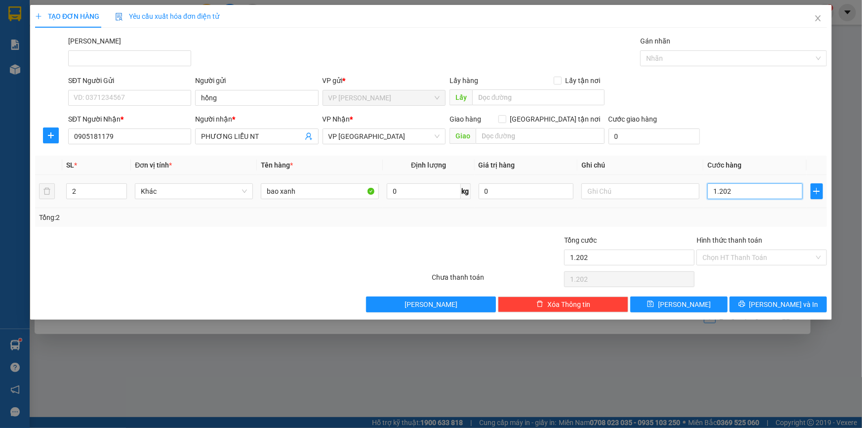
type input "120"
type input "12"
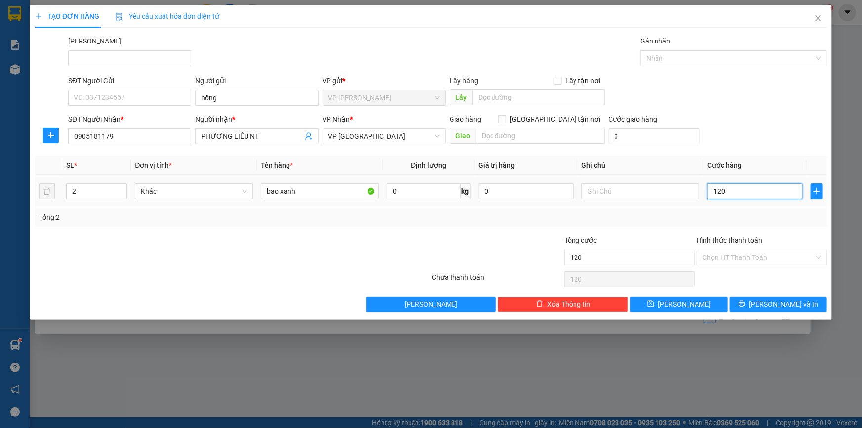
type input "12"
type input "1"
type input "0"
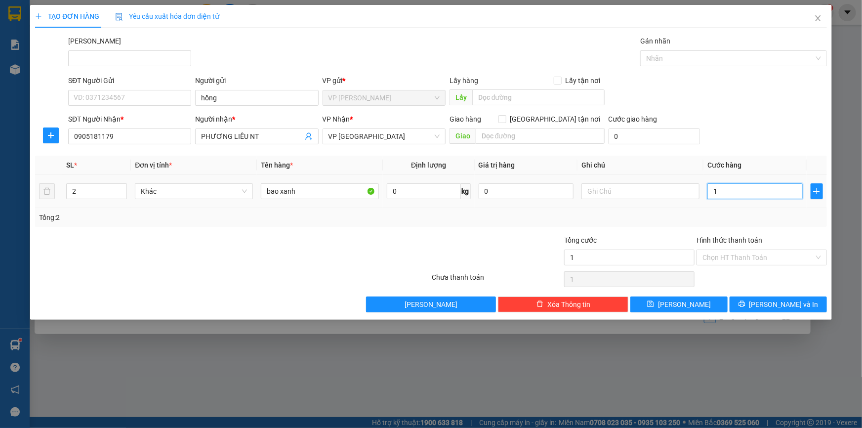
type input "0"
type input "01"
type input "1"
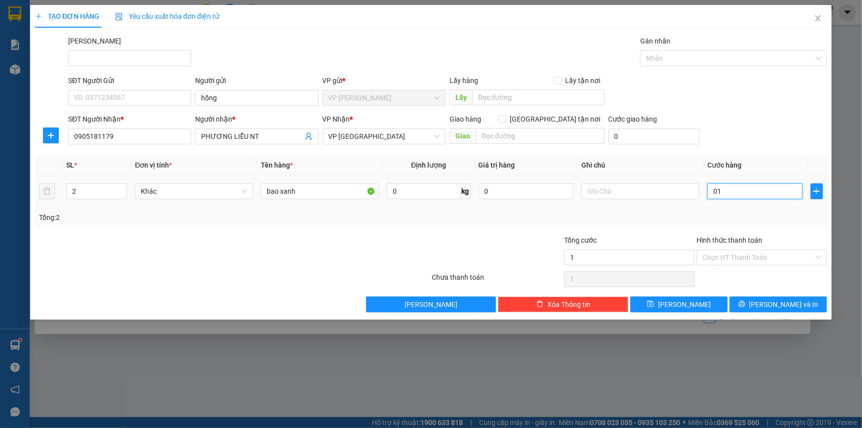
type input "012"
type input "12"
type input "0.120"
type input "120"
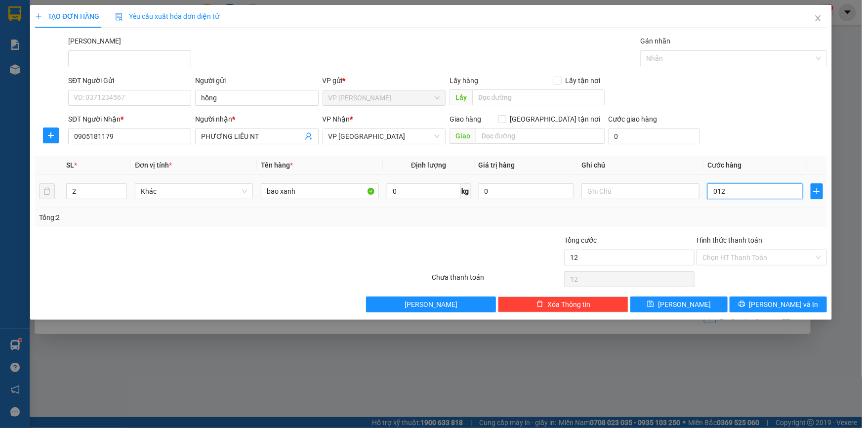
type input "120"
drag, startPoint x: 750, startPoint y: 184, endPoint x: 674, endPoint y: 189, distance: 75.2
click at [674, 189] on tr "2 Khác bao xanh 0 kg 0 0.120" at bounding box center [430, 191] width 791 height 33
type input "1"
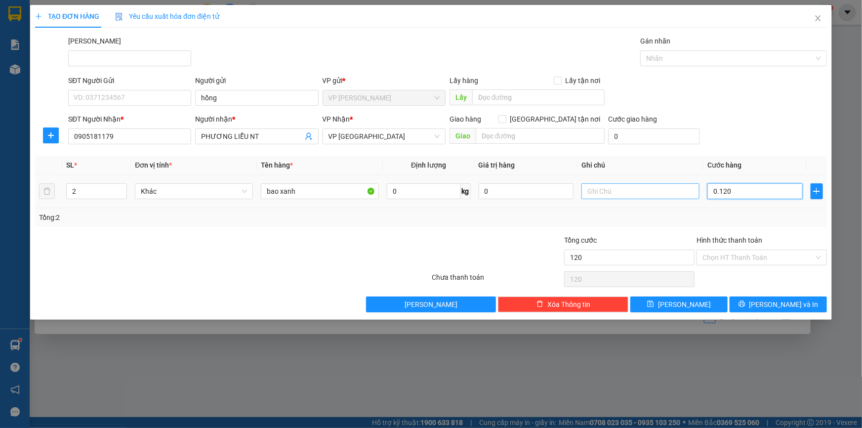
type input "1"
type input "12"
type input "120"
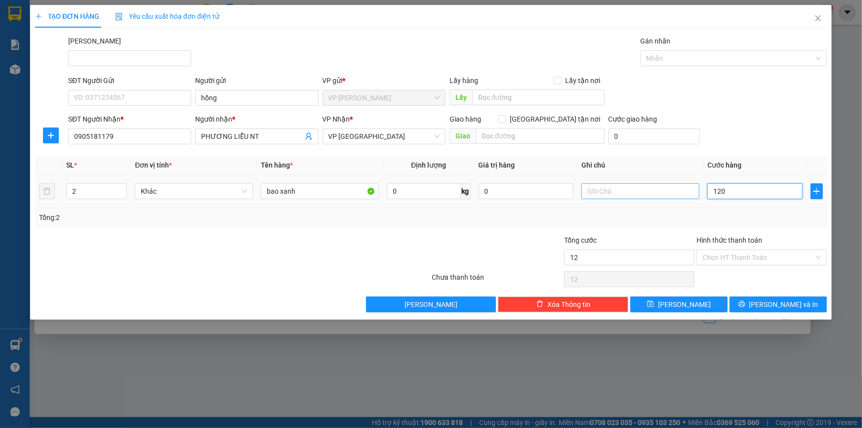
type input "120"
click at [683, 212] on div "Tổng: 2" at bounding box center [431, 217] width 784 height 11
type input "120.000"
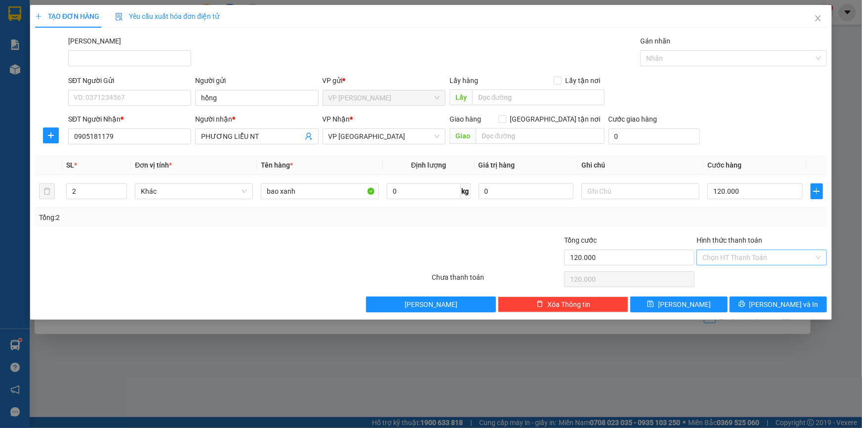
click at [762, 252] on input "Hình thức thanh toán" at bounding box center [758, 257] width 112 height 15
click at [765, 277] on div "Tại văn phòng" at bounding box center [761, 276] width 119 height 11
type input "0"
click at [765, 306] on button "[PERSON_NAME] và In" at bounding box center [777, 304] width 97 height 16
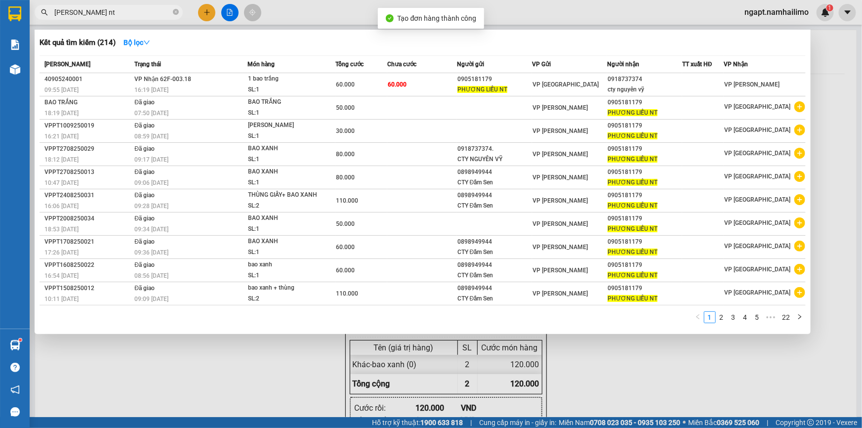
drag, startPoint x: 565, startPoint y: 338, endPoint x: 567, endPoint y: 344, distance: 6.4
click at [566, 341] on div at bounding box center [431, 214] width 862 height 428
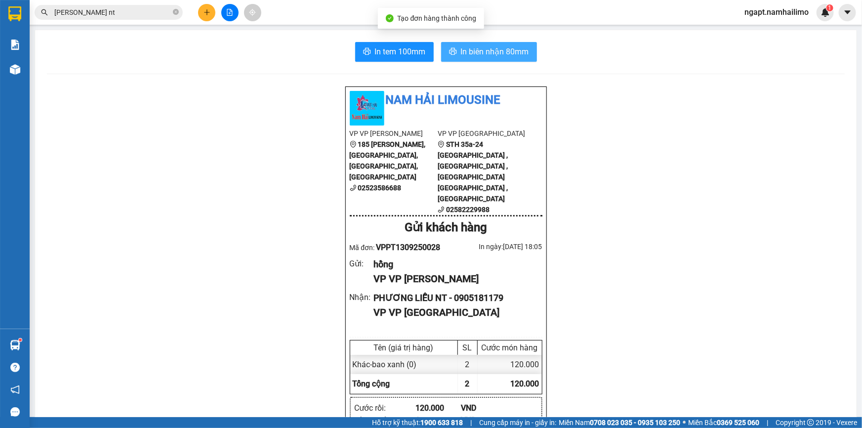
click at [509, 54] on span "In biên nhận 80mm" at bounding box center [495, 51] width 68 height 12
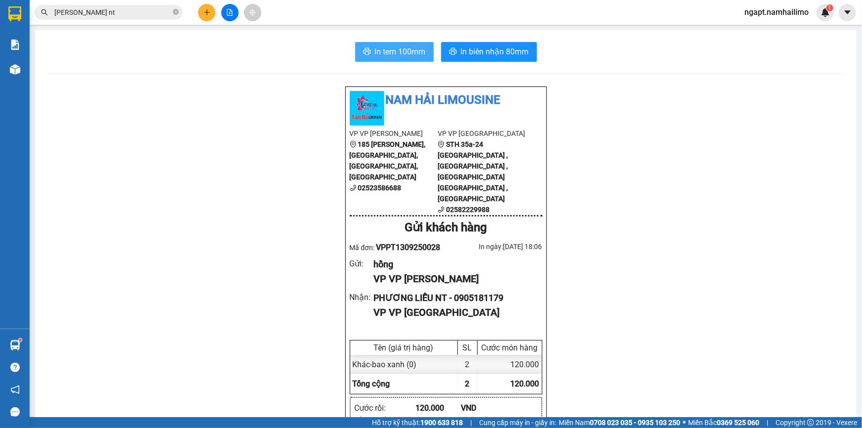
click at [384, 59] on button "In tem 100mm" at bounding box center [394, 52] width 79 height 20
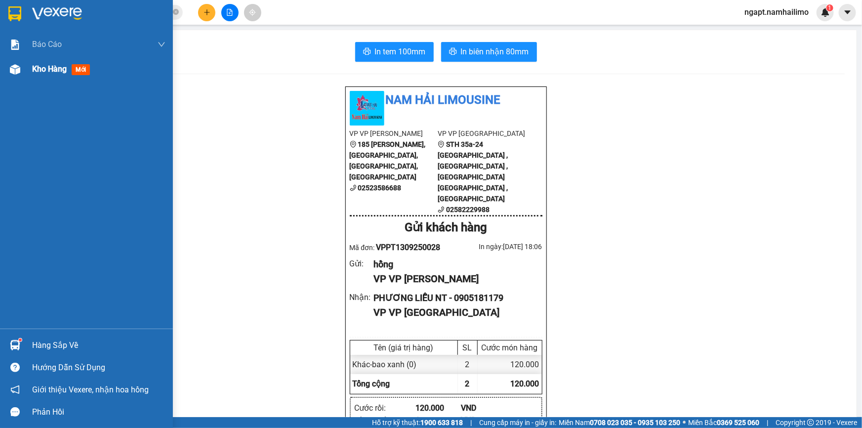
click at [51, 74] on div "Kho hàng mới" at bounding box center [63, 69] width 62 height 12
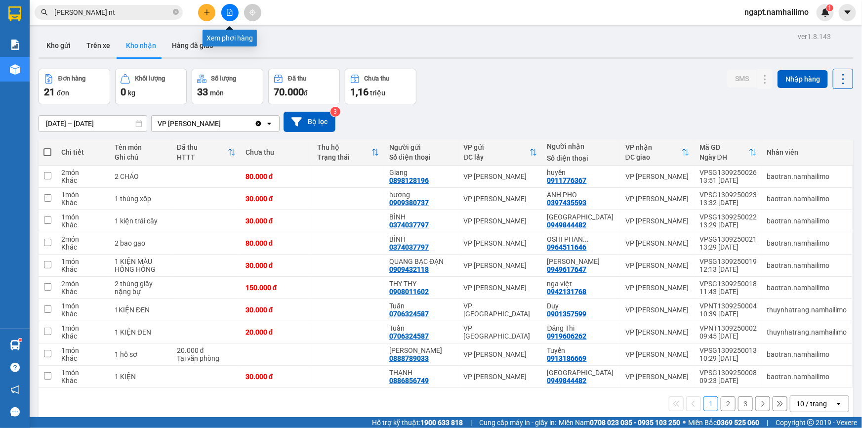
click at [228, 15] on icon "file-add" at bounding box center [229, 12] width 5 height 7
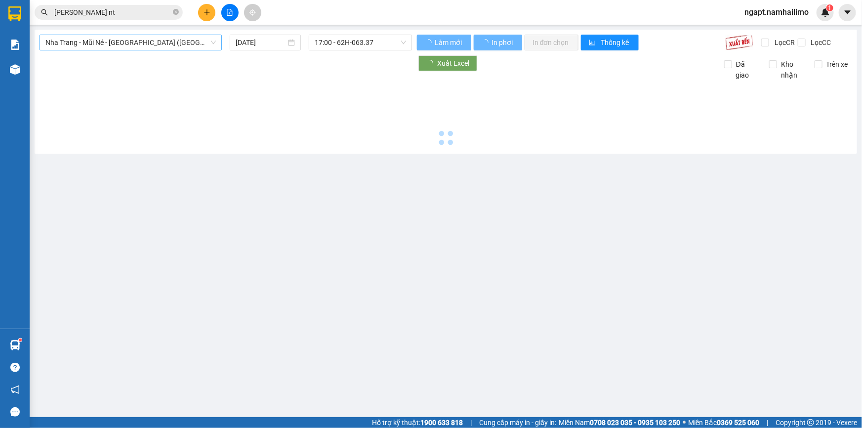
click at [195, 47] on span "Nha Trang - Mũi Né - [GEOGRAPHIC_DATA] ([GEOGRAPHIC_DATA])" at bounding box center [130, 42] width 170 height 15
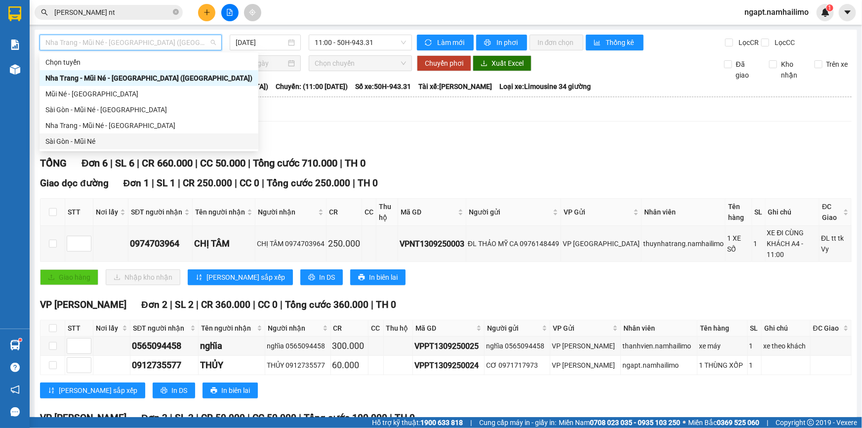
drag, startPoint x: 136, startPoint y: 136, endPoint x: 160, endPoint y: 130, distance: 24.8
click at [159, 130] on div "Chọn tuyến [GEOGRAPHIC_DATA] - [GEOGRAPHIC_DATA] - [GEOGRAPHIC_DATA] ([GEOGRAPH…" at bounding box center [149, 101] width 219 height 95
click at [114, 137] on div "Sài Gòn - Mũi Né" at bounding box center [148, 141] width 207 height 11
type input "[DATE]"
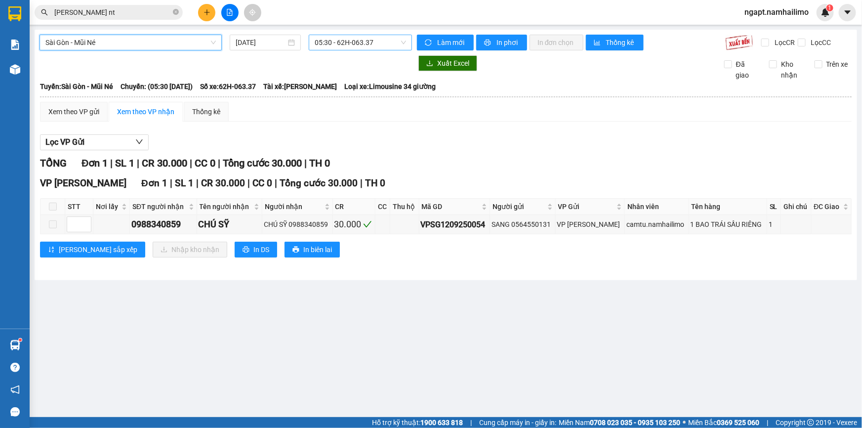
click at [387, 43] on span "05:30 - 62H-063.37" at bounding box center [360, 42] width 91 height 15
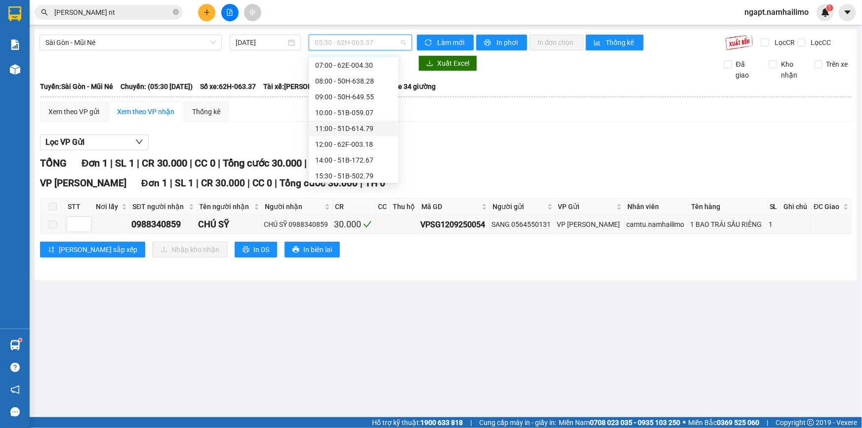
scroll to position [44, 0]
click at [371, 145] on div "14:00 - 51B-172.67" at bounding box center [353, 144] width 77 height 11
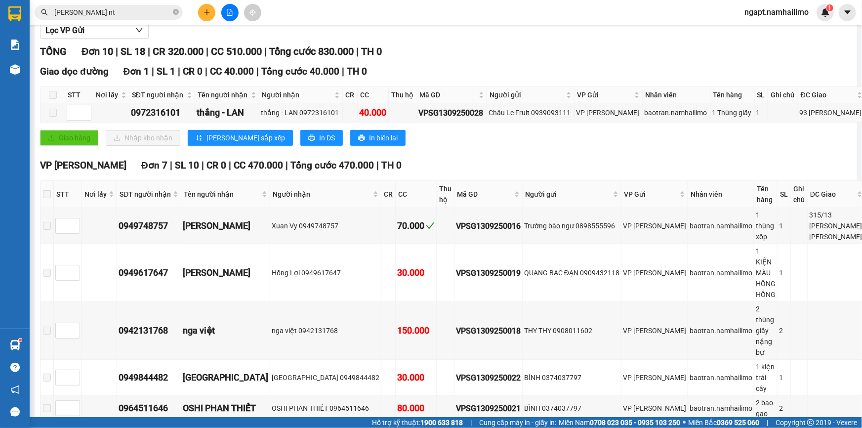
scroll to position [157, 0]
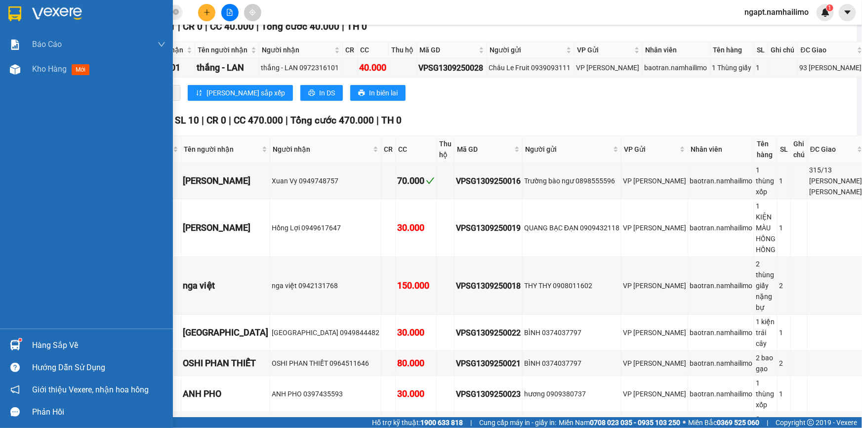
drag, startPoint x: 15, startPoint y: 68, endPoint x: 114, endPoint y: 227, distance: 187.2
click at [14, 68] on div at bounding box center [14, 69] width 17 height 17
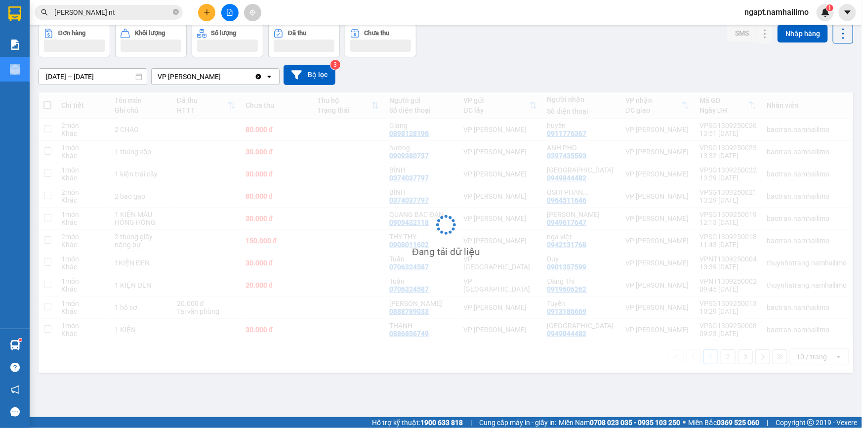
scroll to position [45, 0]
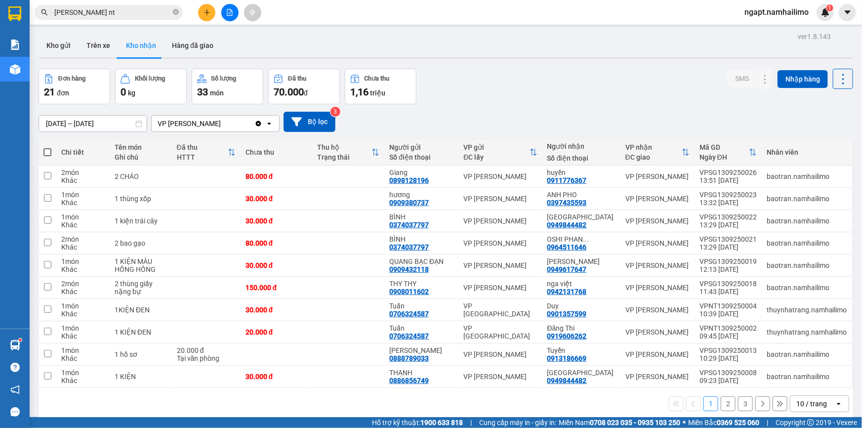
drag, startPoint x: 64, startPoint y: 45, endPoint x: 92, endPoint y: 62, distance: 32.6
click at [63, 44] on button "Kho gửi" at bounding box center [59, 46] width 40 height 24
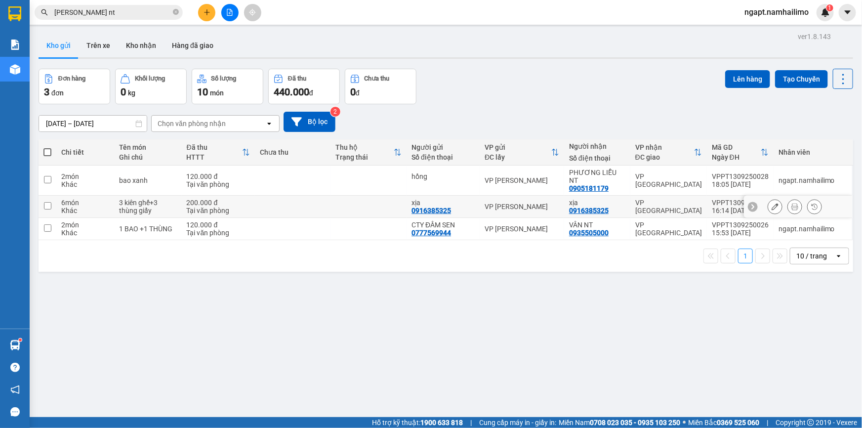
click at [578, 198] on div "xịa 0916385325" at bounding box center [597, 206] width 56 height 16
checkbox input "true"
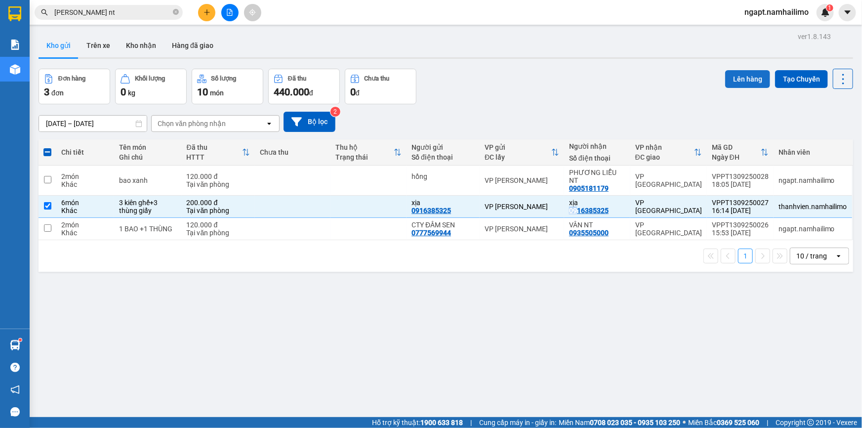
click at [726, 74] on button "Lên hàng" at bounding box center [747, 79] width 45 height 18
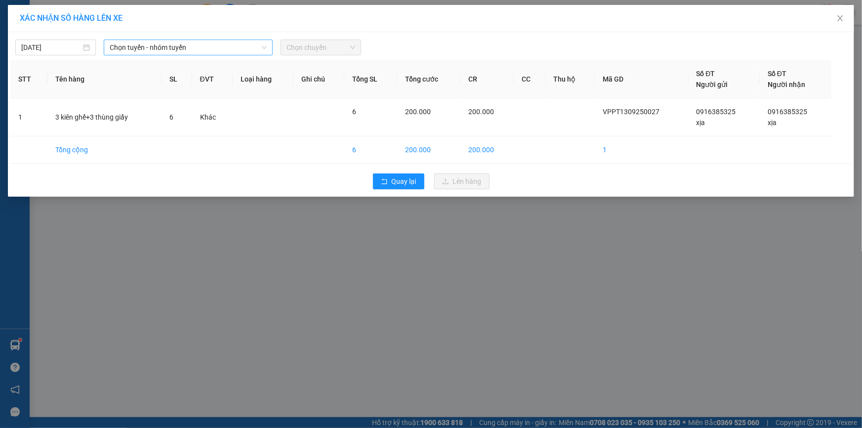
click at [186, 40] on span "Chọn tuyến - nhóm tuyến" at bounding box center [188, 47] width 157 height 15
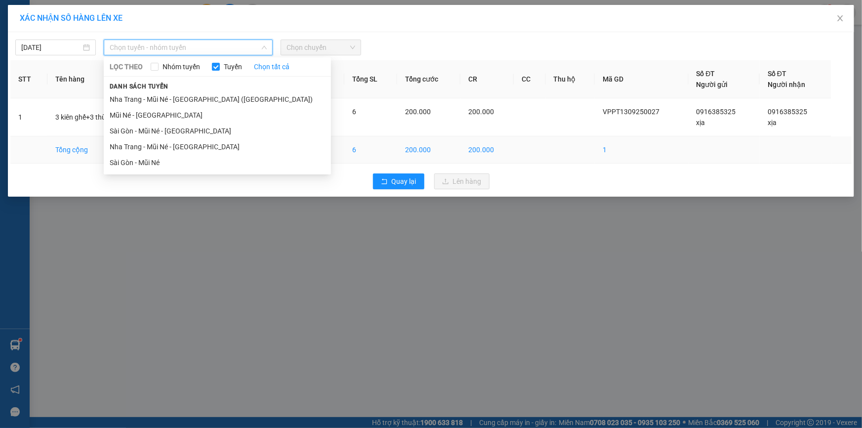
drag, startPoint x: 157, startPoint y: 164, endPoint x: 163, endPoint y: 161, distance: 6.6
click at [158, 164] on li "Sài Gòn - Mũi Né" at bounding box center [217, 163] width 227 height 16
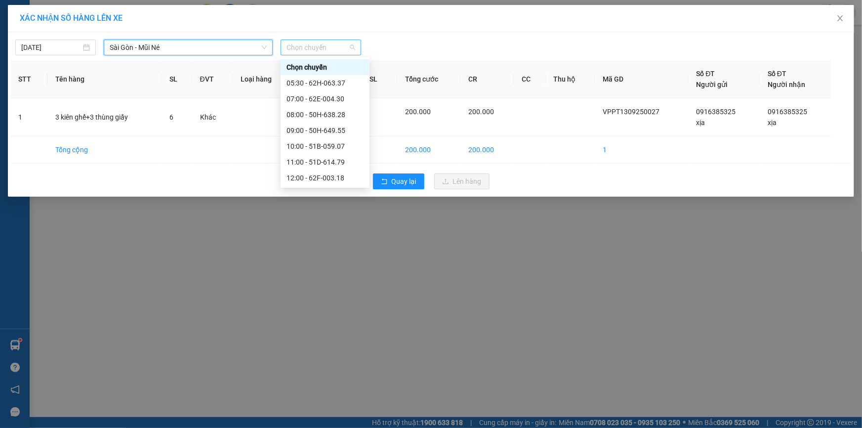
click at [349, 52] on span "Chọn chuyến" at bounding box center [320, 47] width 69 height 15
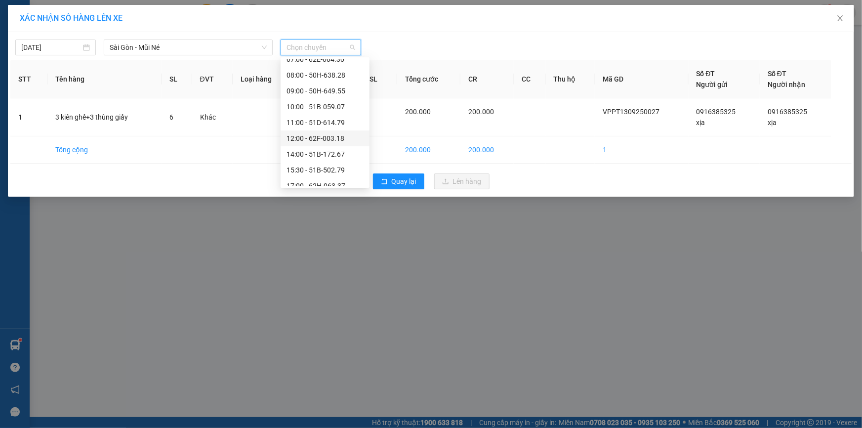
scroll to position [89, 0]
click at [331, 106] on div "14:00 - 51B-172.67" at bounding box center [324, 104] width 77 height 11
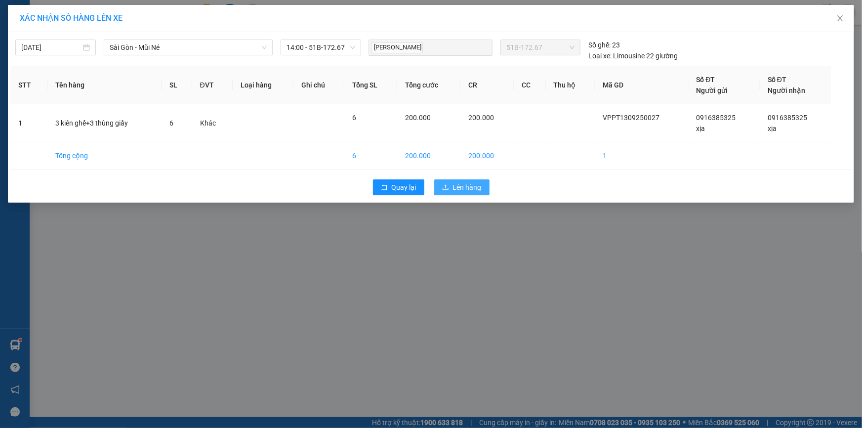
click at [464, 188] on span "Lên hàng" at bounding box center [467, 187] width 29 height 11
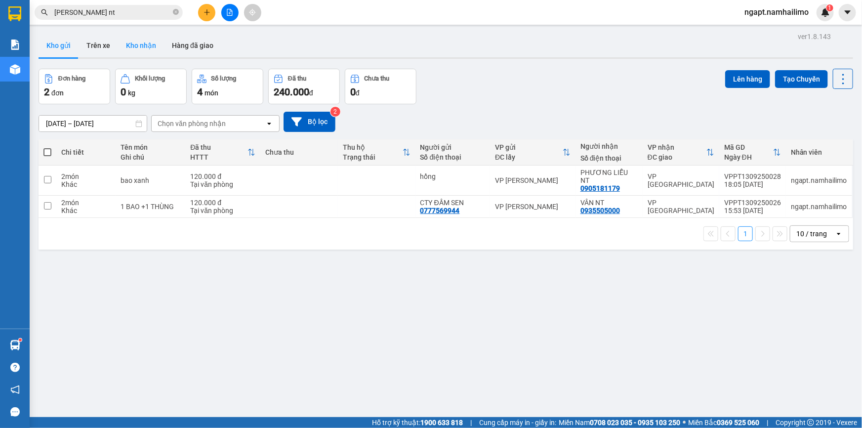
drag, startPoint x: 156, startPoint y: 37, endPoint x: 152, endPoint y: 44, distance: 8.4
click at [155, 39] on button "Kho nhận" at bounding box center [141, 46] width 46 height 24
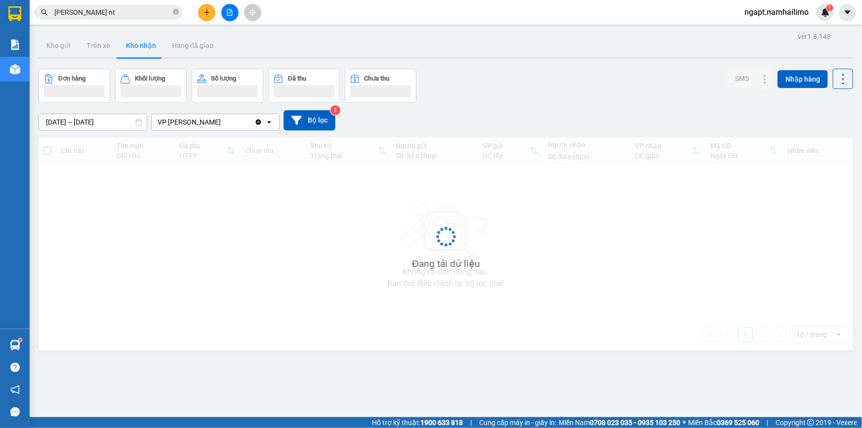
click at [152, 44] on button "Kho nhận" at bounding box center [141, 46] width 46 height 24
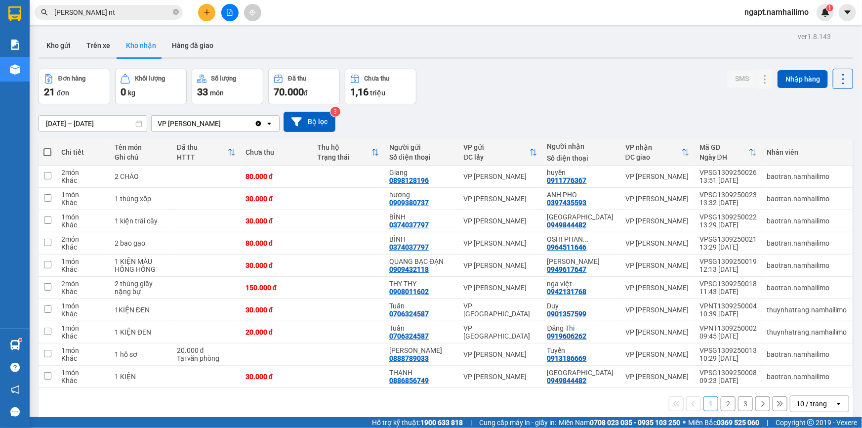
click at [720, 405] on button "2" at bounding box center [727, 403] width 15 height 15
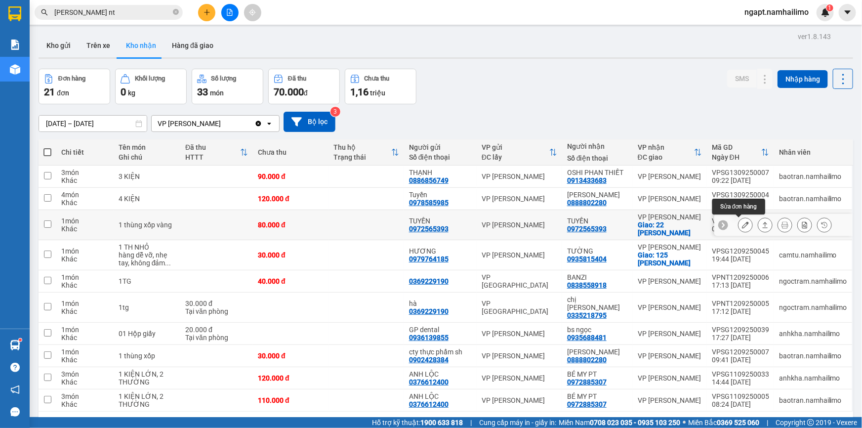
click at [742, 223] on icon at bounding box center [745, 224] width 7 height 7
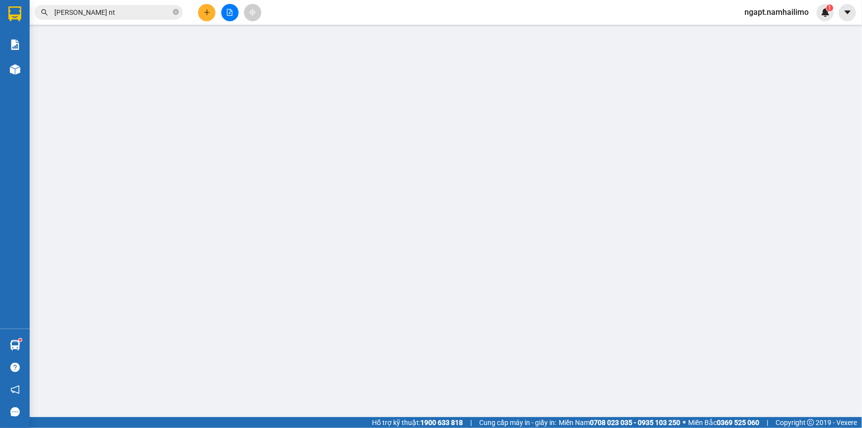
type input "0972565393"
type input "TUYỀN"
type input "0972565393"
type input "TUYỀN"
checkbox input "true"
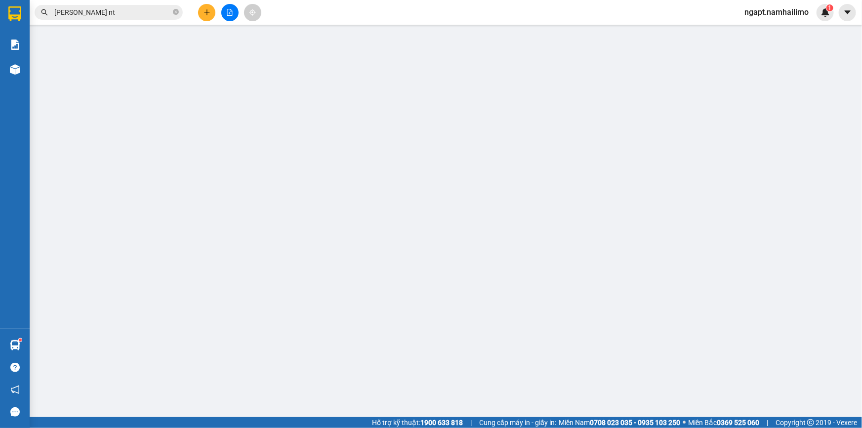
type input "22 Nguyên Hồng"
type input "20.000"
type input "80.000"
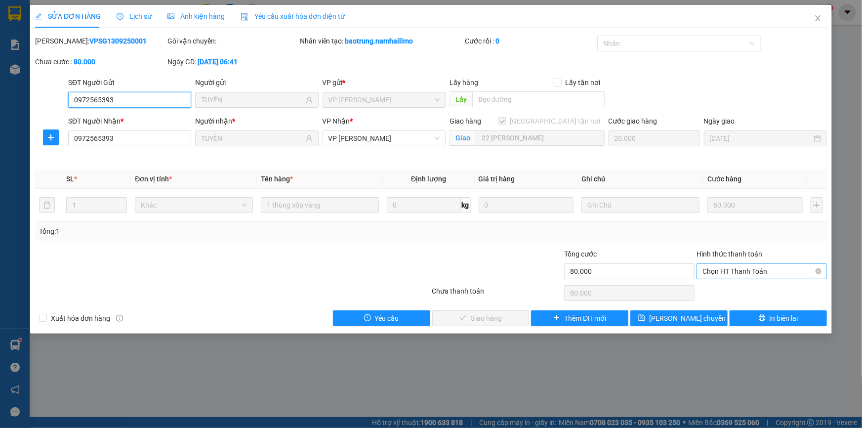
click at [736, 267] on span "Chọn HT Thanh Toán" at bounding box center [761, 271] width 119 height 15
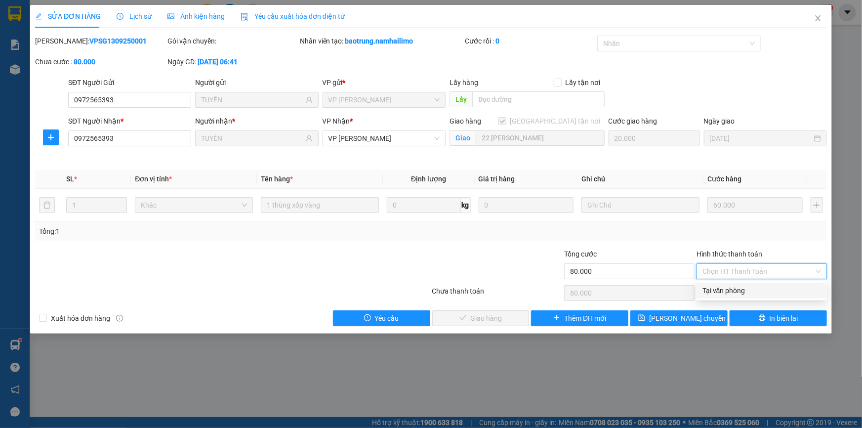
click at [732, 292] on div "Tại văn phòng" at bounding box center [761, 290] width 119 height 11
type input "0"
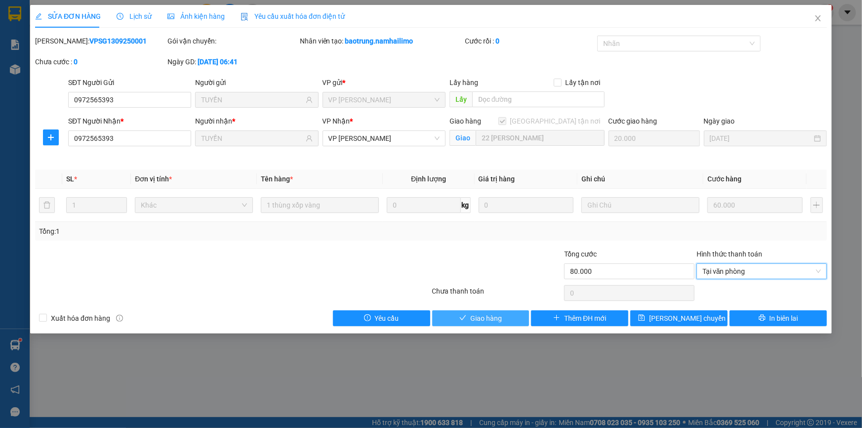
click at [474, 322] on span "Giao hàng" at bounding box center [486, 318] width 32 height 11
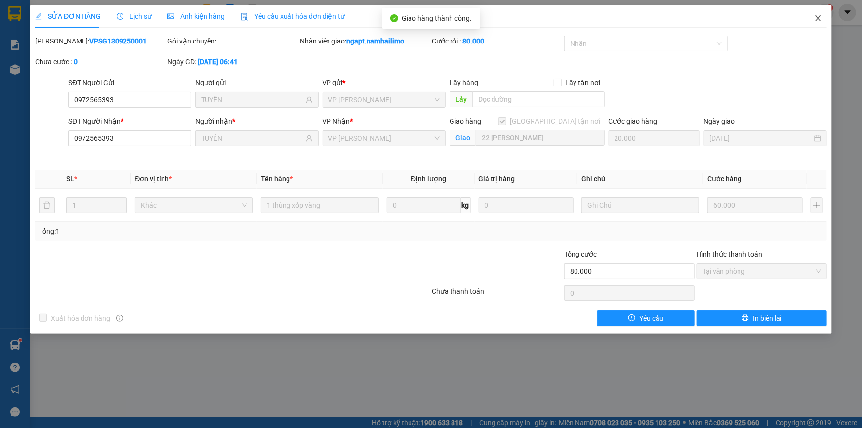
click at [816, 19] on icon "close" at bounding box center [818, 18] width 8 height 8
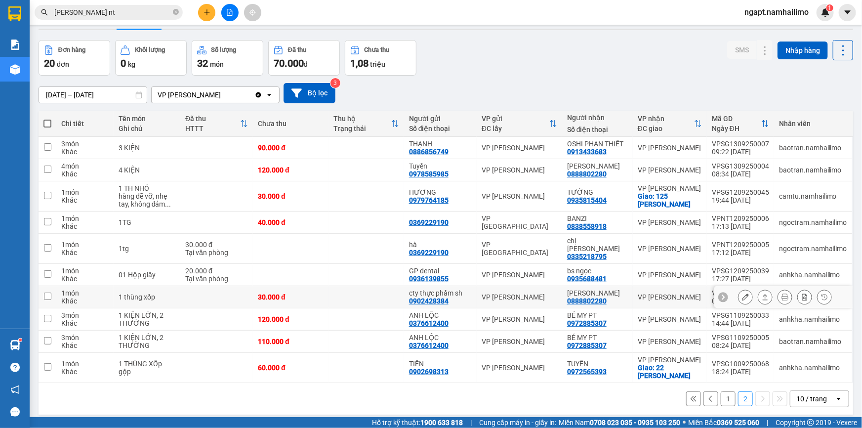
scroll to position [44, 0]
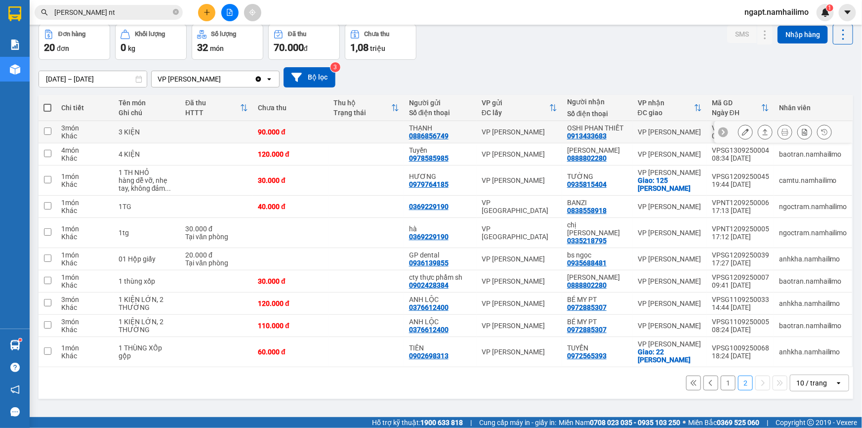
click at [738, 126] on div at bounding box center [745, 131] width 15 height 15
click at [742, 131] on icon at bounding box center [745, 131] width 7 height 7
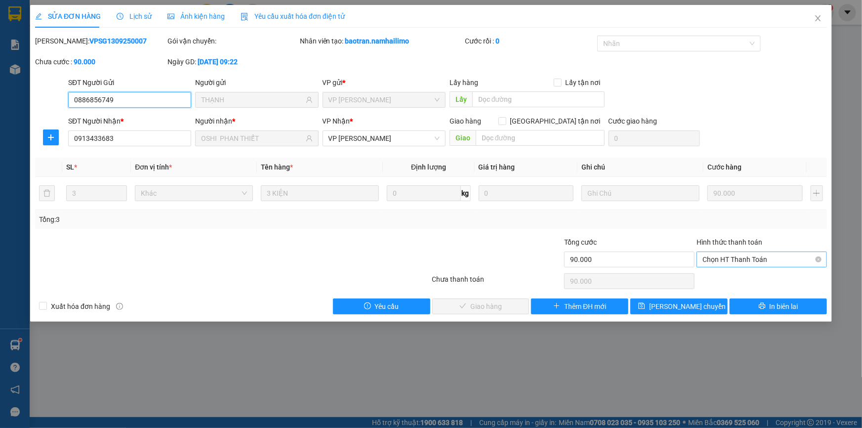
drag, startPoint x: 732, startPoint y: 257, endPoint x: 734, endPoint y: 263, distance: 6.1
click at [733, 257] on span "Chọn HT Thanh Toán" at bounding box center [761, 259] width 119 height 15
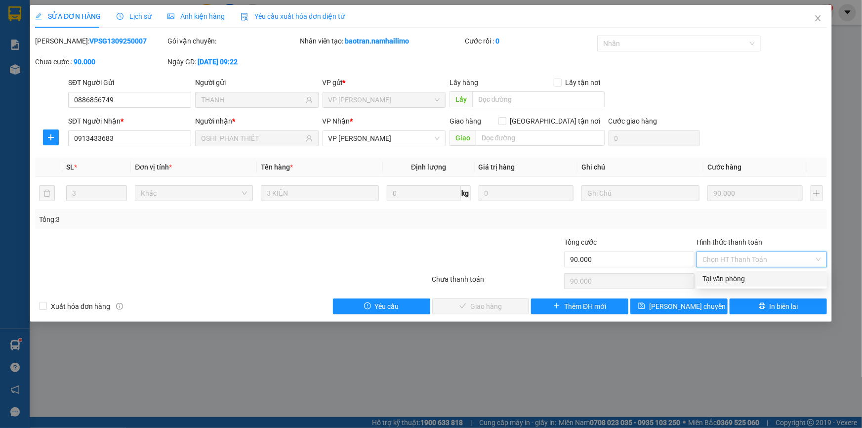
click at [735, 273] on div "Tại văn phòng" at bounding box center [761, 278] width 119 height 11
type input "0"
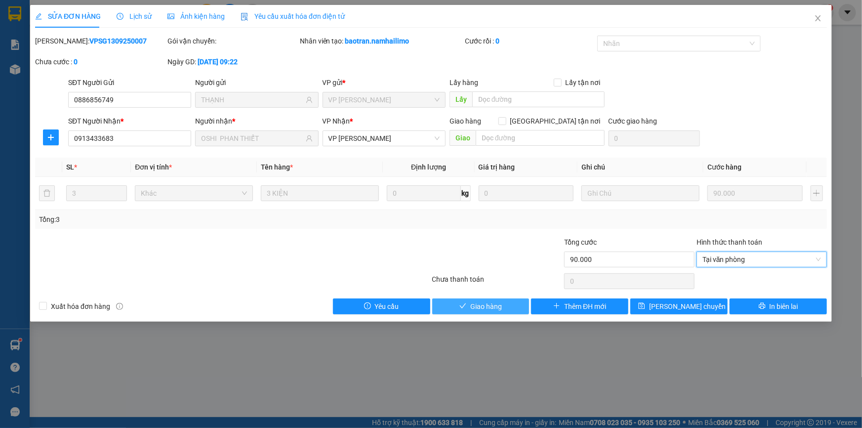
drag, startPoint x: 489, startPoint y: 302, endPoint x: 496, endPoint y: 302, distance: 6.9
click at [489, 302] on span "Giao hàng" at bounding box center [486, 306] width 32 height 11
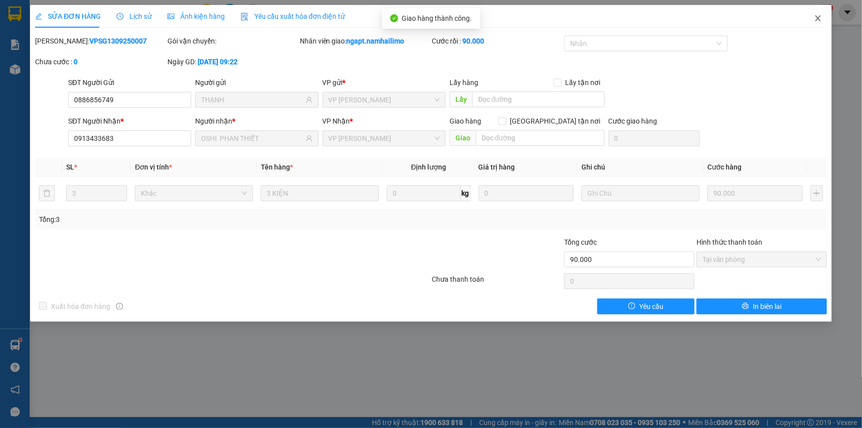
click at [819, 21] on icon "close" at bounding box center [817, 18] width 5 height 6
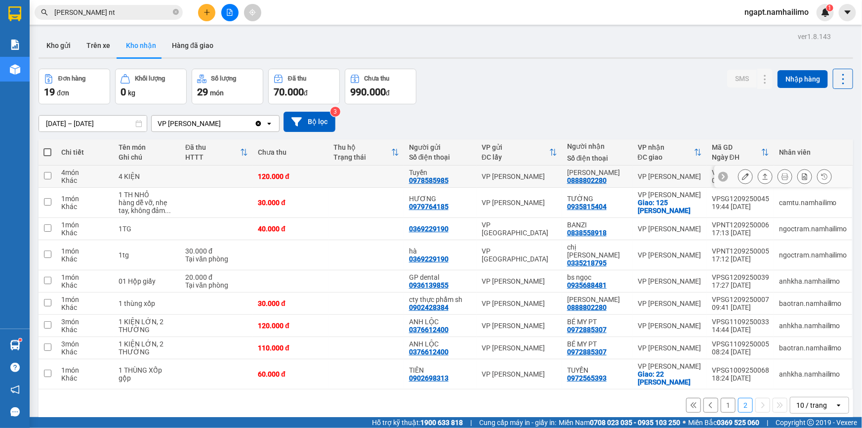
click at [742, 177] on icon at bounding box center [745, 176] width 7 height 7
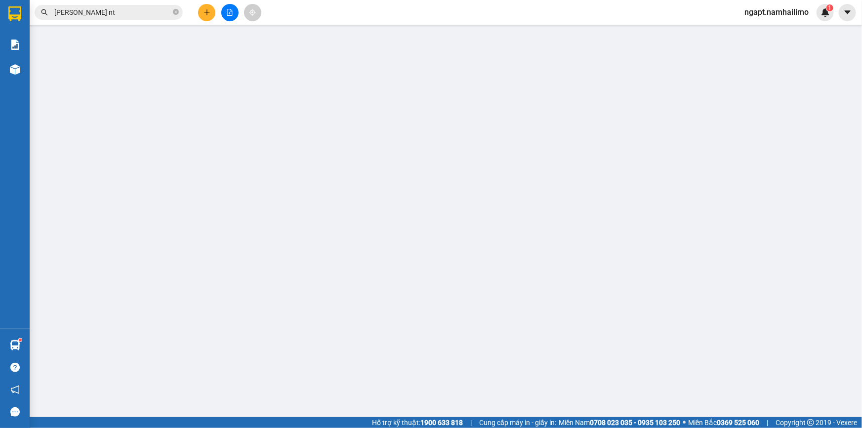
type input "0978585985"
type input "Tuyền"
type input "0888802280"
type input "[PERSON_NAME]"
type input "120.000"
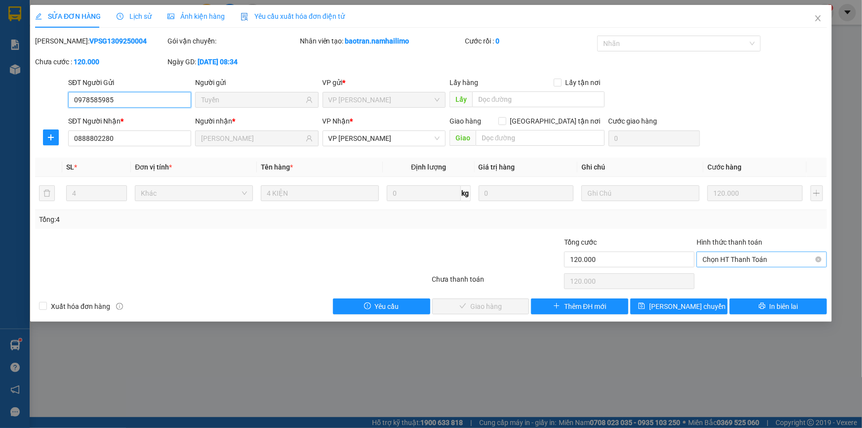
click at [736, 258] on span "Chọn HT Thanh Toán" at bounding box center [761, 259] width 119 height 15
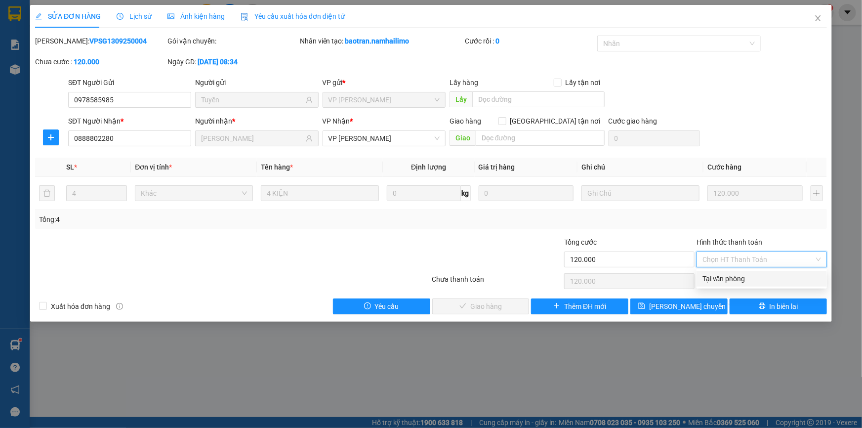
drag, startPoint x: 734, startPoint y: 279, endPoint x: 619, endPoint y: 271, distance: 115.4
click at [733, 278] on div "Tại văn phòng" at bounding box center [761, 278] width 119 height 11
type input "0"
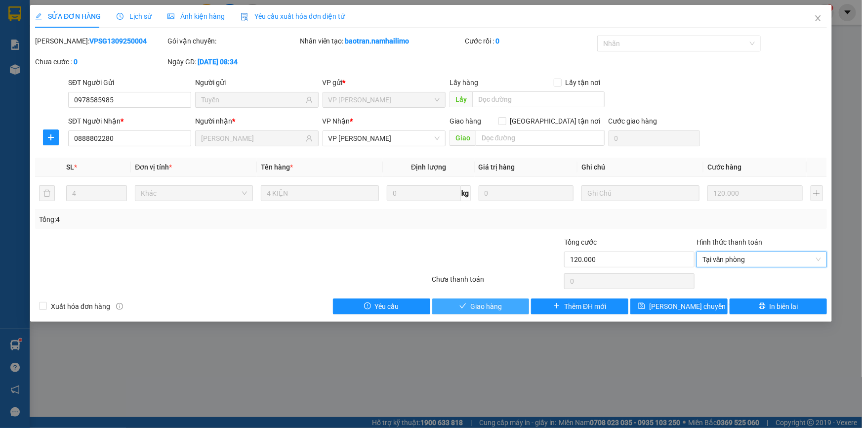
drag, startPoint x: 504, startPoint y: 306, endPoint x: 572, endPoint y: 294, distance: 69.6
click at [505, 302] on button "Giao hàng" at bounding box center [480, 306] width 97 height 16
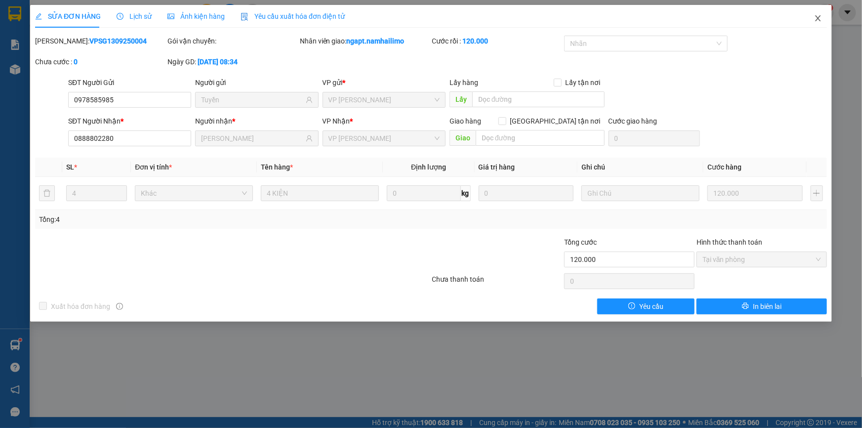
click at [817, 15] on icon "close" at bounding box center [818, 18] width 8 height 8
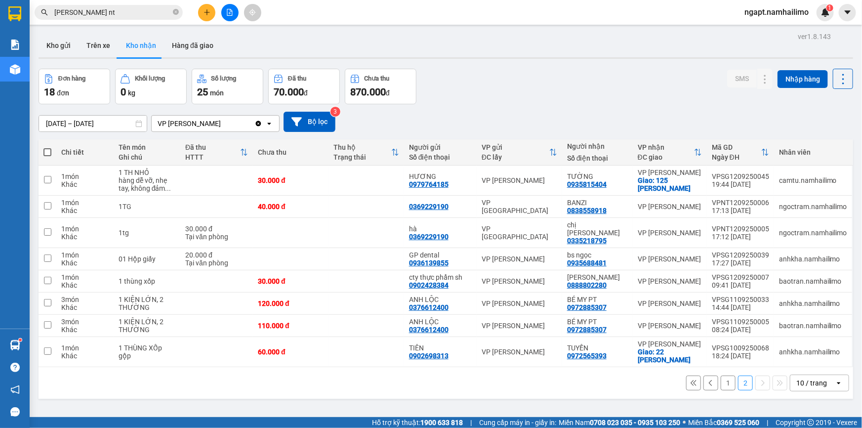
click at [720, 376] on button "1" at bounding box center [727, 382] width 15 height 15
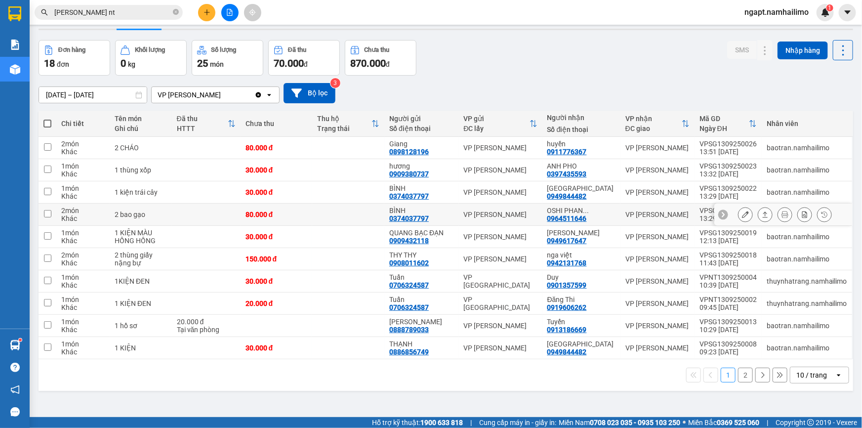
scroll to position [44, 0]
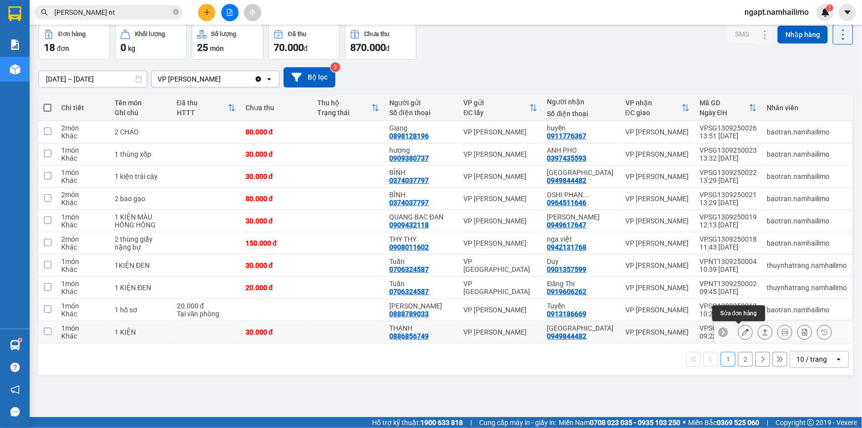
click at [742, 331] on icon at bounding box center [745, 331] width 7 height 7
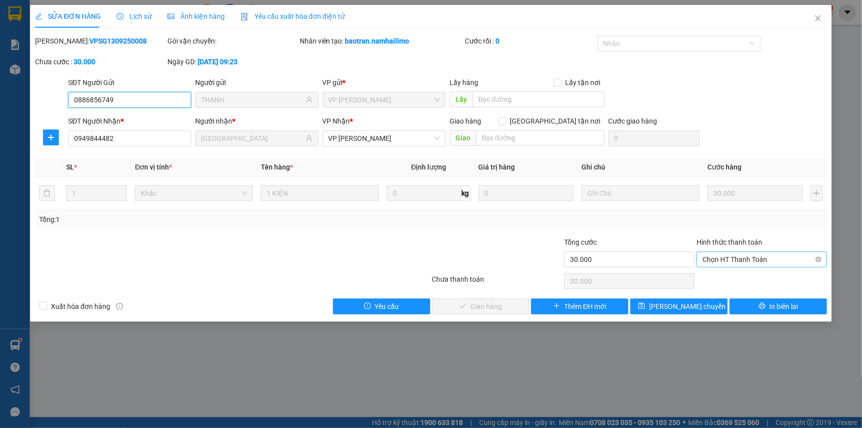
click at [768, 257] on span "Chọn HT Thanh Toán" at bounding box center [761, 259] width 119 height 15
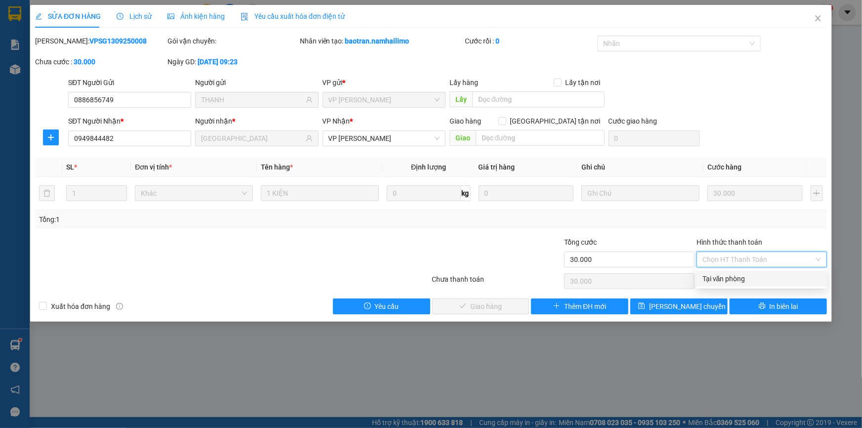
drag, startPoint x: 765, startPoint y: 278, endPoint x: 548, endPoint y: 278, distance: 217.7
click at [762, 278] on div "Tại văn phòng" at bounding box center [761, 278] width 119 height 11
type input "0"
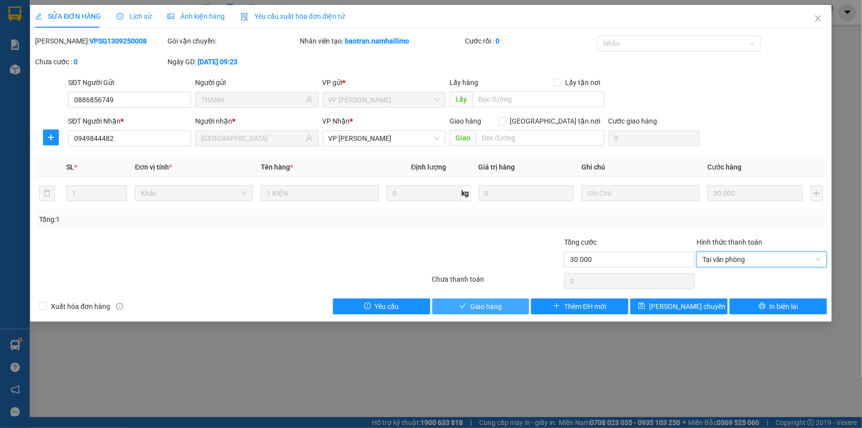
click at [497, 301] on span "Giao hàng" at bounding box center [486, 306] width 32 height 11
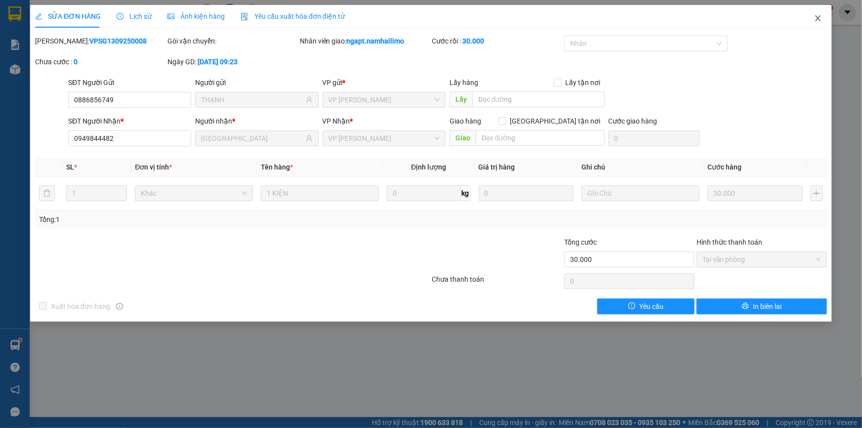
click at [820, 18] on icon "close" at bounding box center [818, 18] width 8 height 8
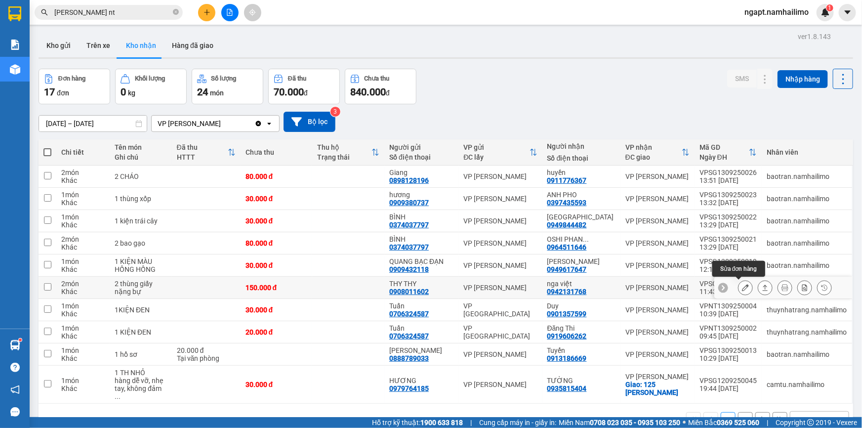
click at [742, 286] on icon at bounding box center [745, 287] width 7 height 7
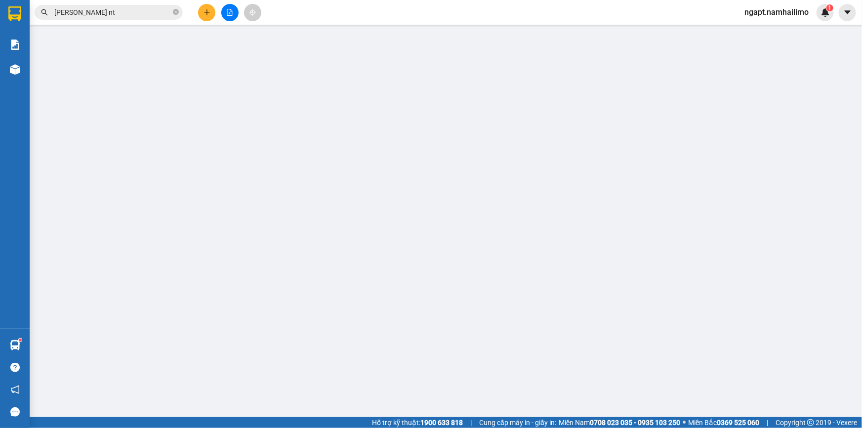
type input "0908011602"
type input "THY THY"
type input "0942131768"
type input "nga việt"
type input "150.000"
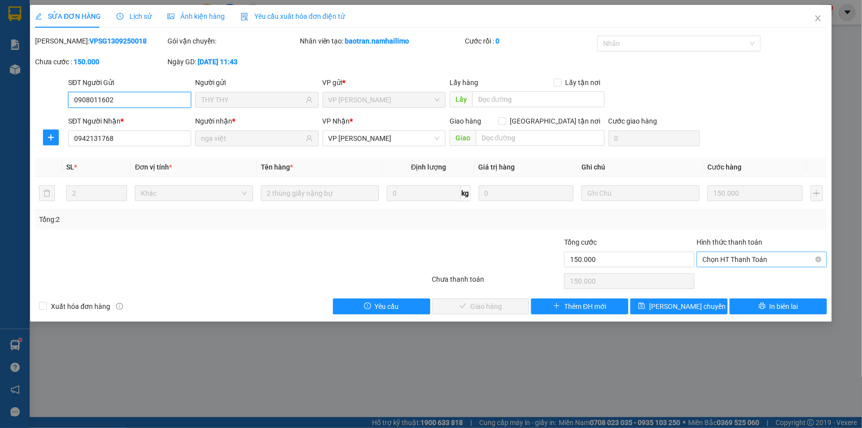
click at [741, 256] on span "Chọn HT Thanh Toán" at bounding box center [761, 259] width 119 height 15
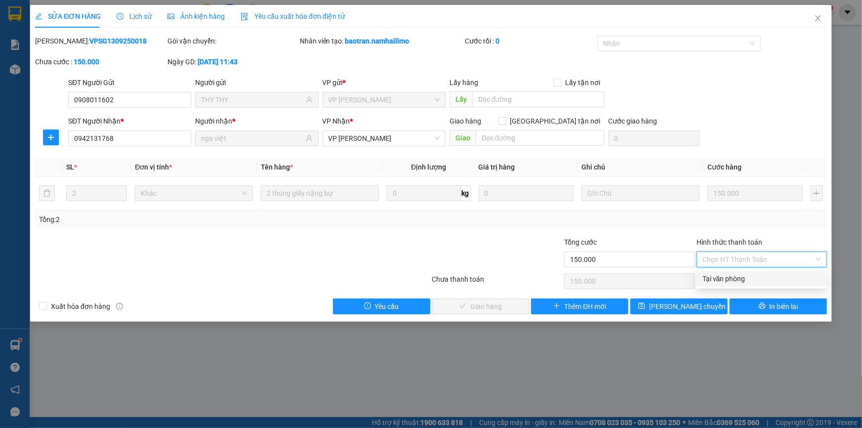
drag, startPoint x: 741, startPoint y: 273, endPoint x: 730, endPoint y: 280, distance: 12.9
click at [741, 274] on div "Tại văn phòng" at bounding box center [761, 278] width 119 height 11
type input "0"
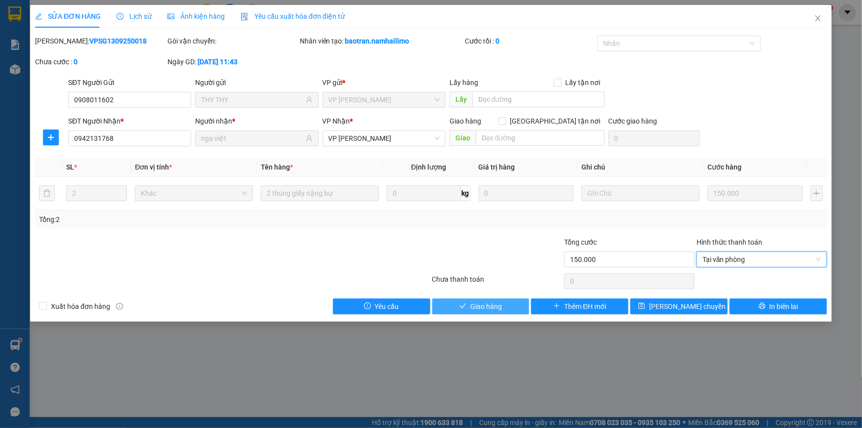
click at [492, 299] on button "Giao hàng" at bounding box center [480, 306] width 97 height 16
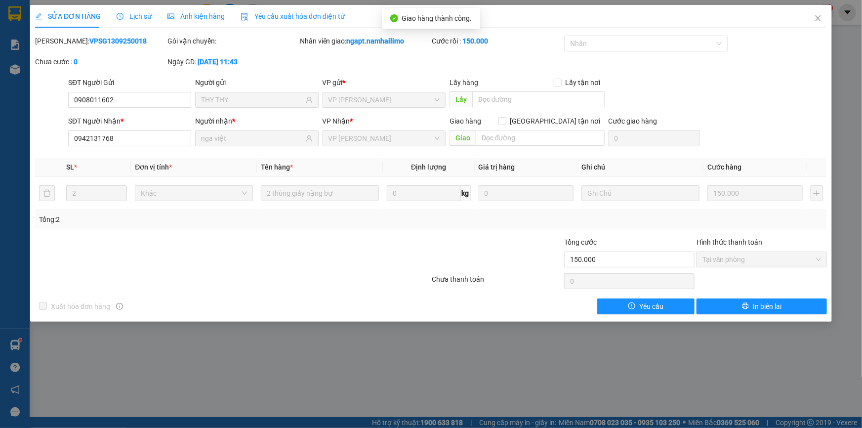
click at [789, 77] on div "SĐT Người Gửi 0908011602 Người gửi THY THY VP gửi * VP Phạm Ngũ Lão Lấy hàng Lấ…" at bounding box center [447, 94] width 762 height 35
click at [817, 22] on icon "close" at bounding box center [818, 18] width 8 height 8
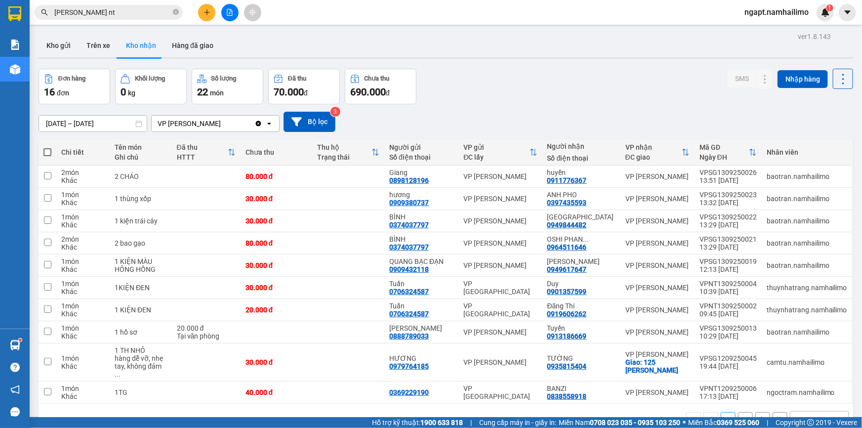
drag, startPoint x: 203, startPoint y: 43, endPoint x: 278, endPoint y: 108, distance: 98.7
click at [201, 43] on button "Hàng đã giao" at bounding box center [192, 46] width 57 height 24
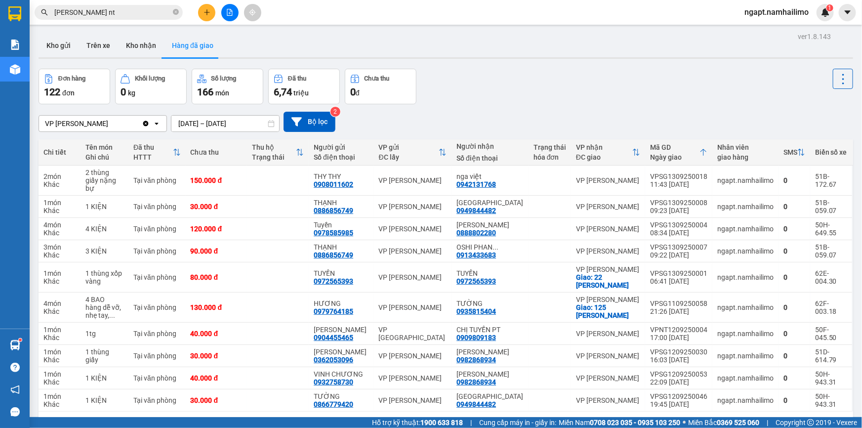
click at [223, 7] on button at bounding box center [229, 12] width 17 height 17
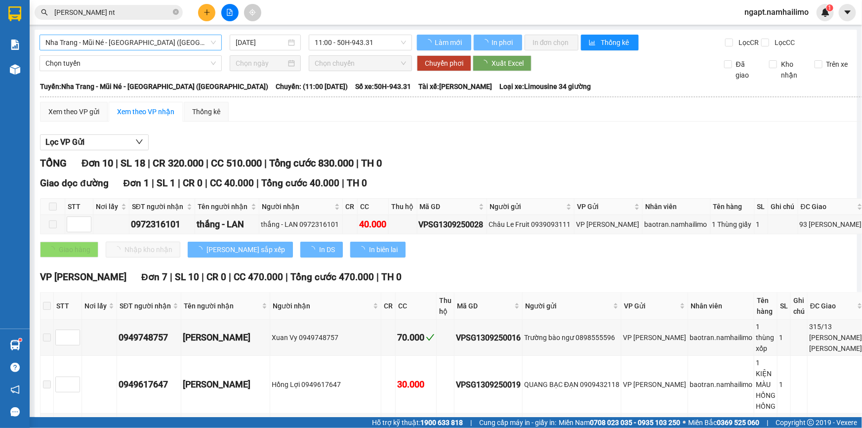
click at [187, 47] on span "Nha Trang - Mũi Né - [GEOGRAPHIC_DATA] ([GEOGRAPHIC_DATA])" at bounding box center [130, 42] width 170 height 15
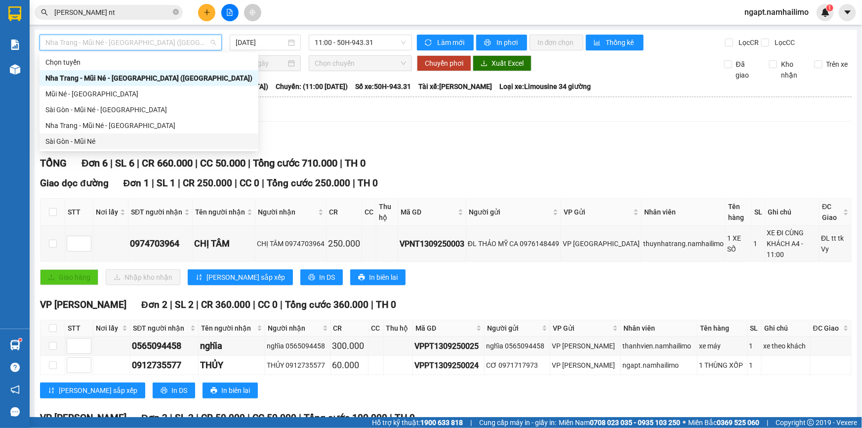
click at [111, 142] on div "Sài Gòn - Mũi Né" at bounding box center [148, 141] width 207 height 11
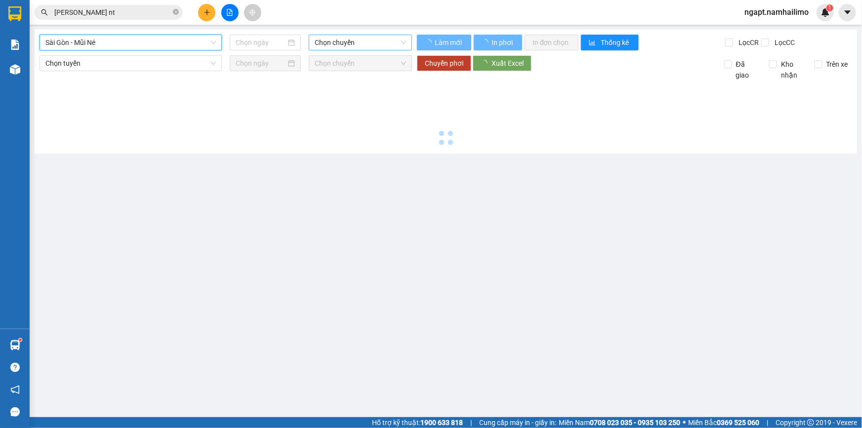
type input "[DATE]"
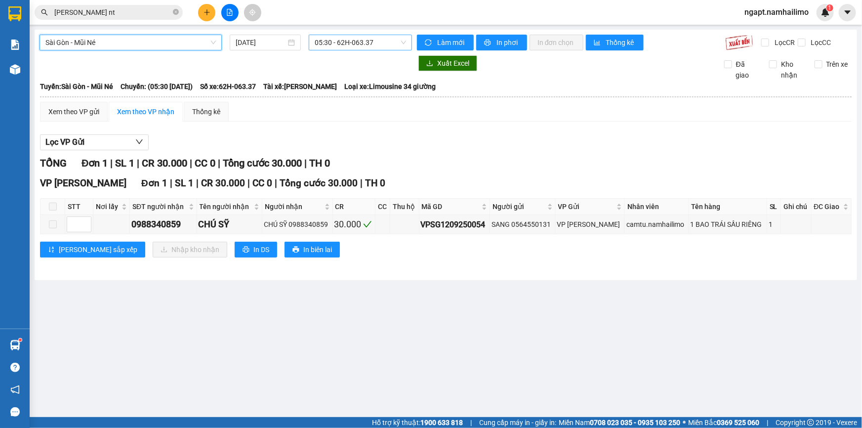
click at [378, 43] on span "05:30 - 62H-063.37" at bounding box center [360, 42] width 91 height 15
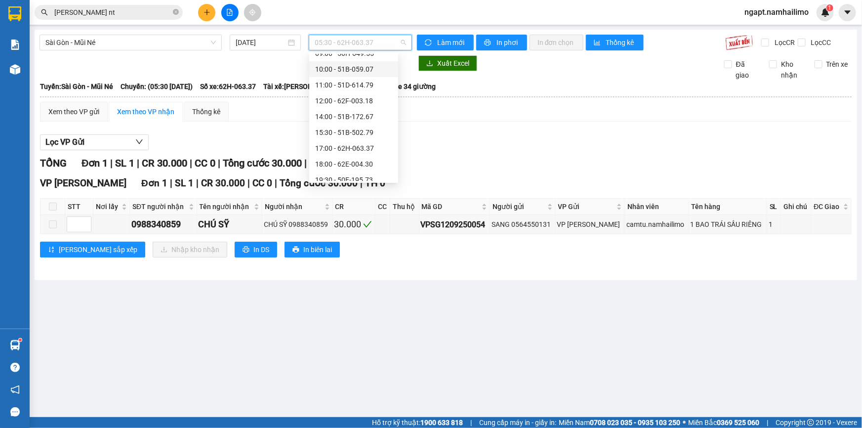
scroll to position [94, 0]
click at [369, 110] on div "15:30 - 51B-502.79" at bounding box center [353, 110] width 77 height 11
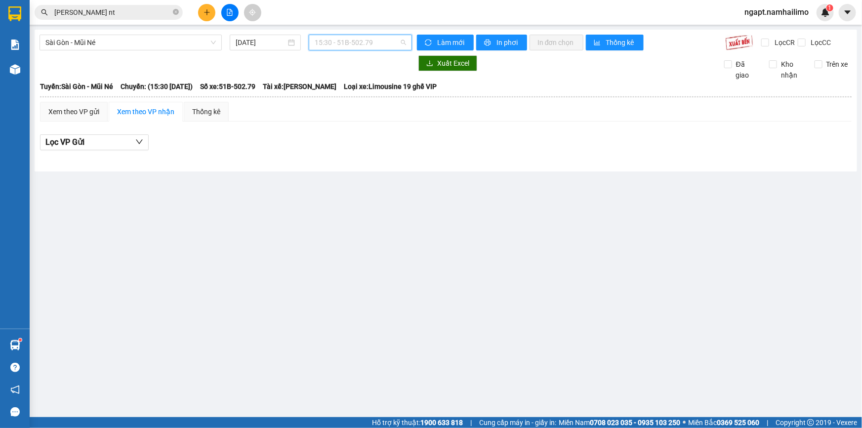
click at [373, 44] on span "15:30 - 51B-502.79" at bounding box center [360, 42] width 91 height 15
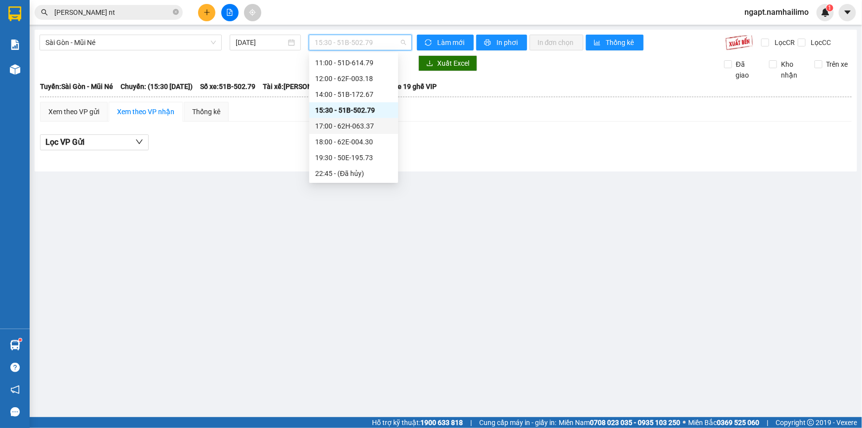
click at [353, 130] on div "17:00 - 62H-063.37" at bounding box center [353, 125] width 77 height 11
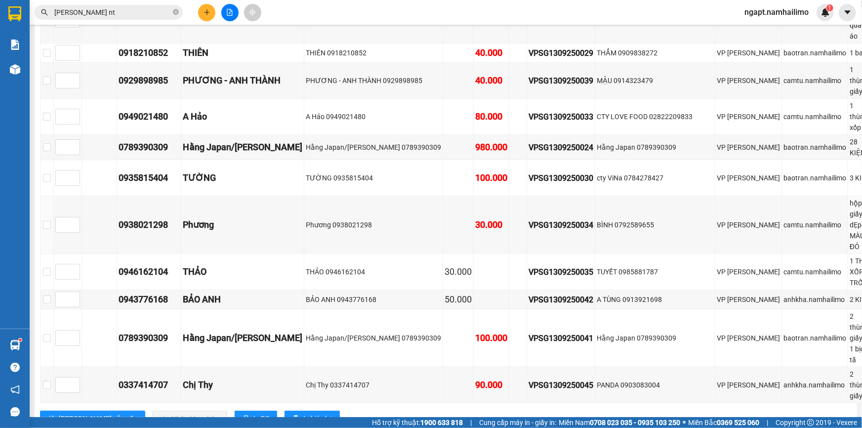
scroll to position [628, 0]
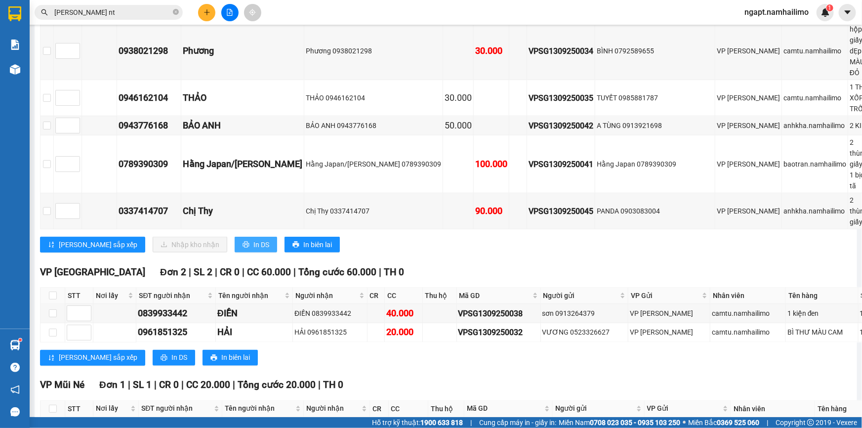
drag, startPoint x: 208, startPoint y: 249, endPoint x: 211, endPoint y: 245, distance: 5.3
click at [235, 245] on button "In DS" at bounding box center [256, 245] width 42 height 16
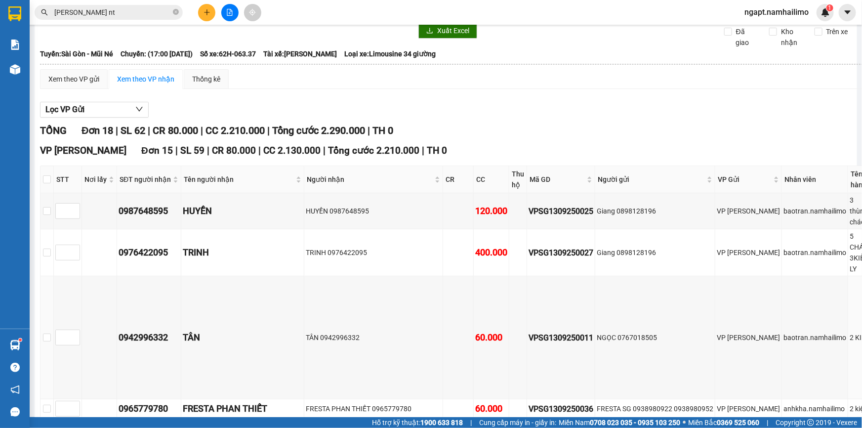
scroll to position [0, 0]
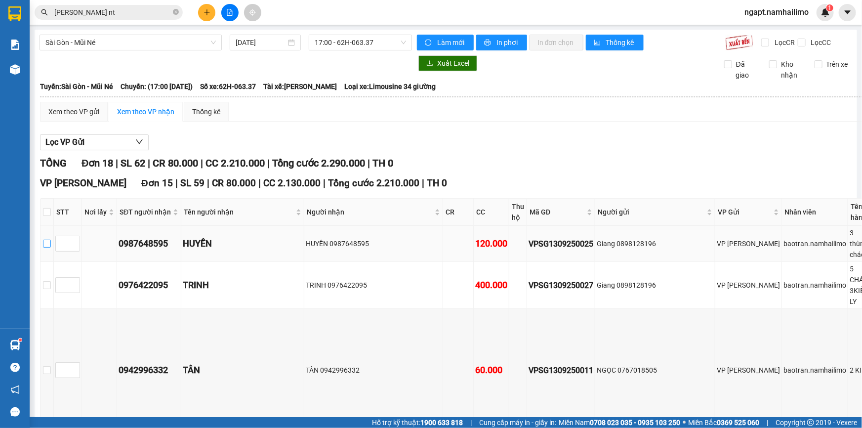
click at [45, 246] on input "checkbox" at bounding box center [47, 243] width 8 height 8
checkbox input "true"
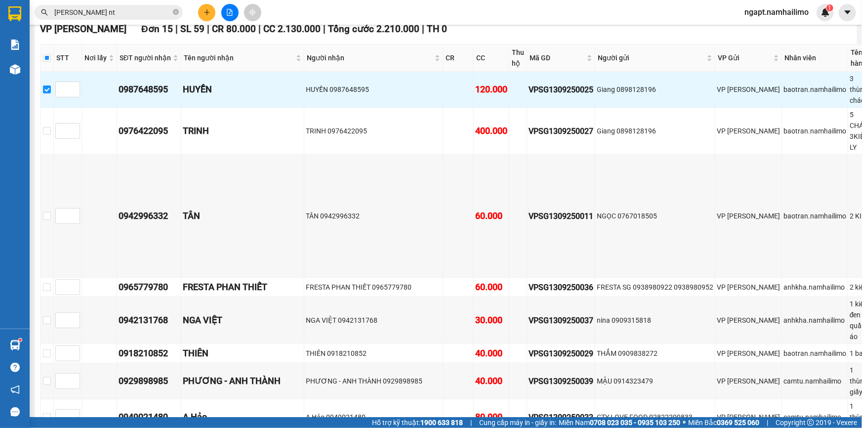
scroll to position [224, 0]
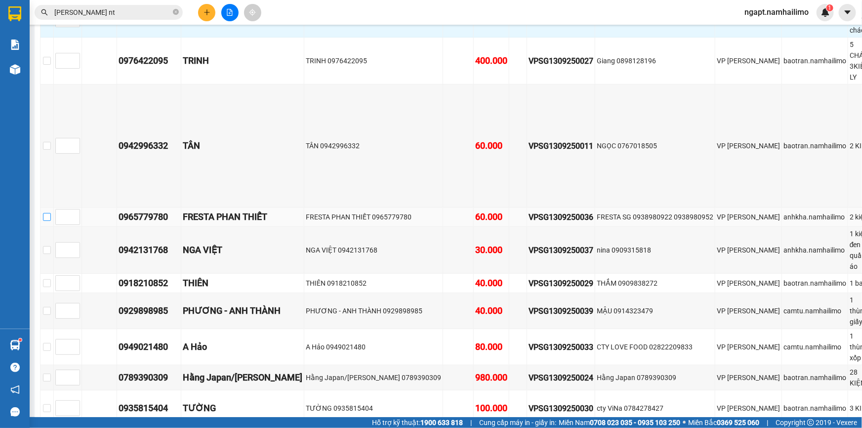
click at [49, 216] on input "checkbox" at bounding box center [47, 217] width 8 height 8
checkbox input "true"
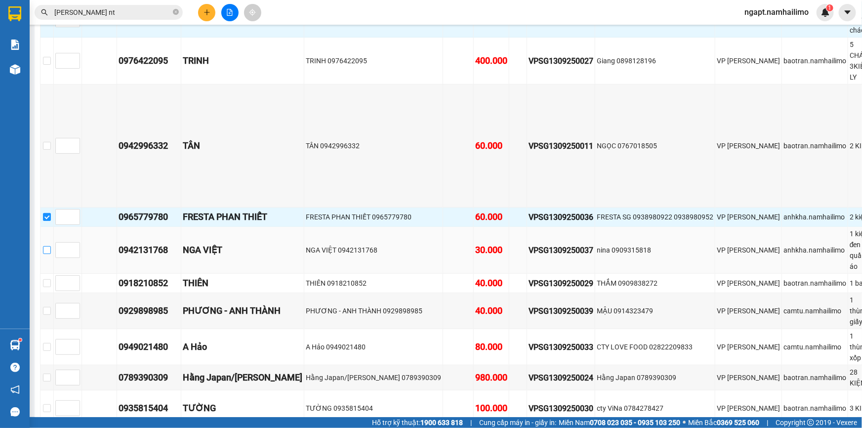
click at [45, 250] on input "checkbox" at bounding box center [47, 250] width 8 height 8
checkbox input "true"
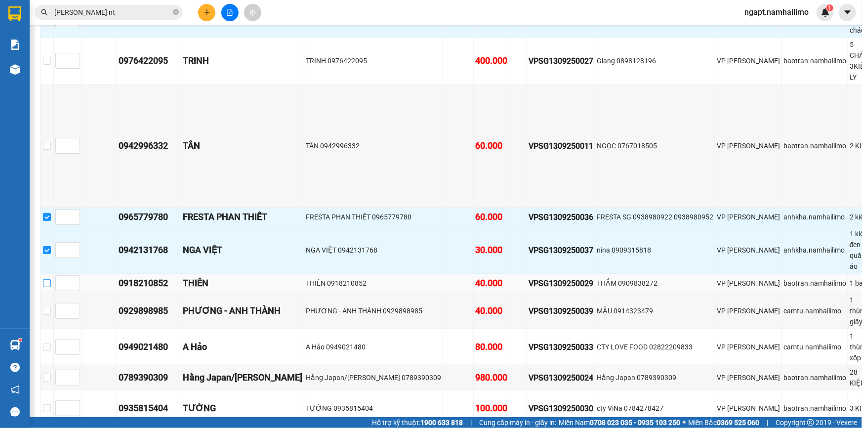
click at [49, 280] on input "checkbox" at bounding box center [47, 283] width 8 height 8
checkbox input "true"
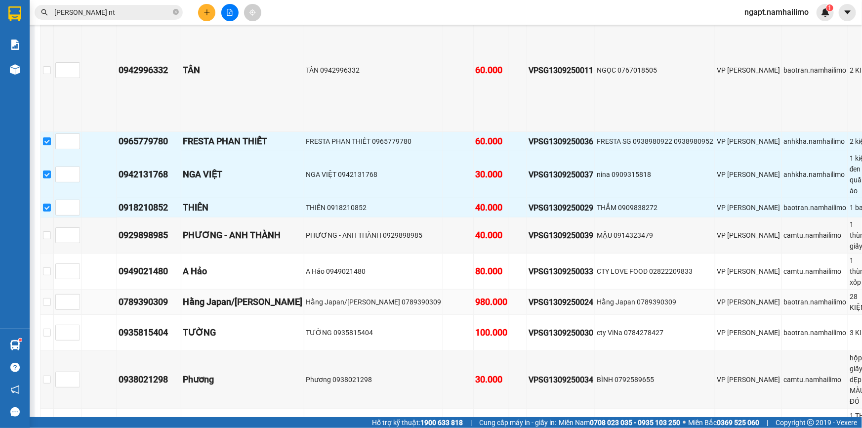
scroll to position [314, 0]
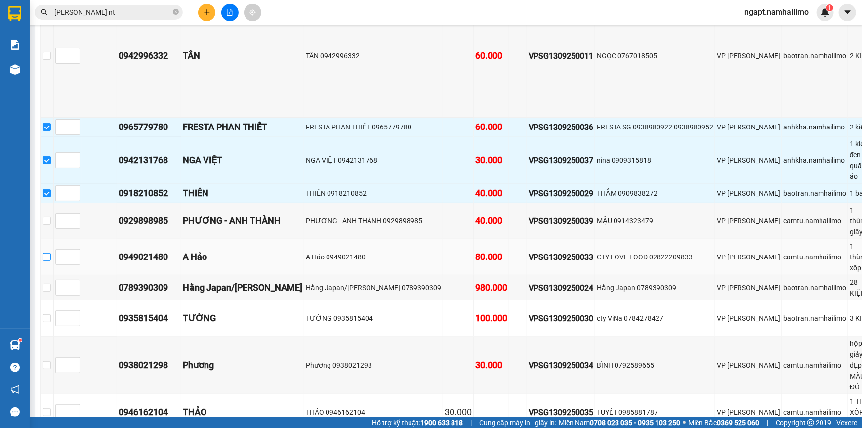
click at [49, 256] on input "checkbox" at bounding box center [47, 257] width 8 height 8
checkbox input "true"
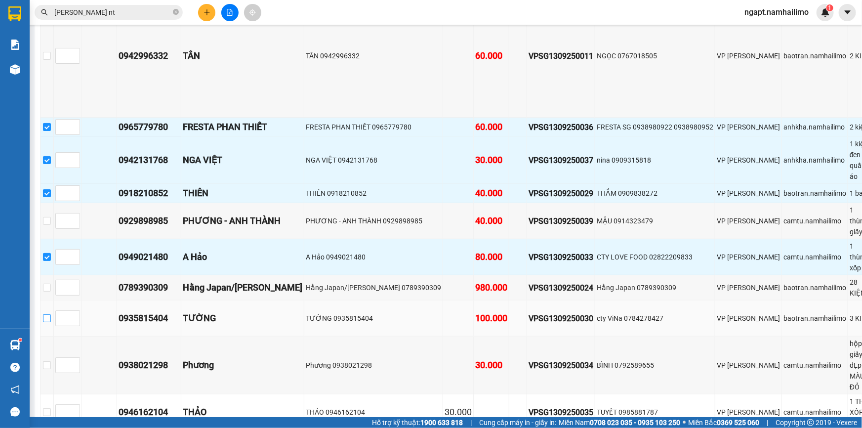
click at [50, 322] on input "checkbox" at bounding box center [47, 318] width 8 height 8
checkbox input "true"
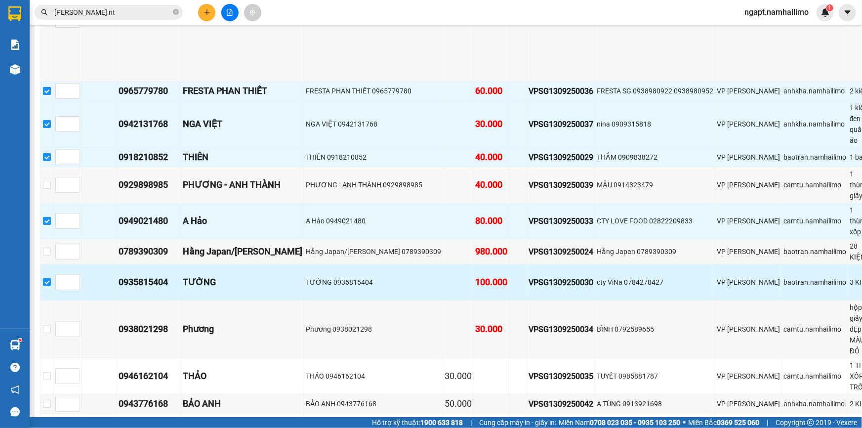
scroll to position [404, 0]
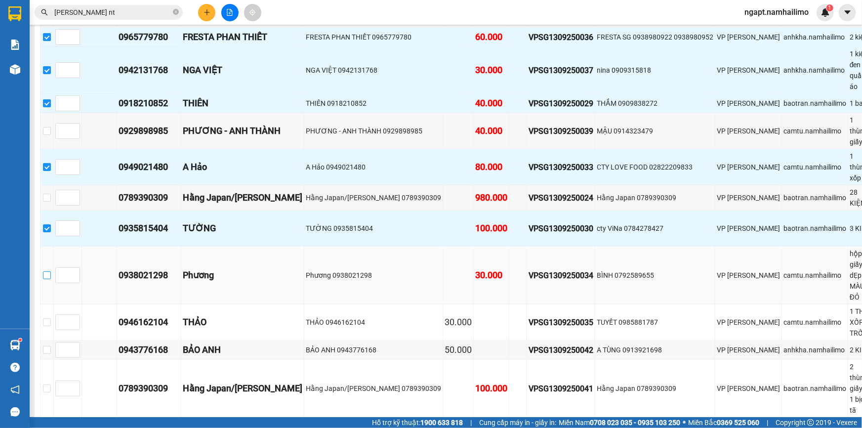
click at [45, 279] on input "checkbox" at bounding box center [47, 275] width 8 height 8
checkbox input "true"
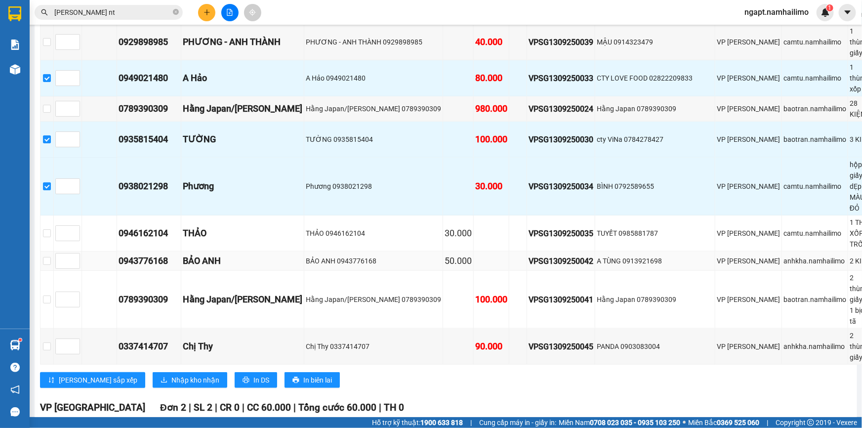
scroll to position [494, 0]
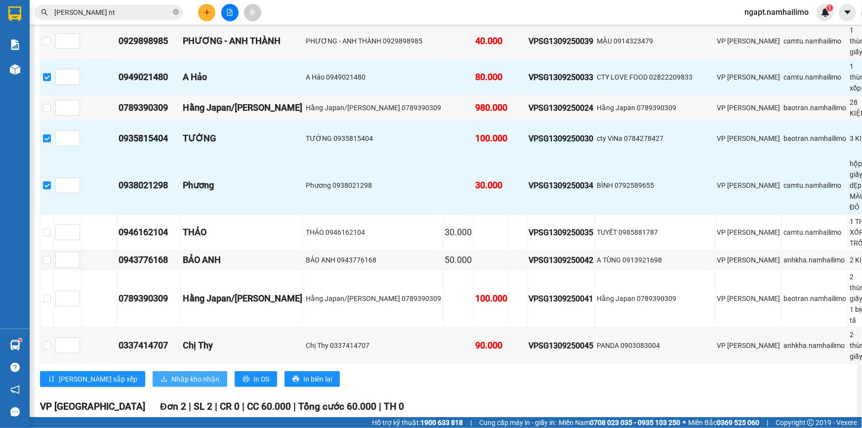
click at [171, 384] on span "Nhập kho nhận" at bounding box center [195, 378] width 48 height 11
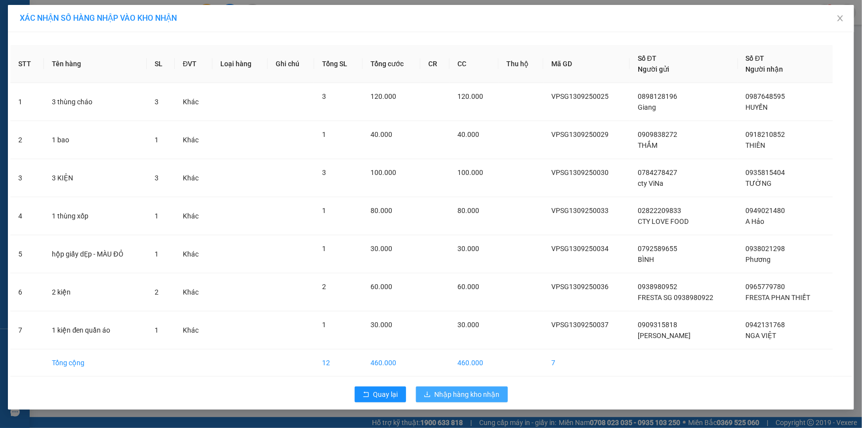
drag, startPoint x: 469, startPoint y: 390, endPoint x: 487, endPoint y: 386, distance: 18.7
click at [469, 389] on span "Nhập hàng kho nhận" at bounding box center [467, 394] width 65 height 11
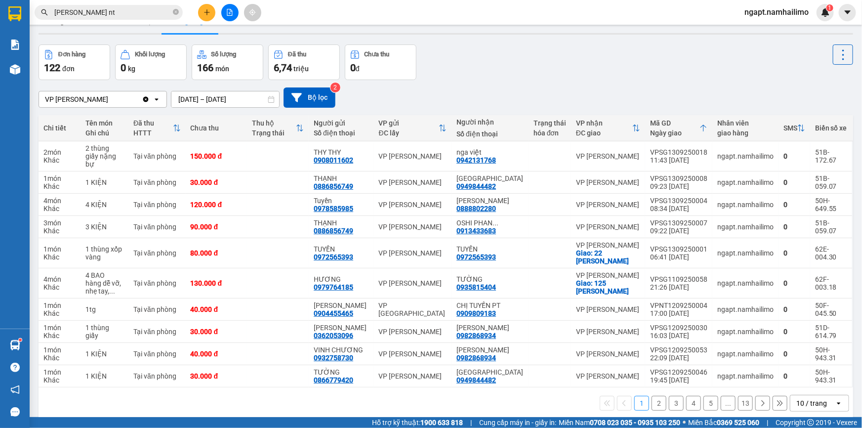
scroll to position [45, 0]
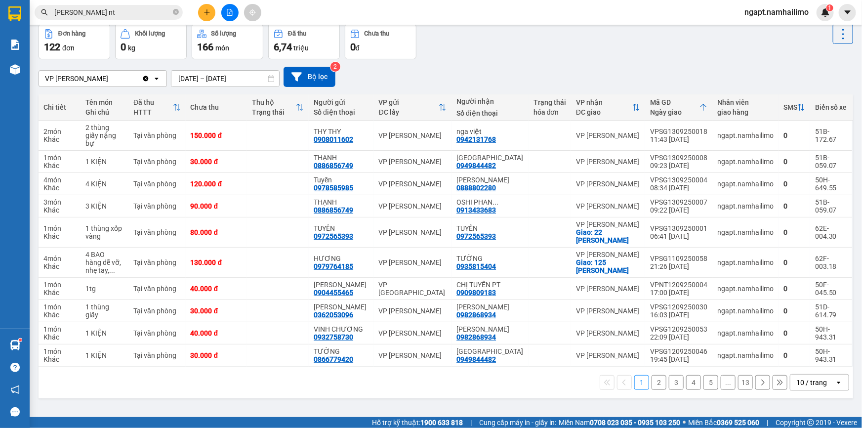
click at [791, 18] on span "ngapt.namhailimo" at bounding box center [776, 12] width 80 height 12
click at [782, 35] on span "Đăng xuất" at bounding box center [780, 30] width 59 height 11
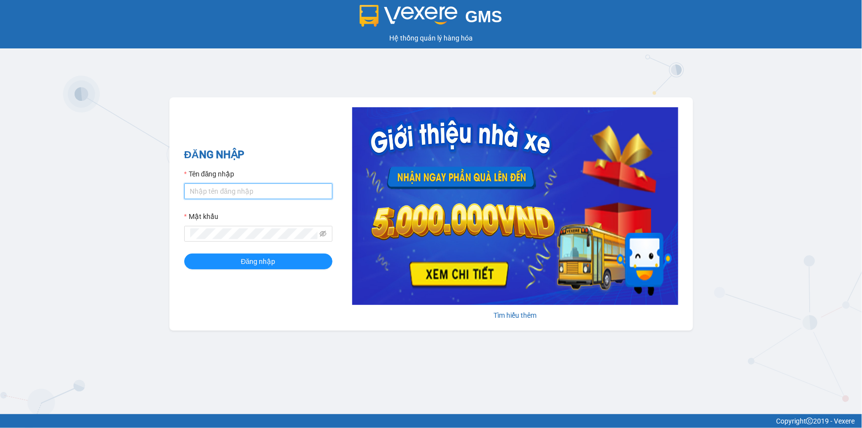
click at [259, 183] on input "Tên đăng nhập" at bounding box center [258, 191] width 148 height 16
paste input "vietdanh.namhailimo"
type input "vietdanh.namhailimo"
click at [184, 253] on button "Đăng nhập" at bounding box center [258, 261] width 148 height 16
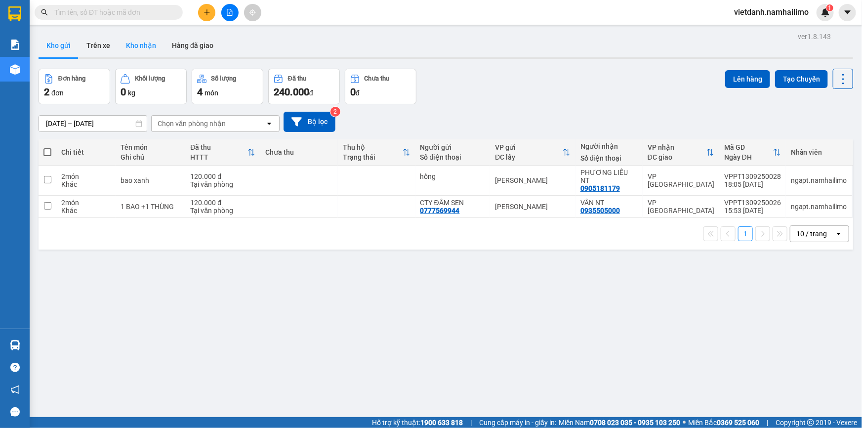
click at [132, 48] on button "Kho nhận" at bounding box center [141, 46] width 46 height 24
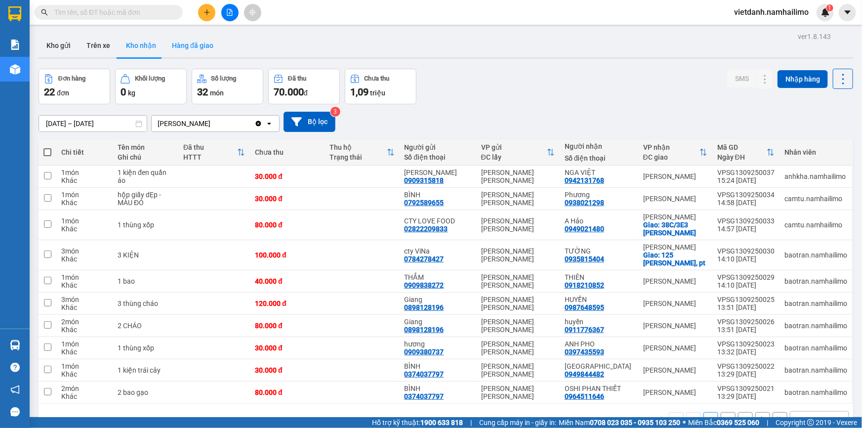
click at [186, 48] on button "Hàng đã giao" at bounding box center [192, 46] width 57 height 24
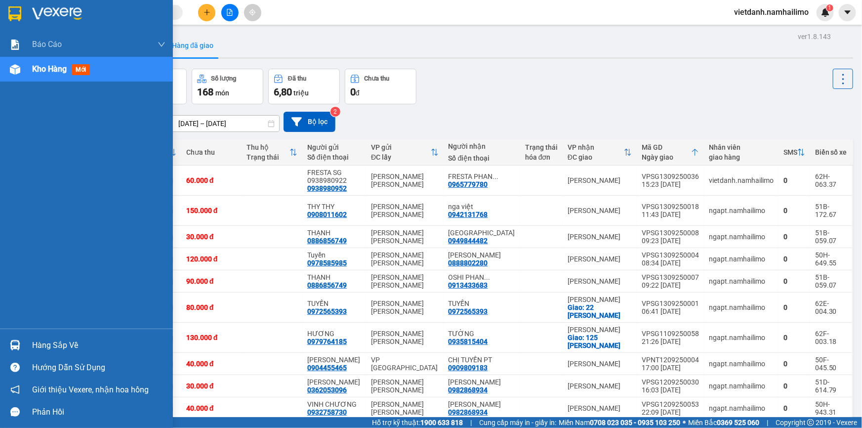
click at [40, 344] on div "Hàng sắp về" at bounding box center [98, 345] width 133 height 15
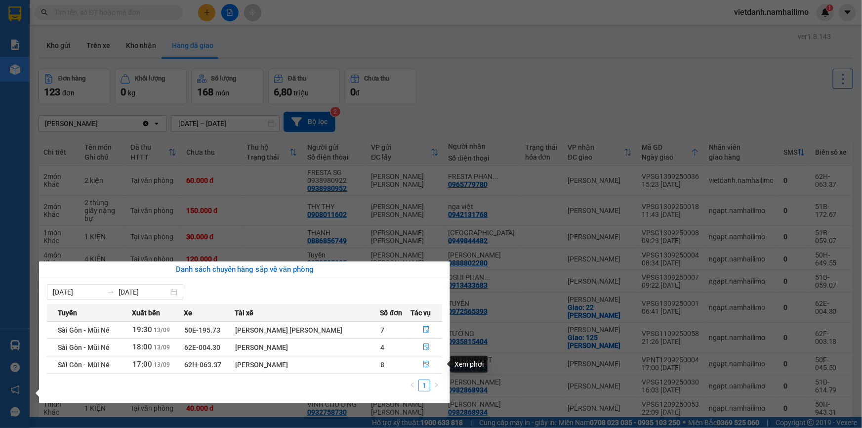
click at [425, 363] on icon "file-done" at bounding box center [426, 363] width 7 height 7
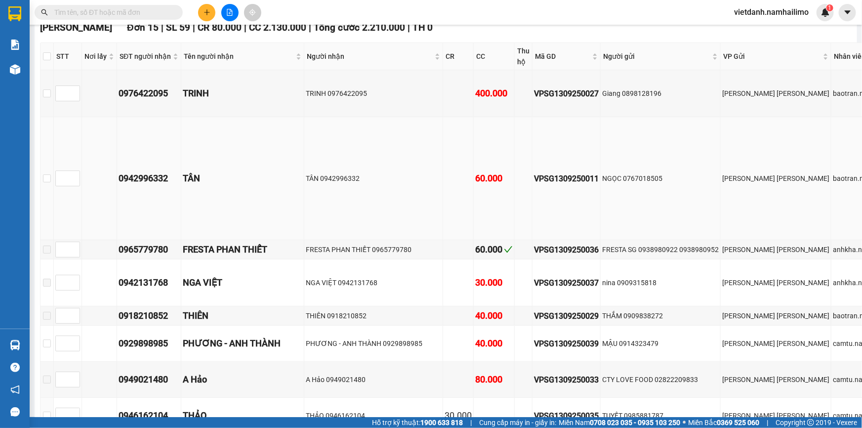
scroll to position [134, 0]
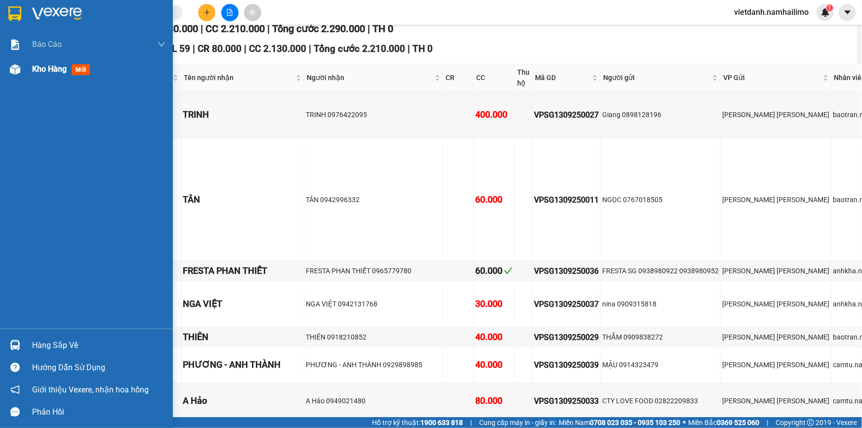
click at [55, 69] on span "Kho hàng" at bounding box center [49, 68] width 35 height 9
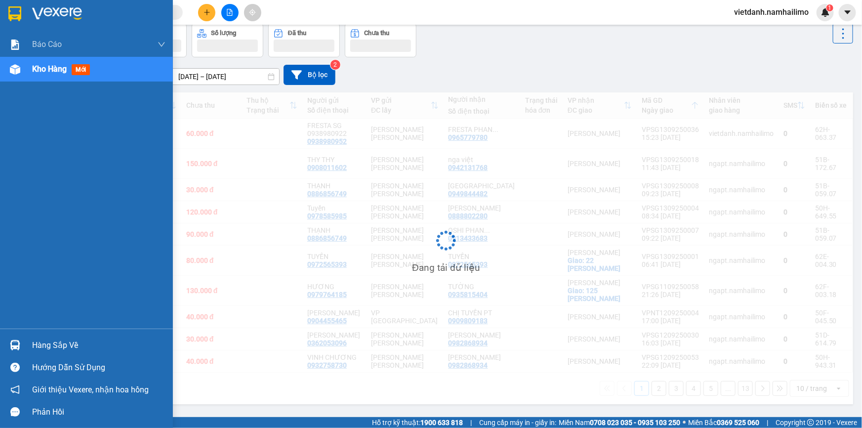
scroll to position [45, 0]
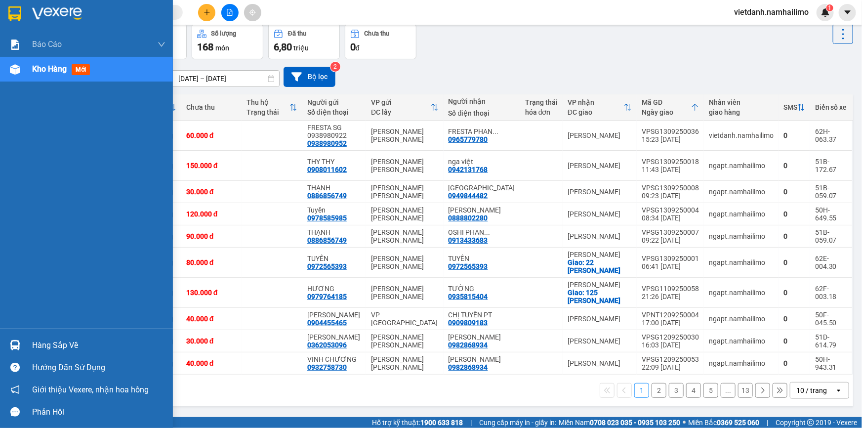
click at [44, 344] on div "Hàng sắp về" at bounding box center [98, 345] width 133 height 15
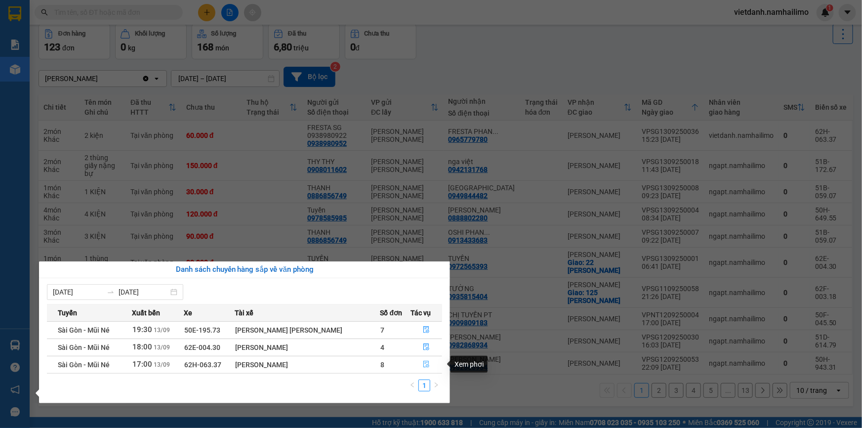
click at [424, 366] on icon "file-done" at bounding box center [426, 363] width 6 height 7
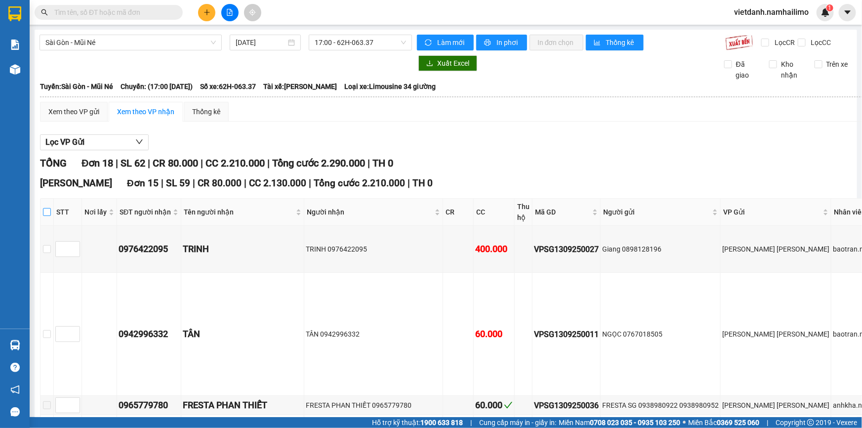
click at [46, 210] on input "checkbox" at bounding box center [47, 212] width 8 height 8
checkbox input "true"
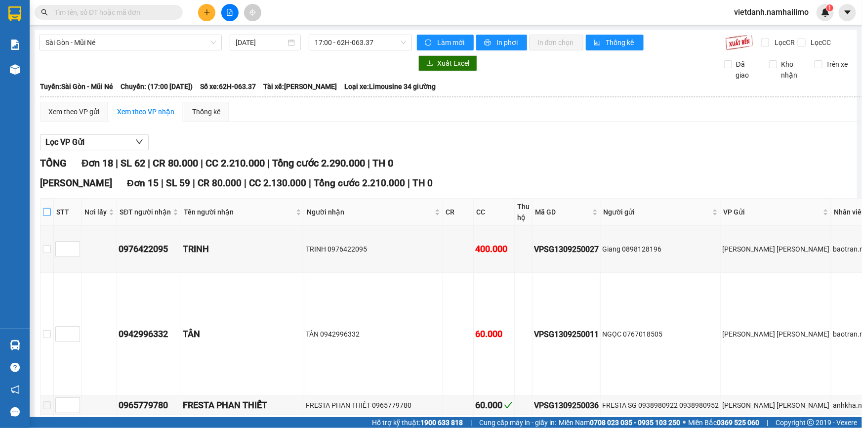
checkbox input "true"
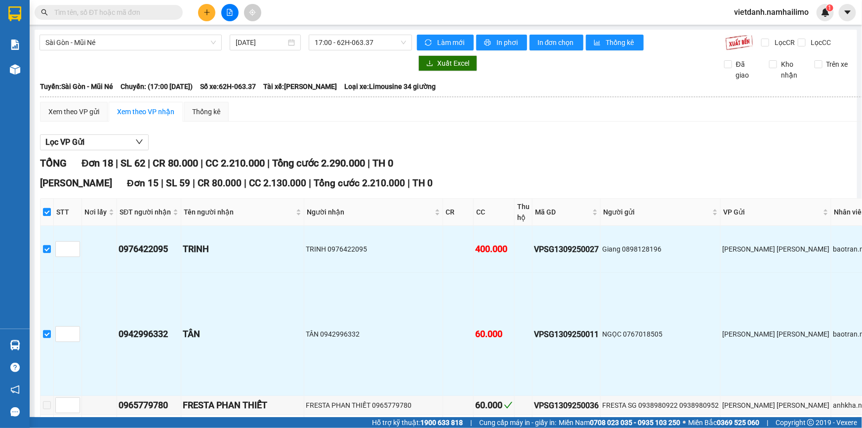
click at [49, 209] on input "checkbox" at bounding box center [47, 212] width 8 height 8
checkbox input "false"
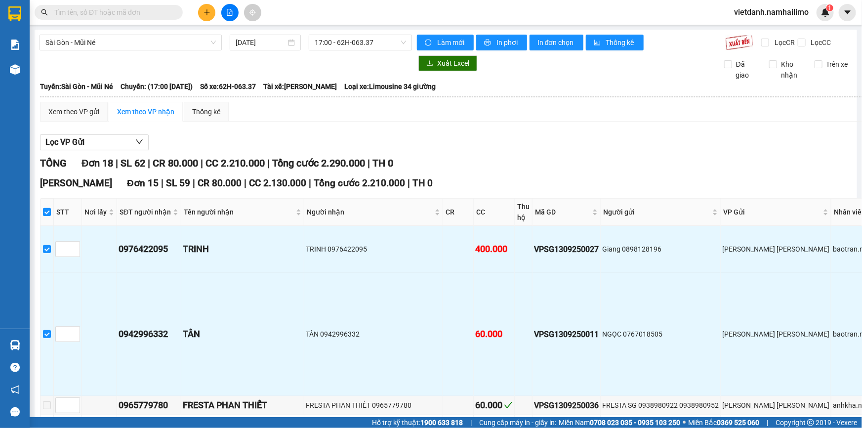
checkbox input "false"
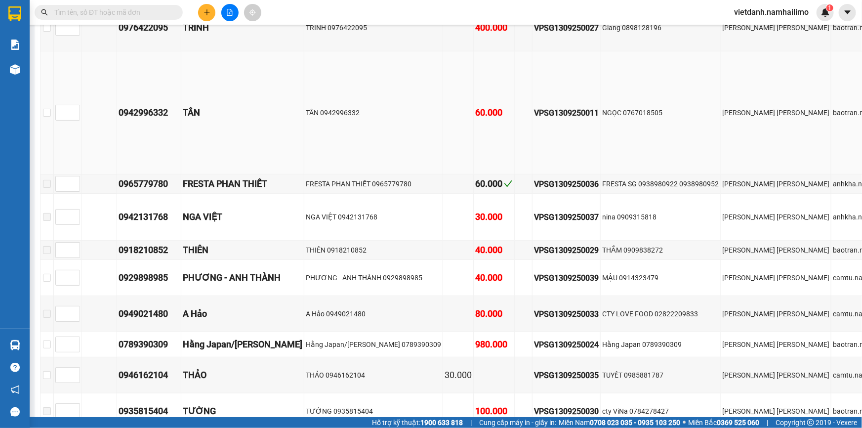
scroll to position [224, 0]
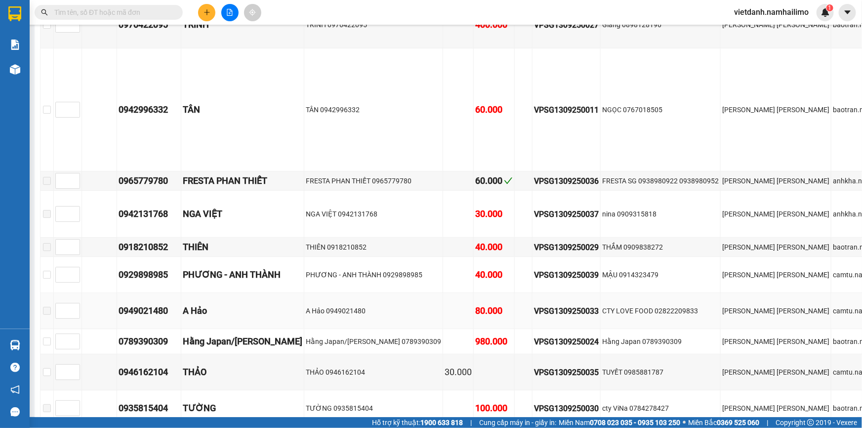
click at [331, 309] on div "A Hảo 0949021480" at bounding box center [373, 310] width 135 height 11
